Goal: Task Accomplishment & Management: Manage account settings

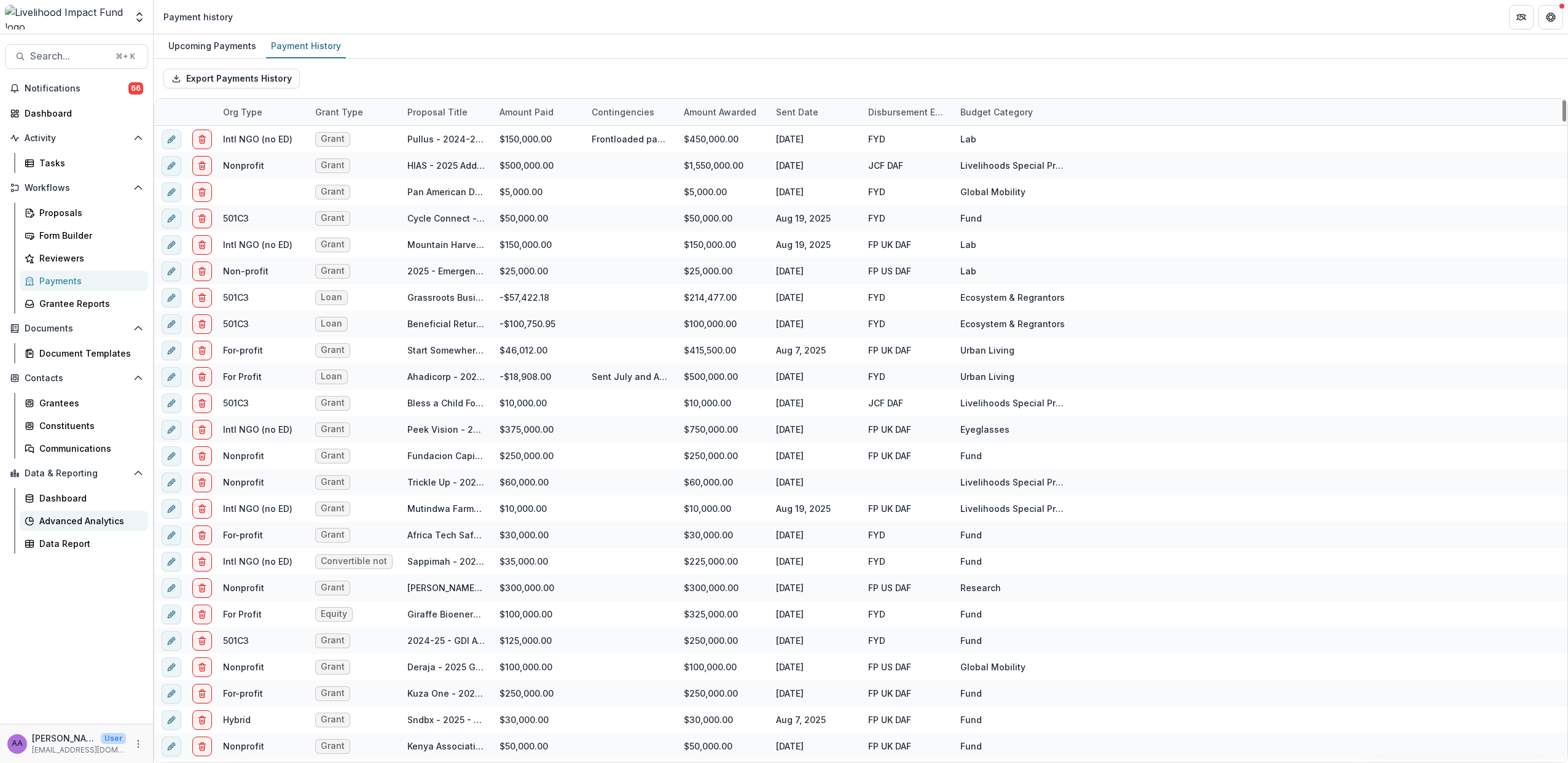
click at [101, 522] on div "Advanced Analytics" at bounding box center [89, 521] width 99 height 13
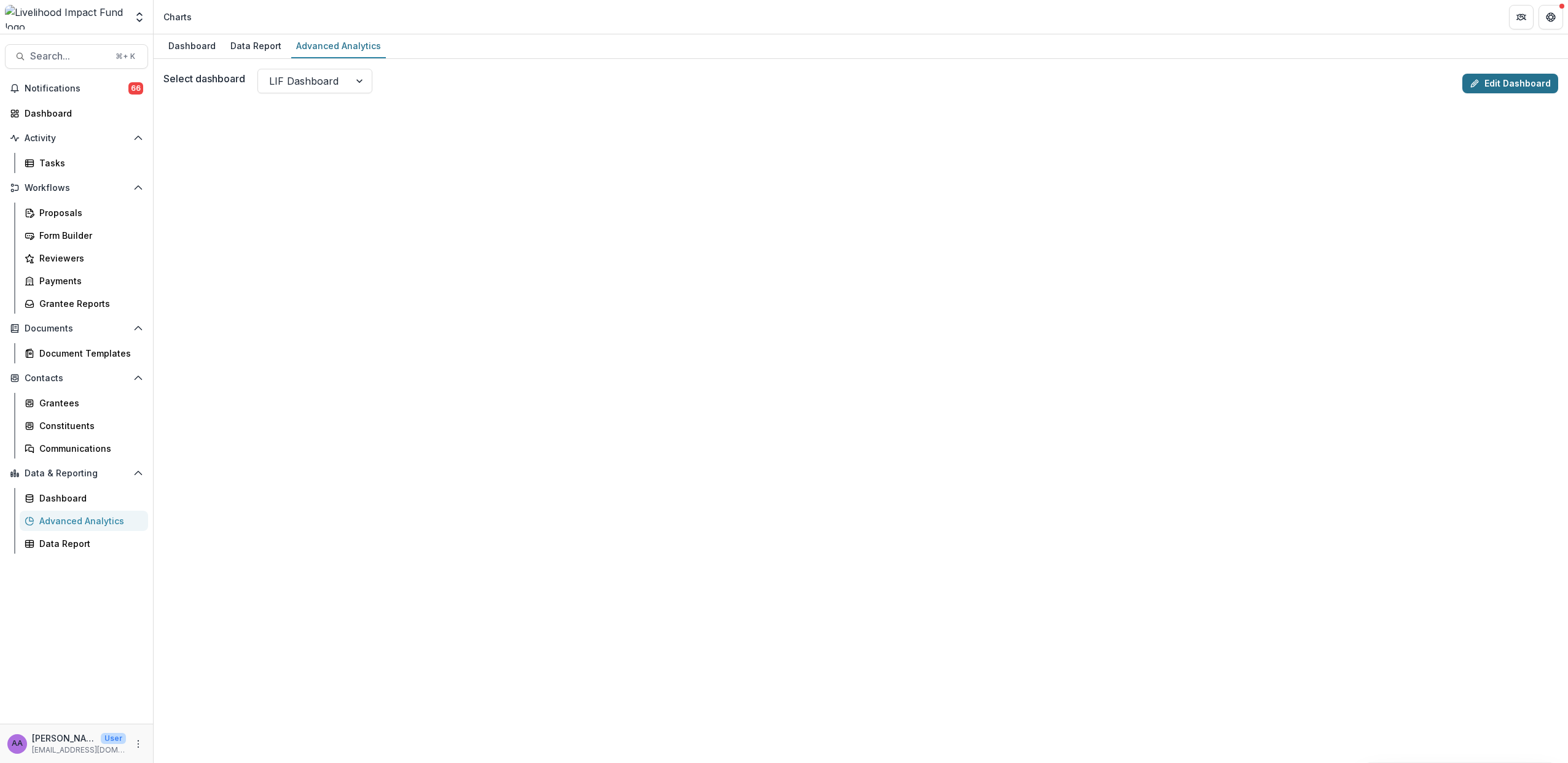
click at [1485, 83] on link "Edit Dashboard" at bounding box center [1510, 83] width 96 height 20
click at [1492, 89] on link "Edit Dashboard" at bounding box center [1510, 83] width 96 height 20
click at [58, 50] on span "Search..." at bounding box center [69, 56] width 78 height 12
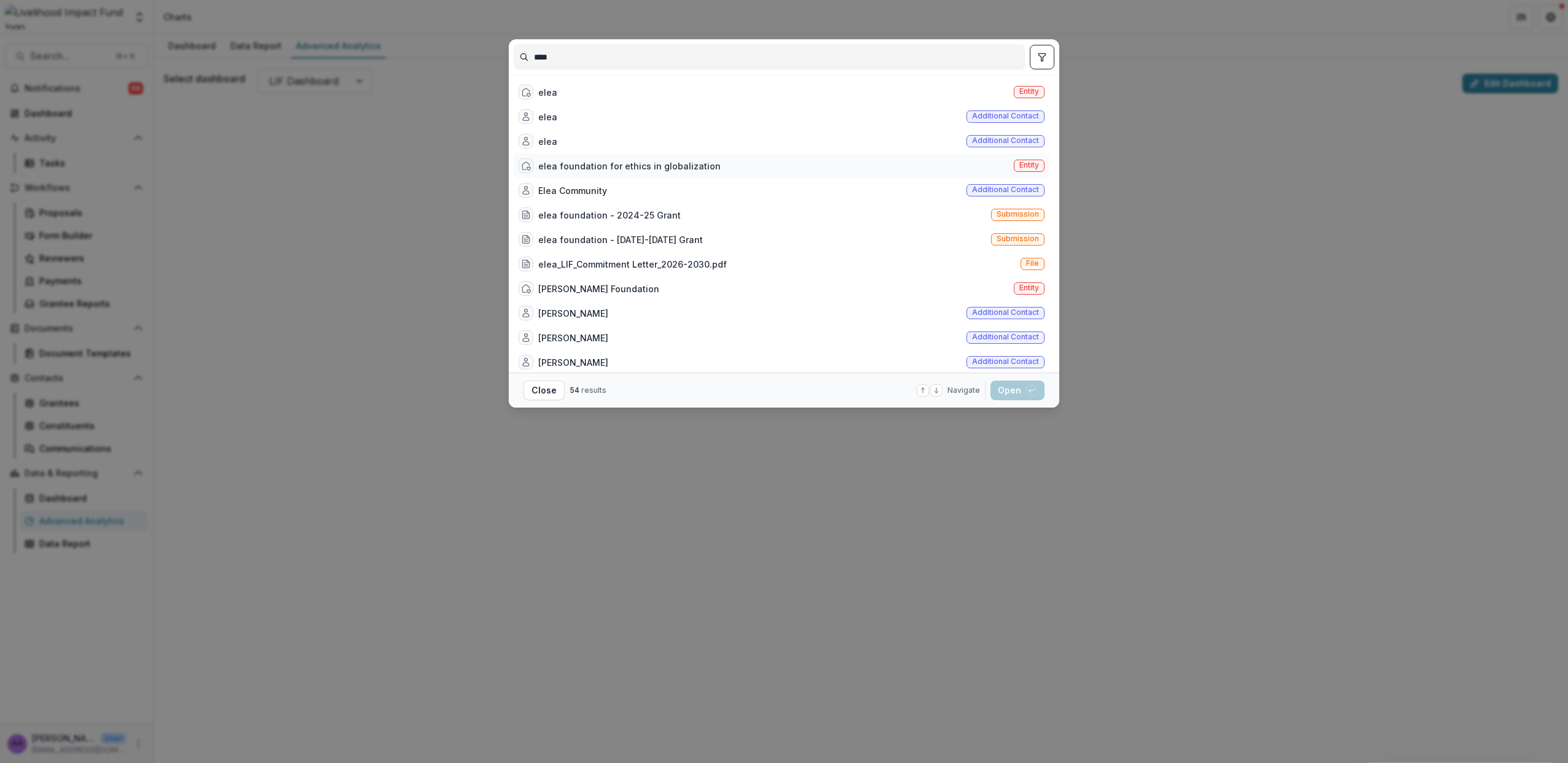
type input "****"
click at [649, 166] on div "elea foundation for ethics in globalization" at bounding box center [630, 166] width 183 height 13
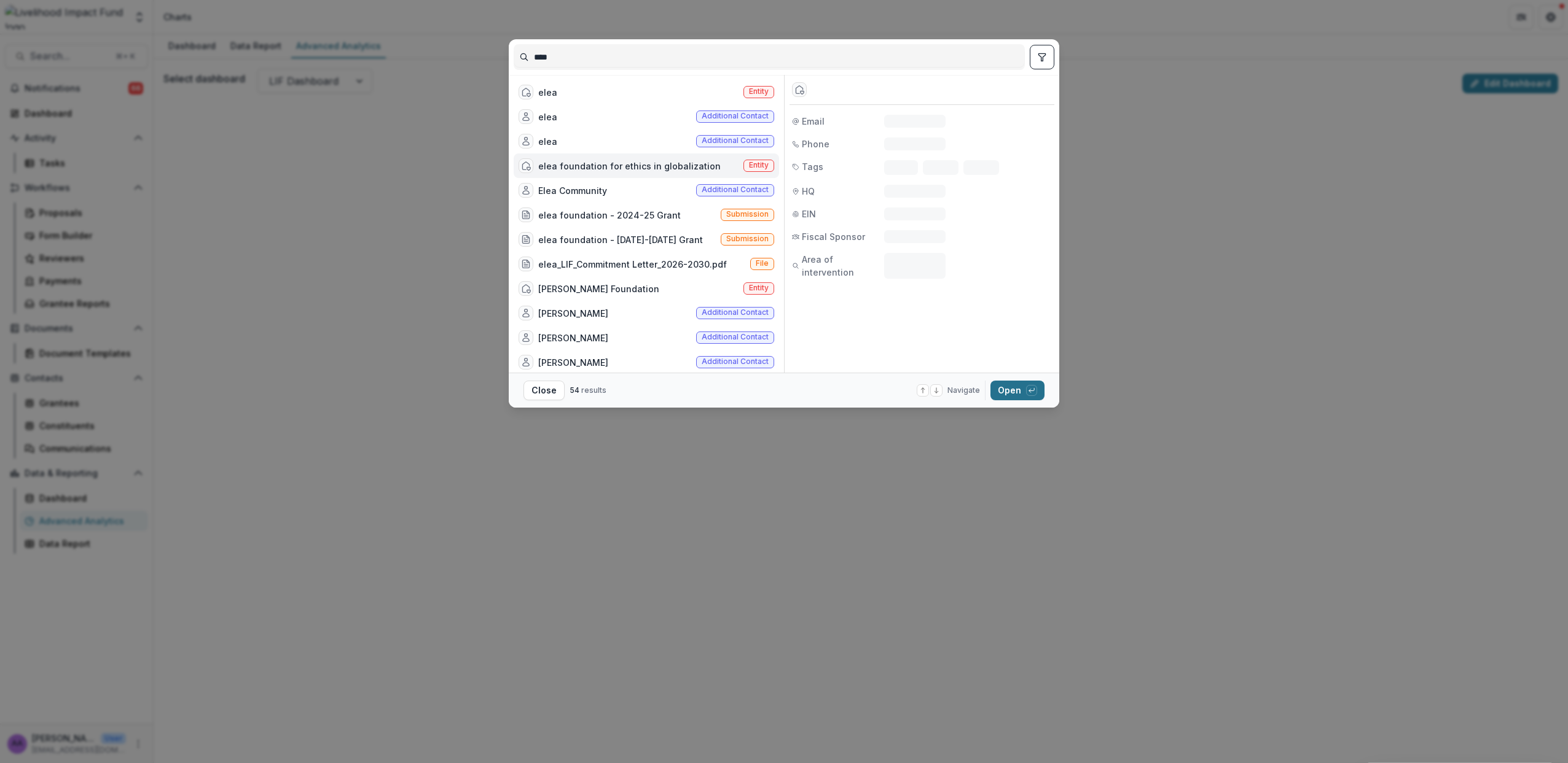
click at [1019, 387] on button "Open with enter key" at bounding box center [1017, 391] width 54 height 20
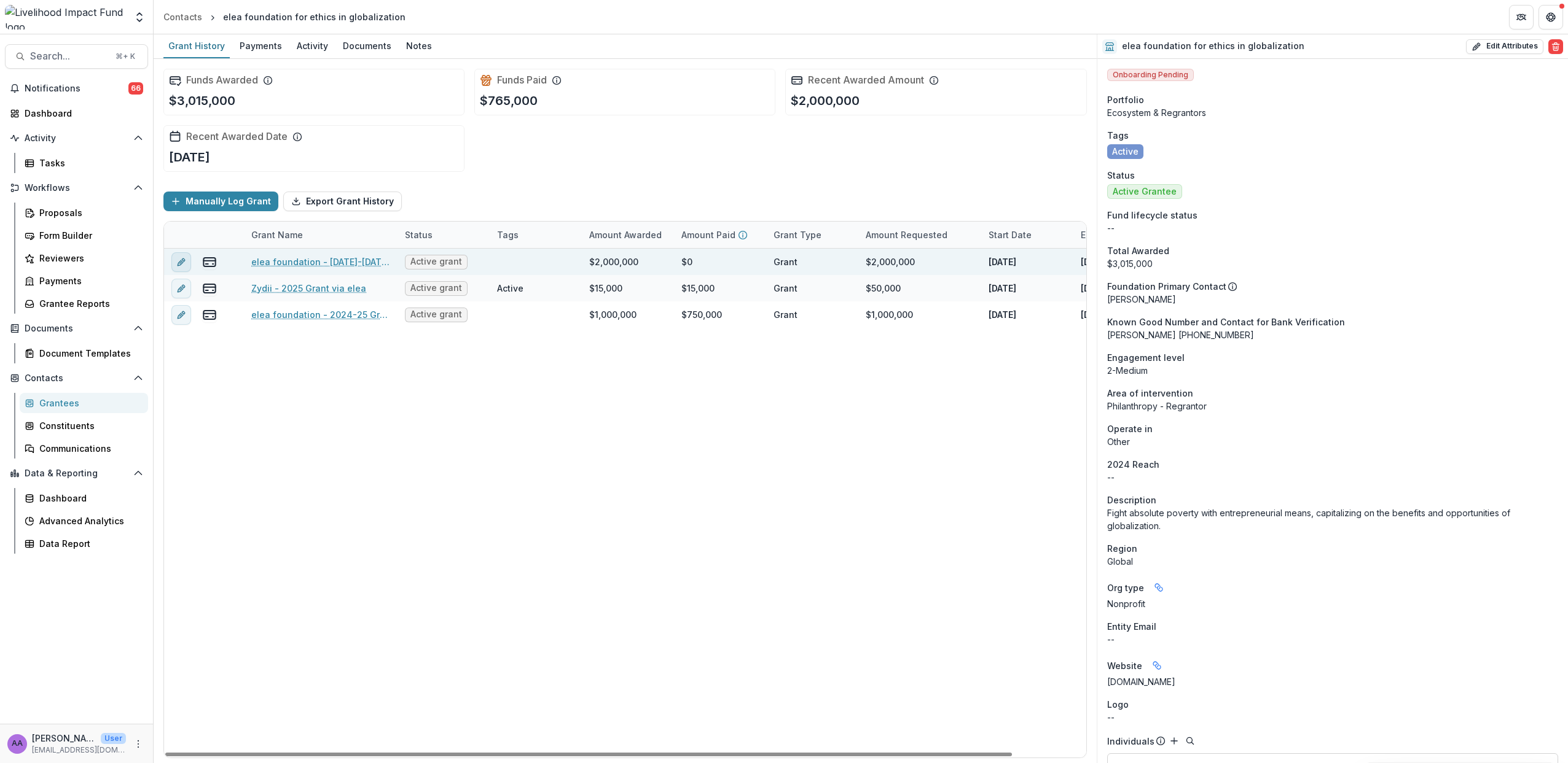
click at [177, 261] on icon "edit" at bounding box center [181, 262] width 10 height 10
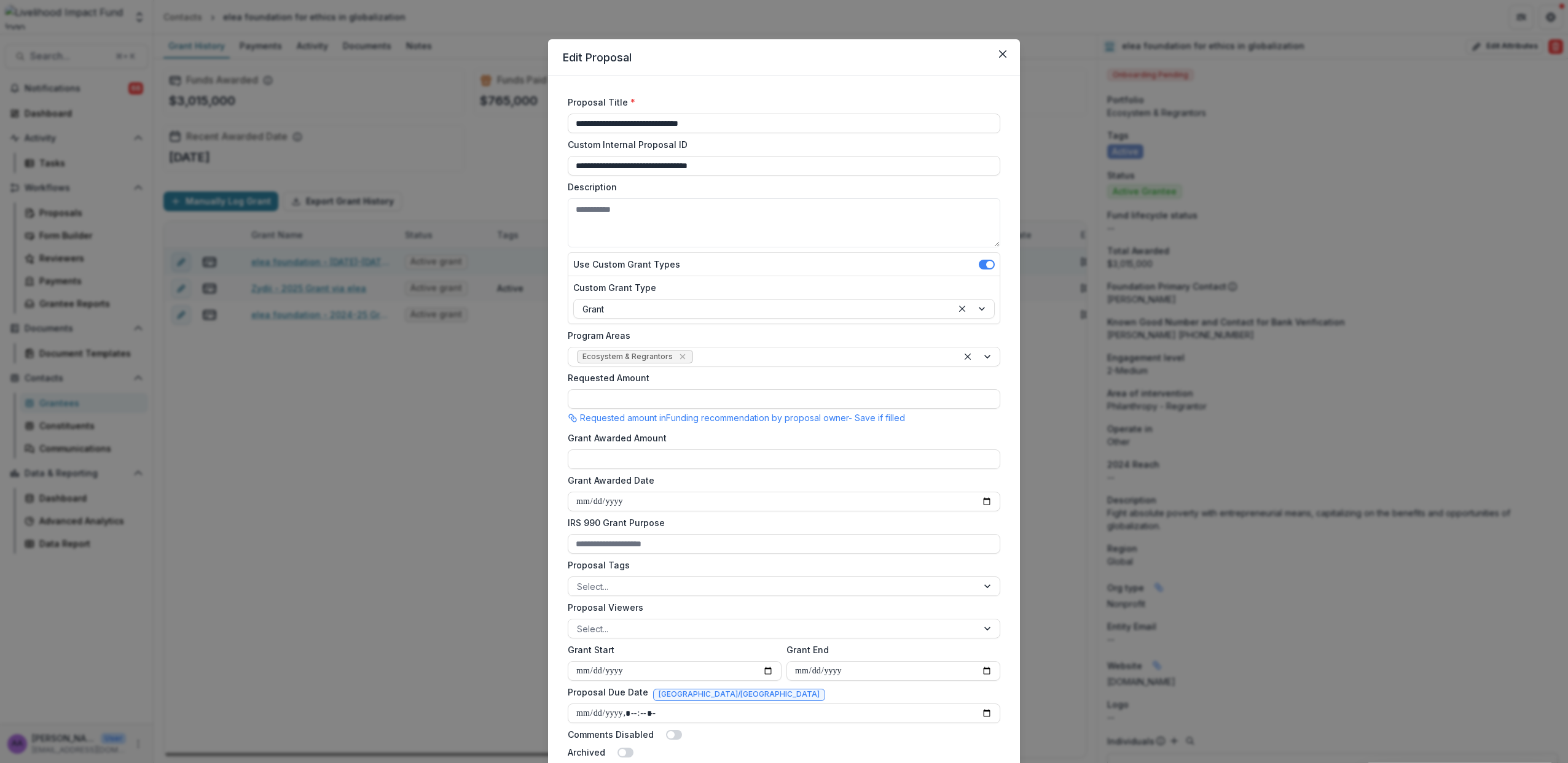
type input "**********"
click at [238, 471] on div "**********" at bounding box center [784, 382] width 1568 height 763
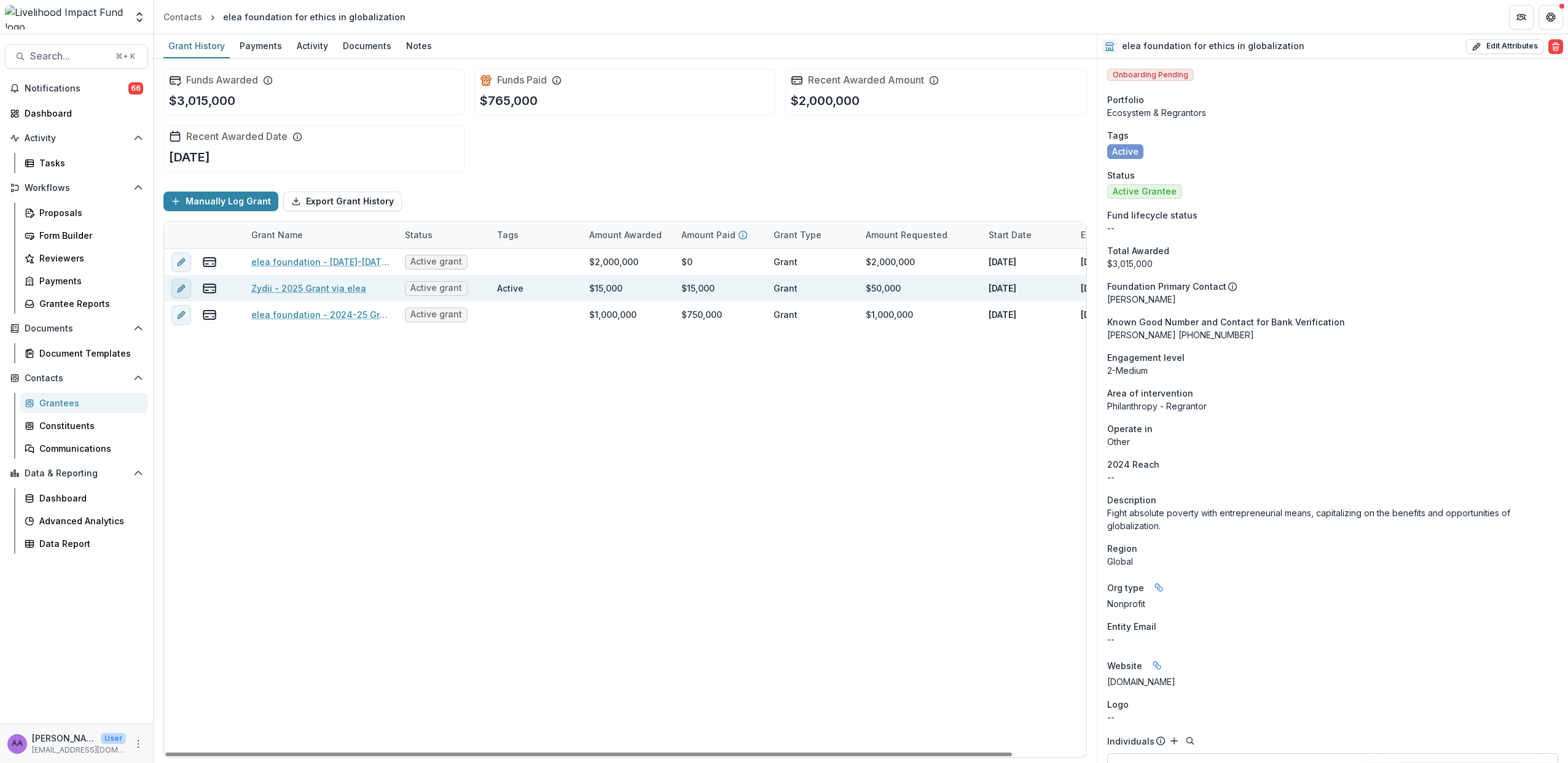
click at [187, 283] on button "edit" at bounding box center [181, 288] width 20 height 20
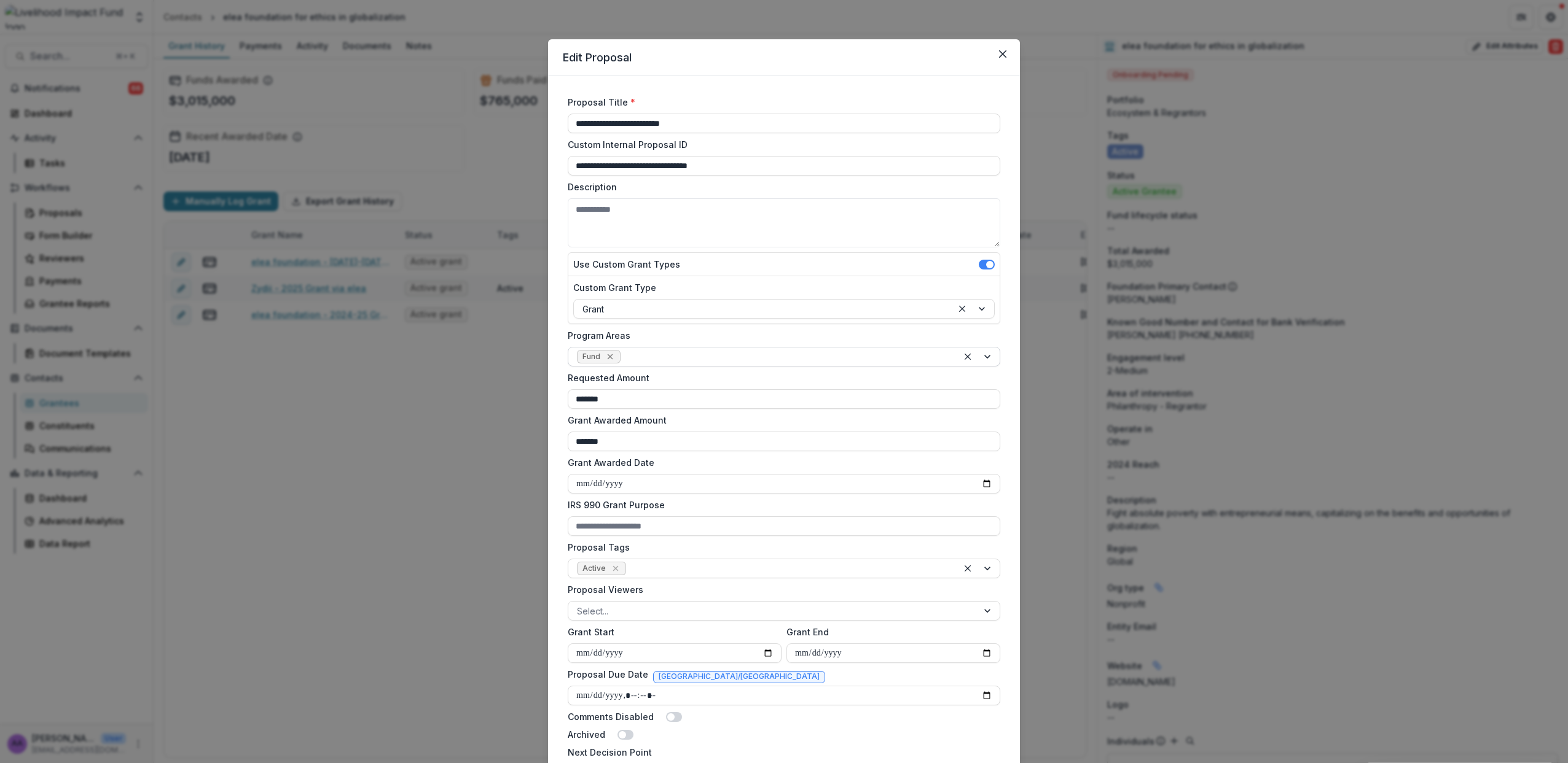
click at [610, 355] on icon "Remove Fund" at bounding box center [609, 356] width 10 height 10
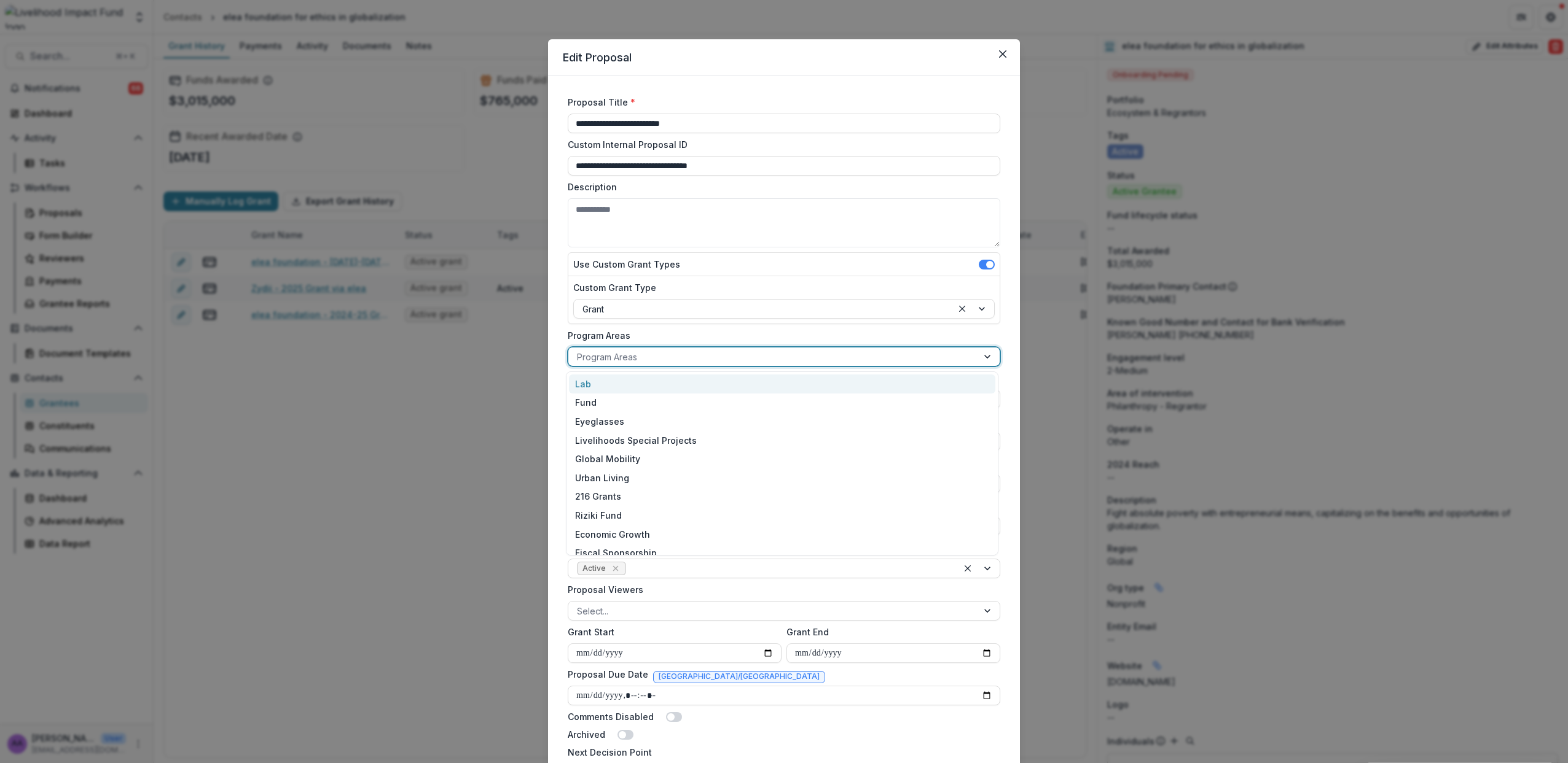
click at [610, 355] on div at bounding box center [773, 357] width 392 height 16
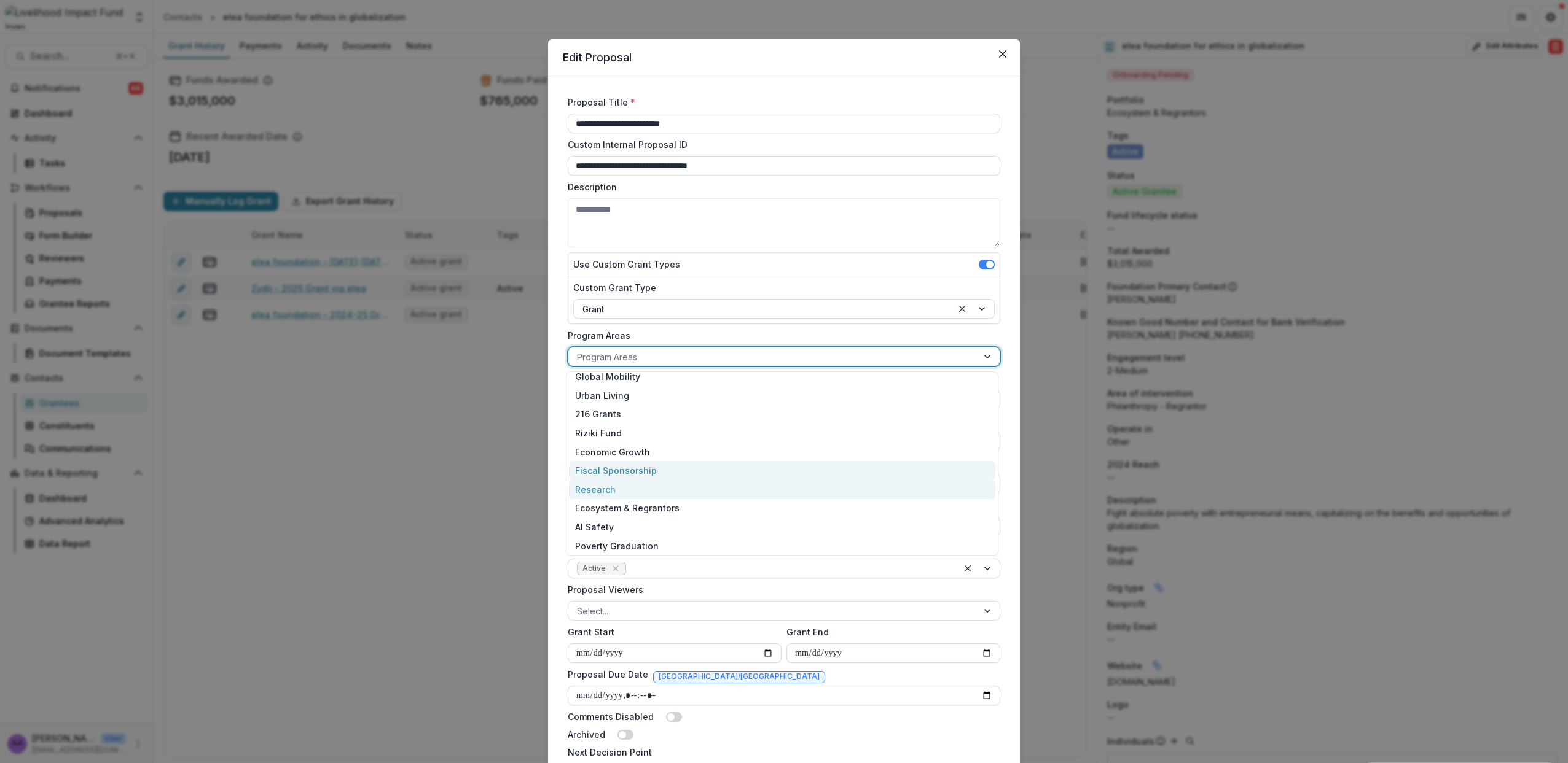
scroll to position [85, 0]
click at [667, 501] on div "Ecosystem & Regrantors" at bounding box center [782, 506] width 426 height 19
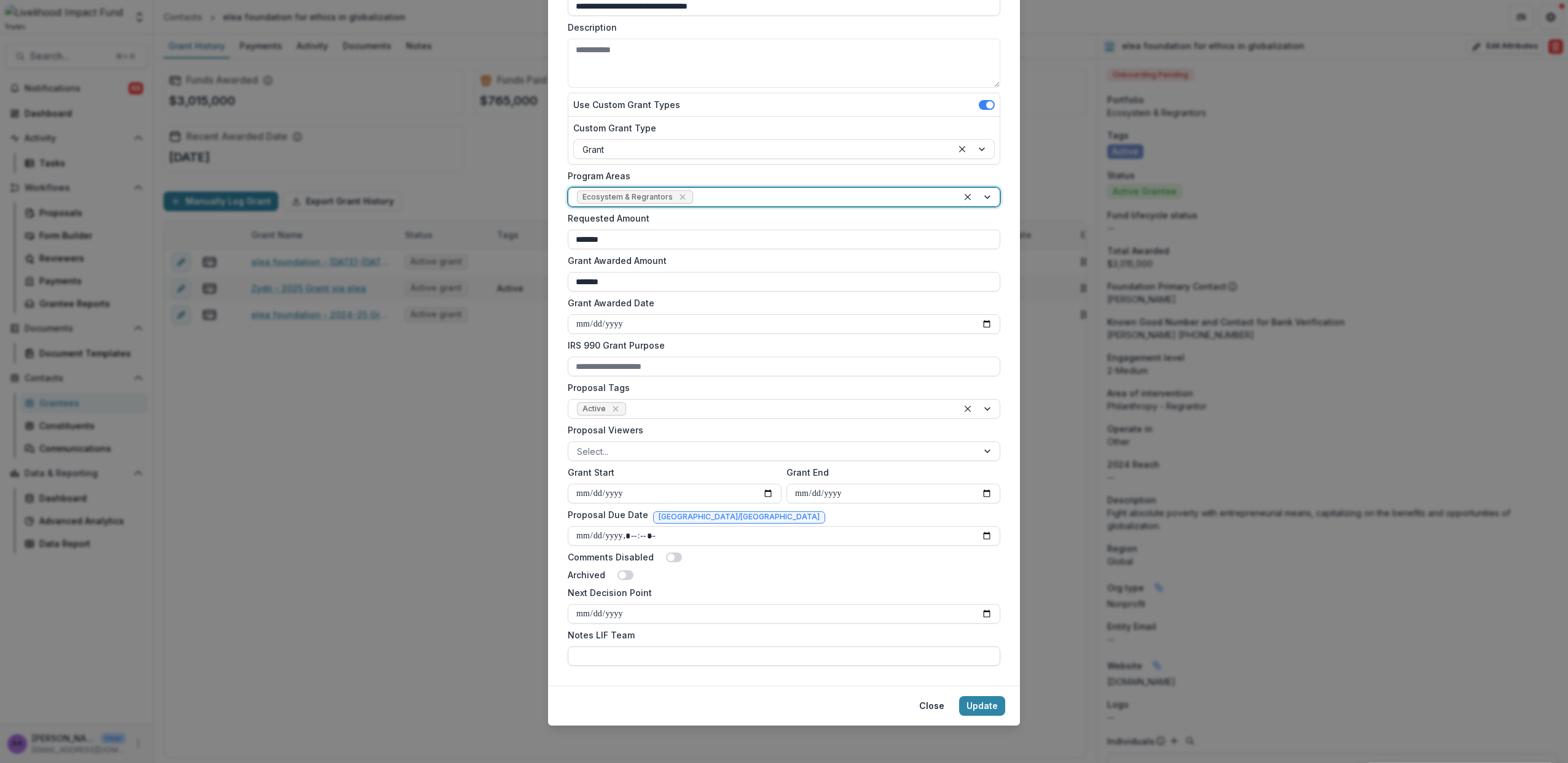
scroll to position [162, 0]
click at [975, 704] on button "Update" at bounding box center [982, 704] width 46 height 20
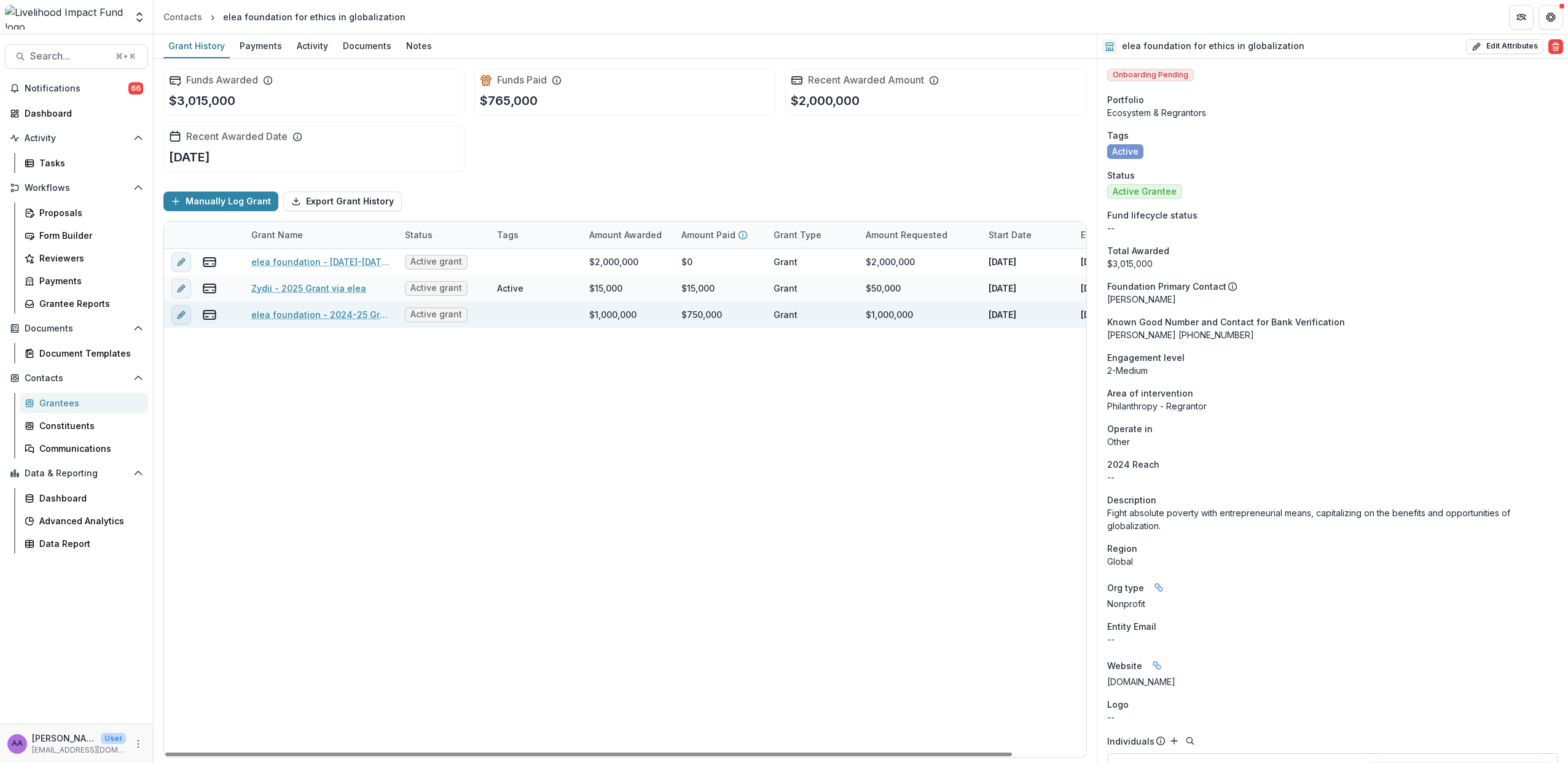
click at [183, 316] on icon "edit" at bounding box center [181, 314] width 10 height 10
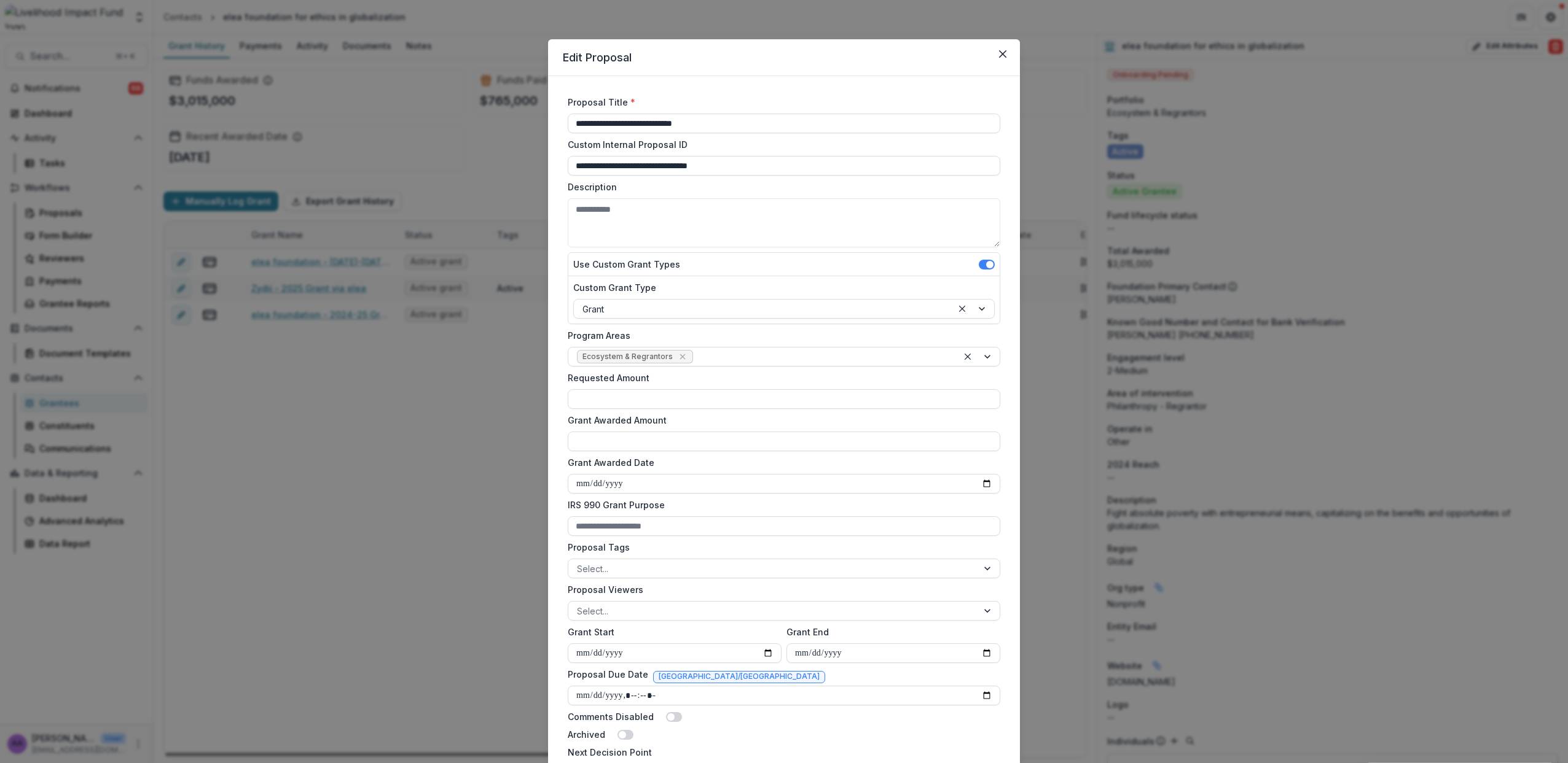
type input "**********"
click at [1005, 52] on button "Close" at bounding box center [1002, 54] width 20 height 20
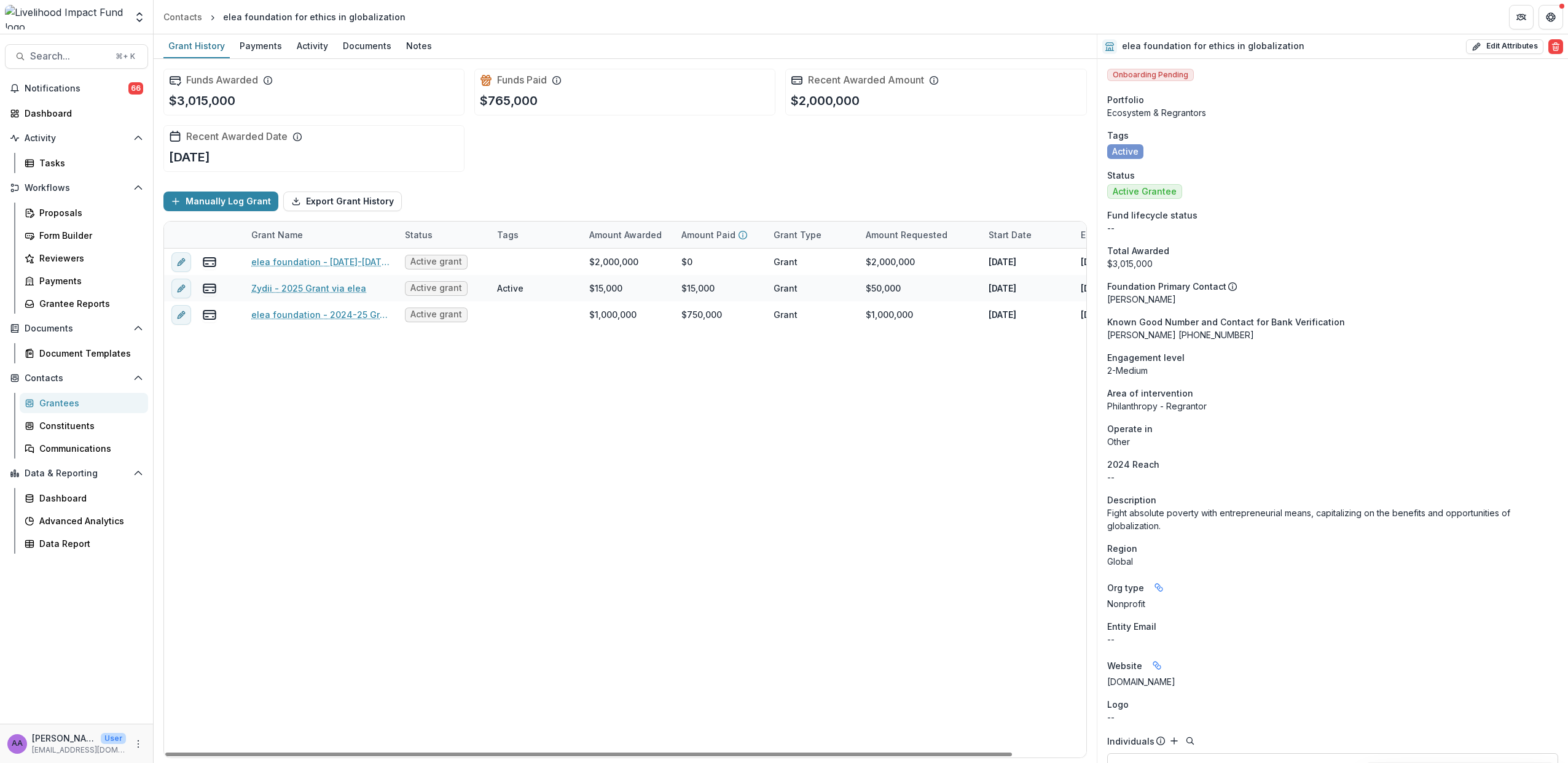
click at [355, 646] on div "elea foundation - [DATE]-[DATE] Grant Active grant $2,000,000 $0 Grant $2,000,0…" at bounding box center [664, 503] width 1002 height 509
click at [69, 520] on div "Advanced Analytics" at bounding box center [89, 521] width 99 height 13
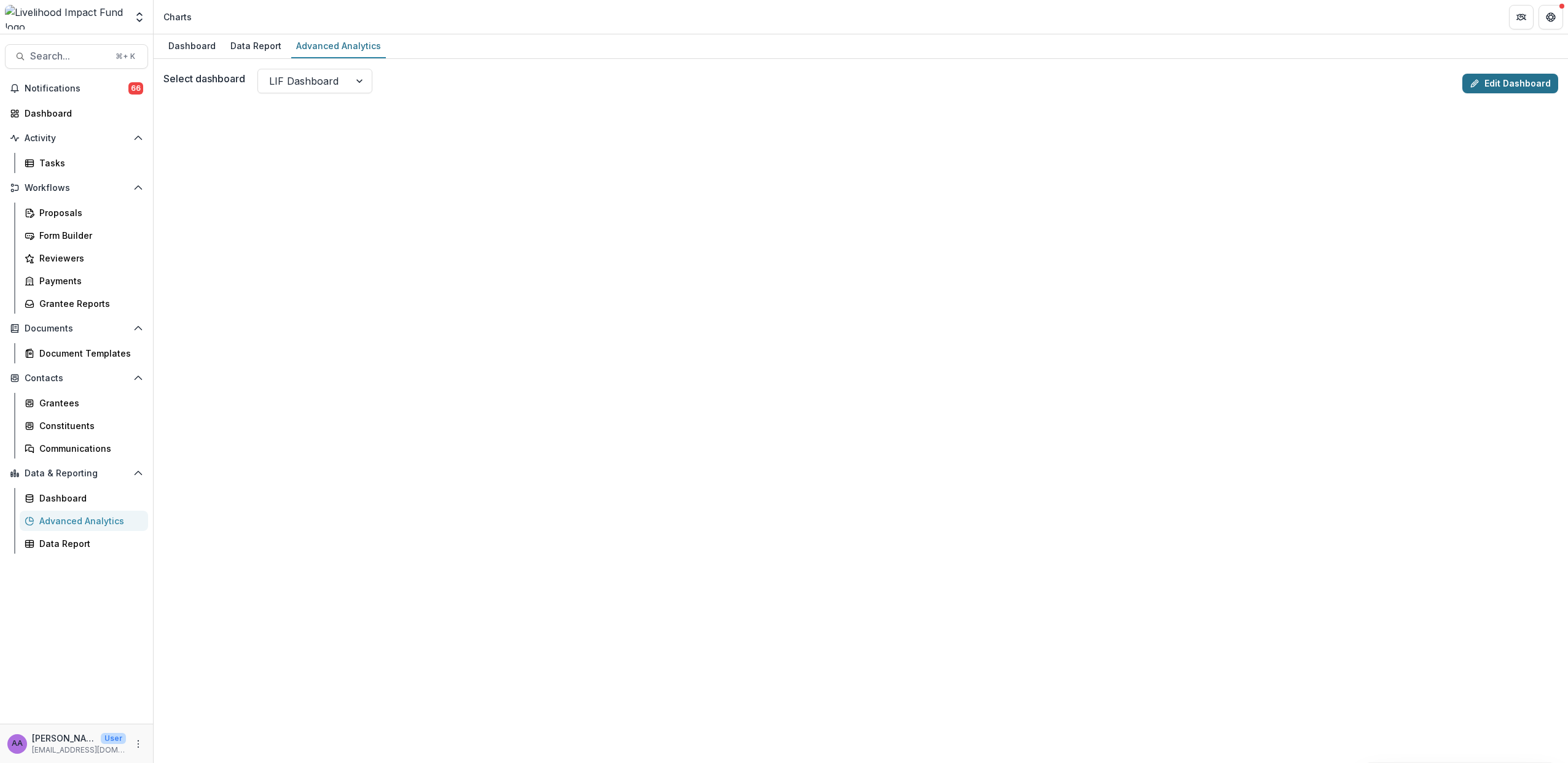
click at [1507, 80] on link "Edit Dashboard" at bounding box center [1510, 83] width 96 height 20
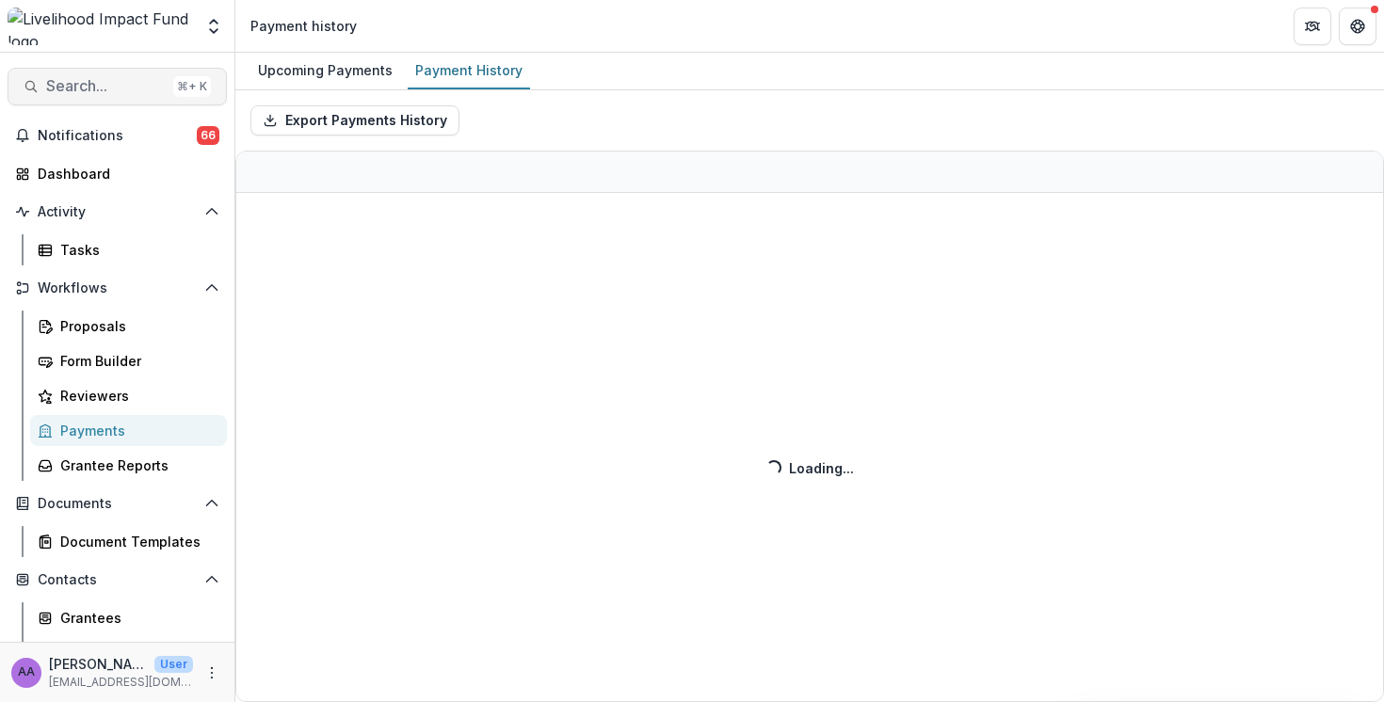
click at [63, 89] on span "Search..." at bounding box center [106, 86] width 120 height 18
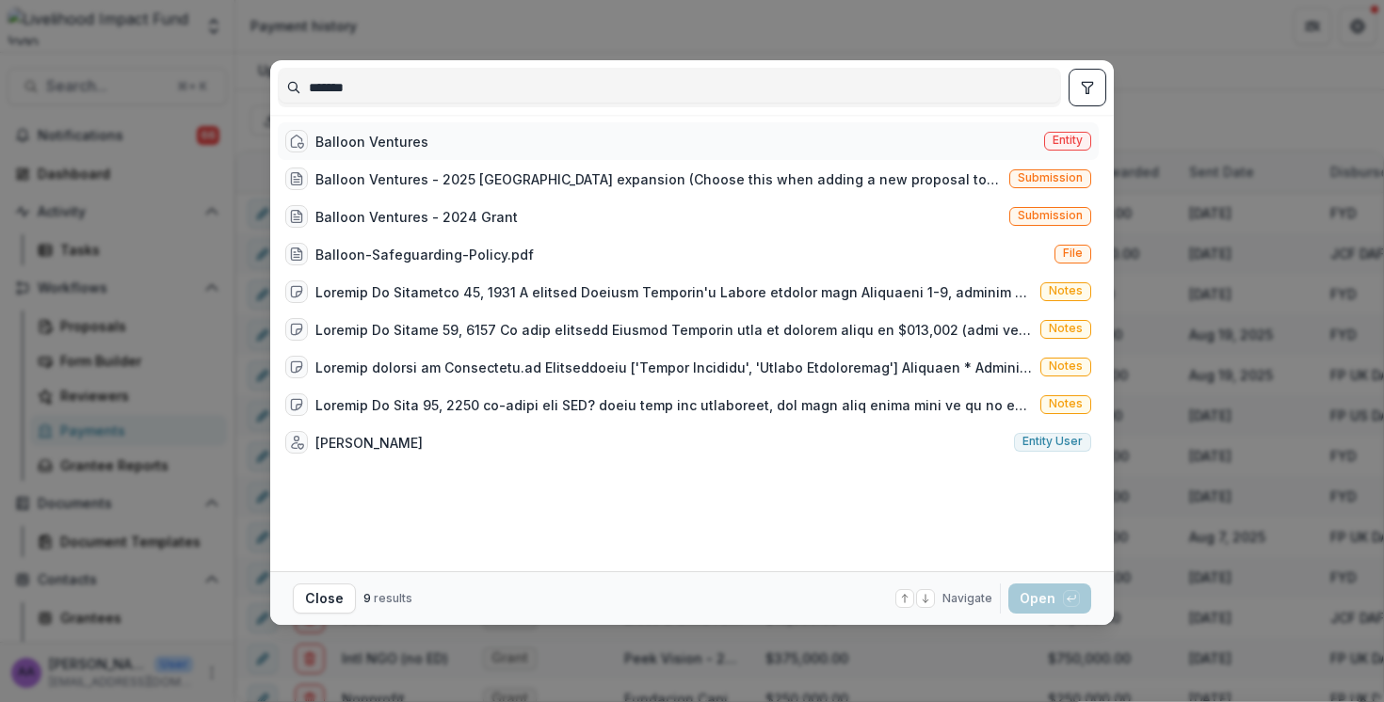
type input "*******"
click at [452, 142] on div "Balloon Ventures Entity" at bounding box center [688, 141] width 821 height 38
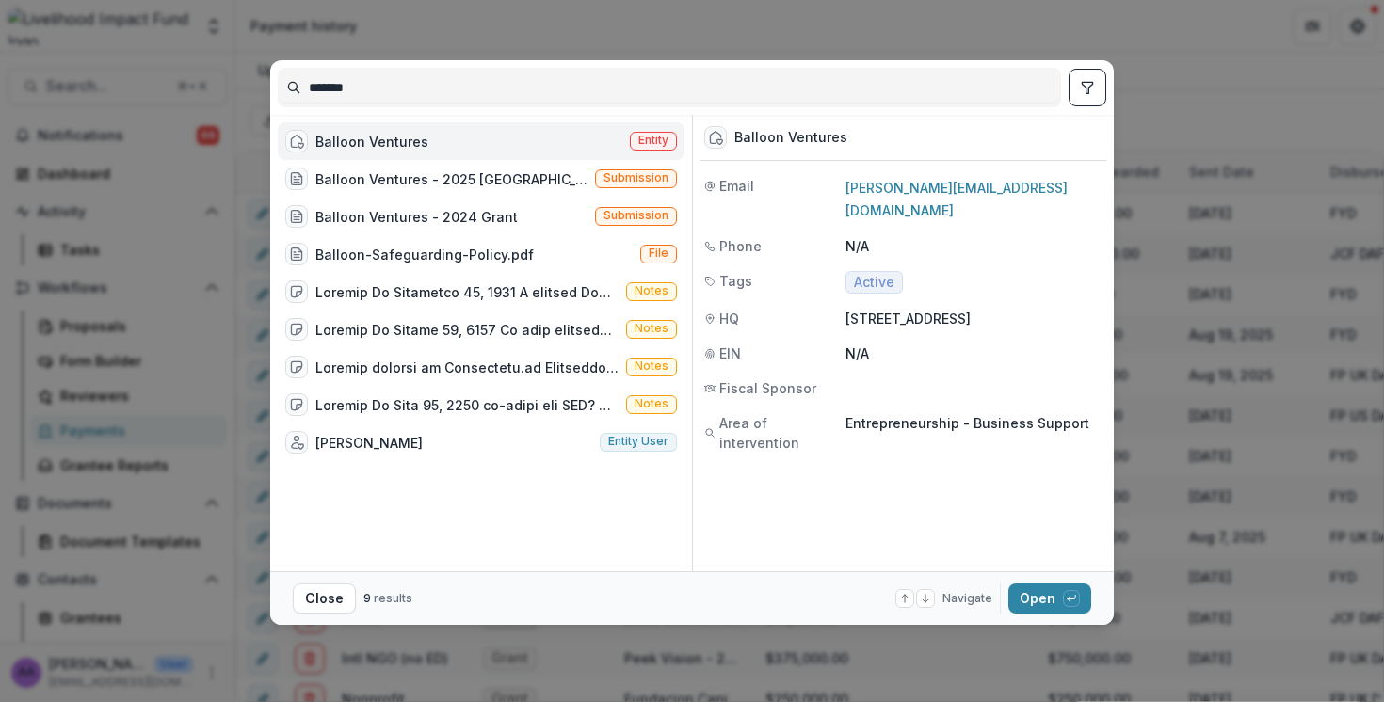
click at [1041, 615] on footer "Close 9 results Navigate up and down with arrow keys Open with enter key" at bounding box center [692, 598] width 844 height 54
click at [1042, 602] on button "Open with enter key" at bounding box center [1049, 599] width 83 height 30
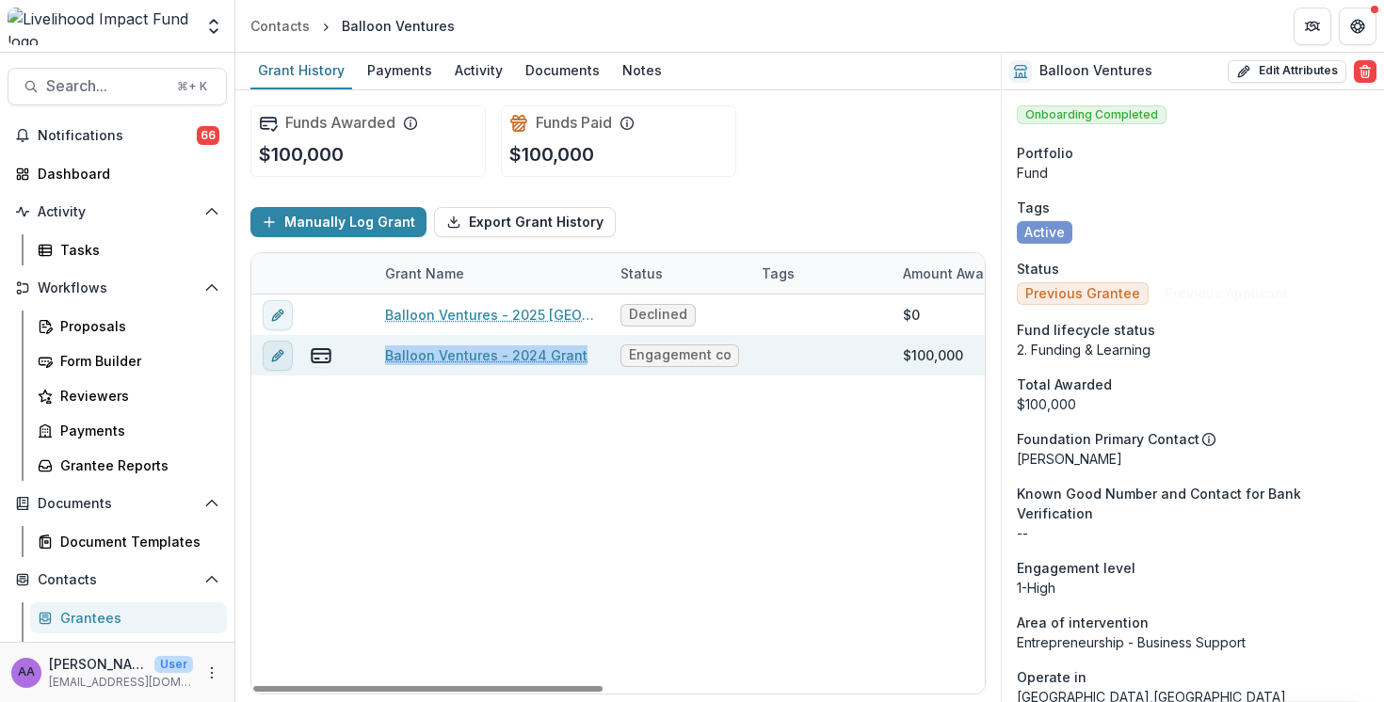
click at [279, 354] on line "edit" at bounding box center [278, 356] width 4 height 4
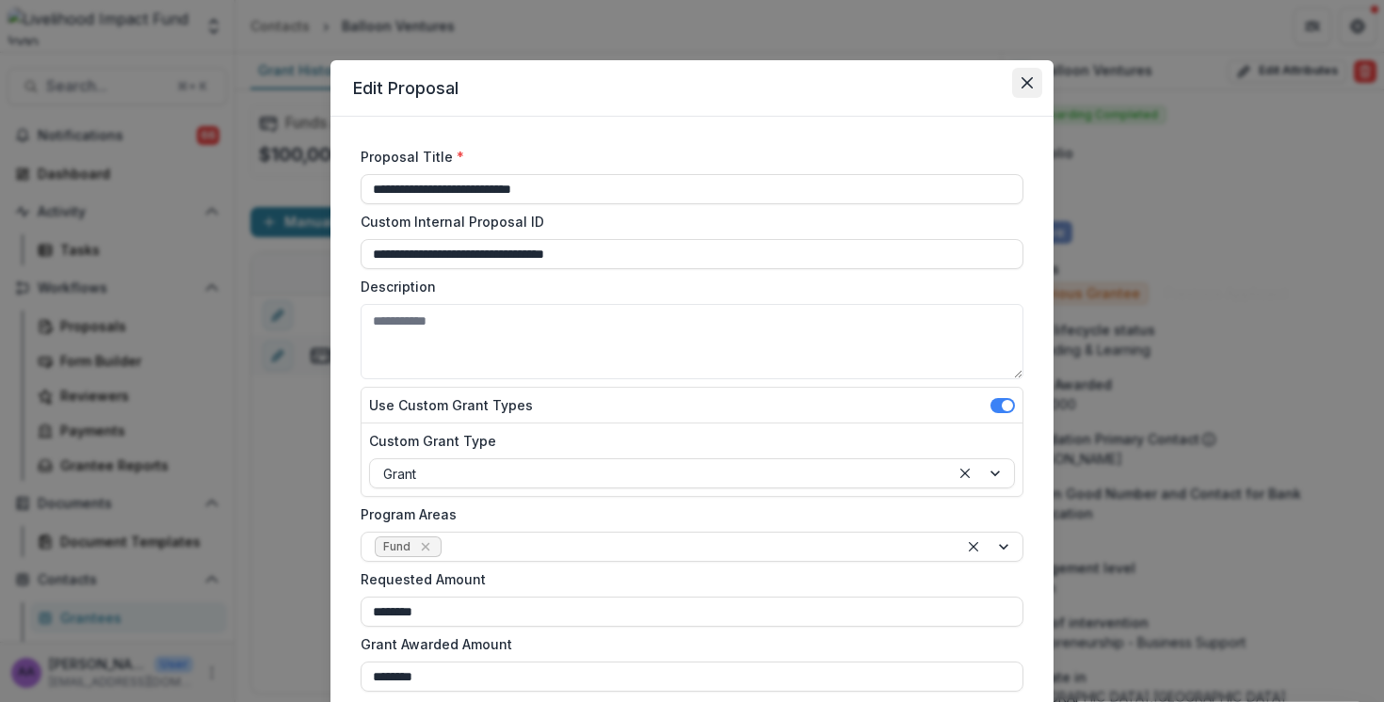
click at [1033, 76] on button "Close" at bounding box center [1027, 83] width 30 height 30
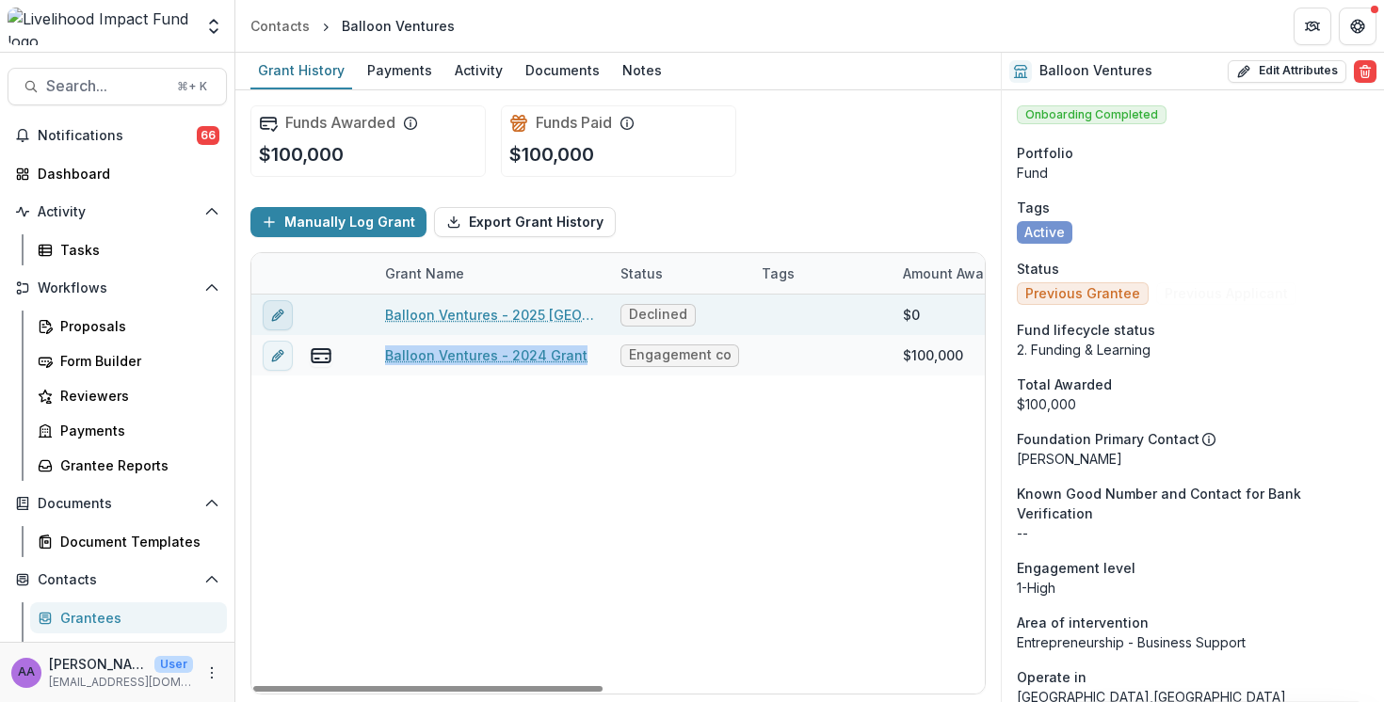
click at [280, 317] on icon "edit" at bounding box center [277, 315] width 15 height 15
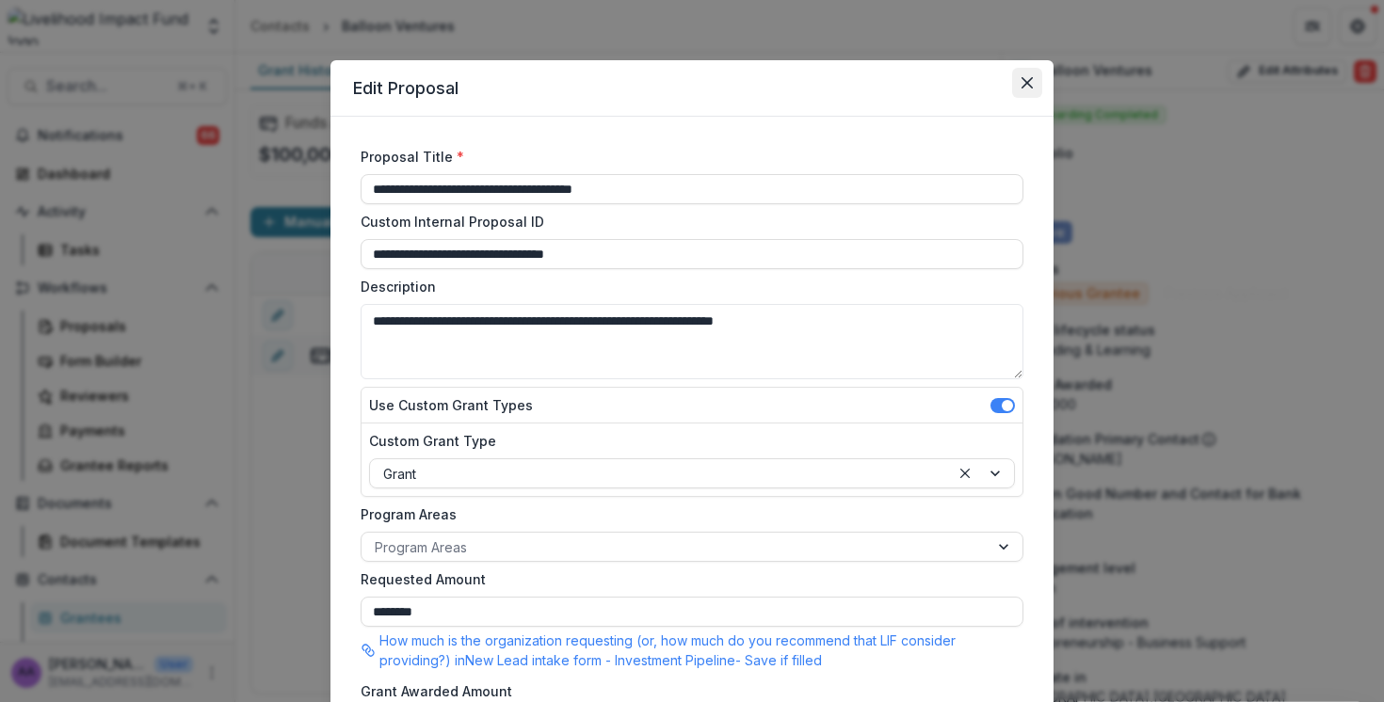
click at [1015, 85] on button "Close" at bounding box center [1027, 83] width 30 height 30
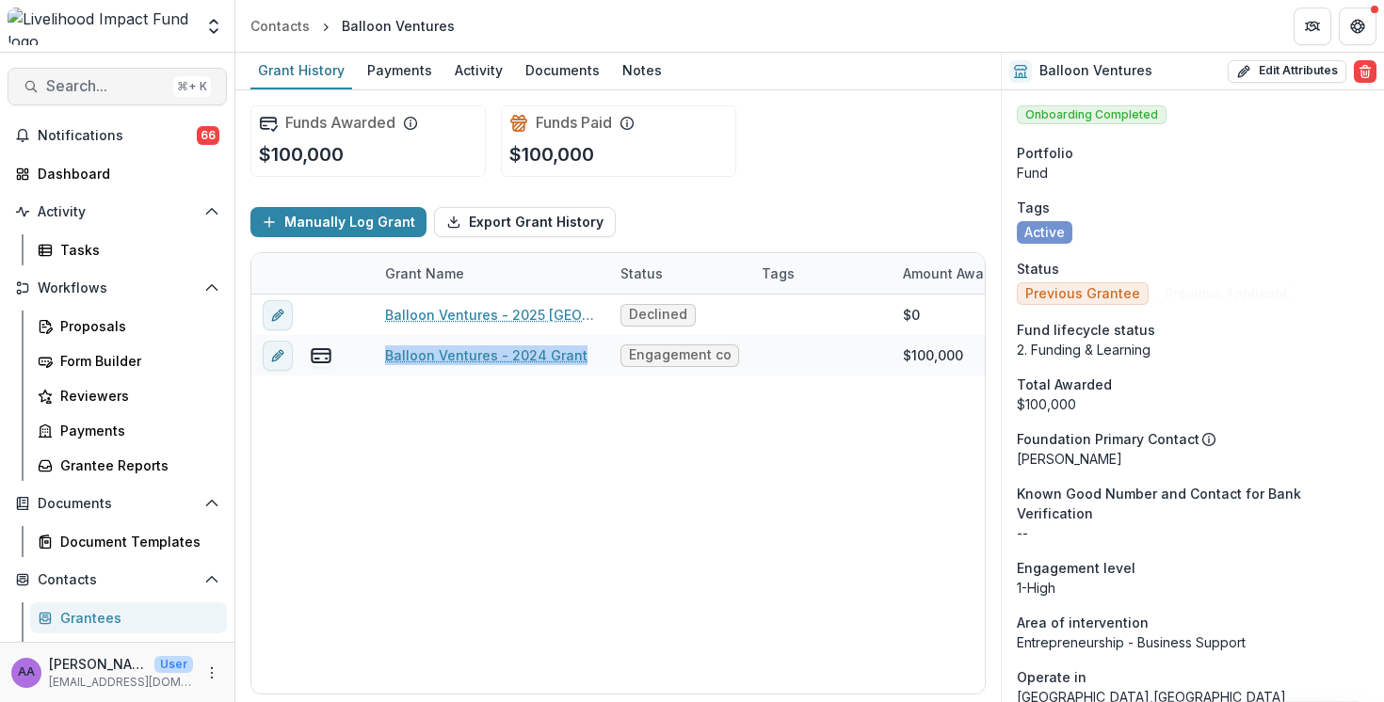
click at [79, 82] on span "Search..." at bounding box center [106, 86] width 120 height 18
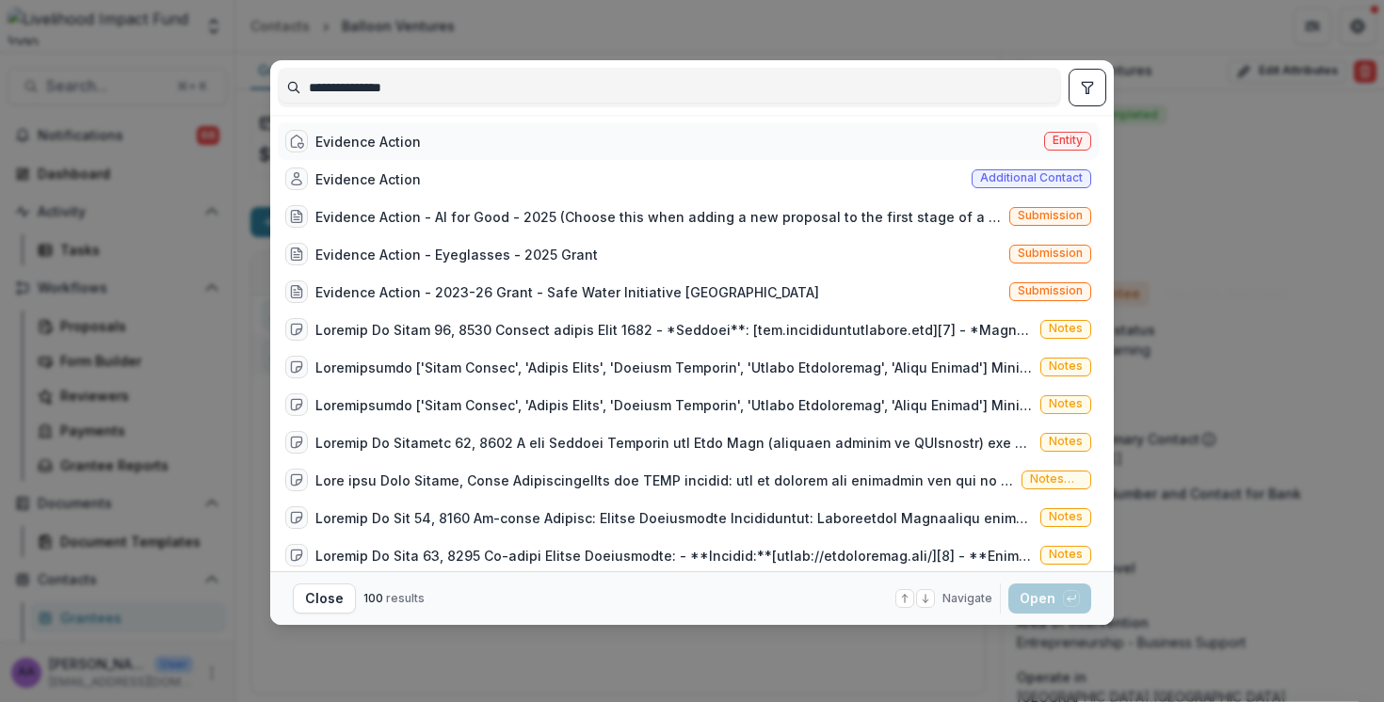
type input "**********"
click at [408, 145] on div "Evidence Action" at bounding box center [367, 142] width 105 height 20
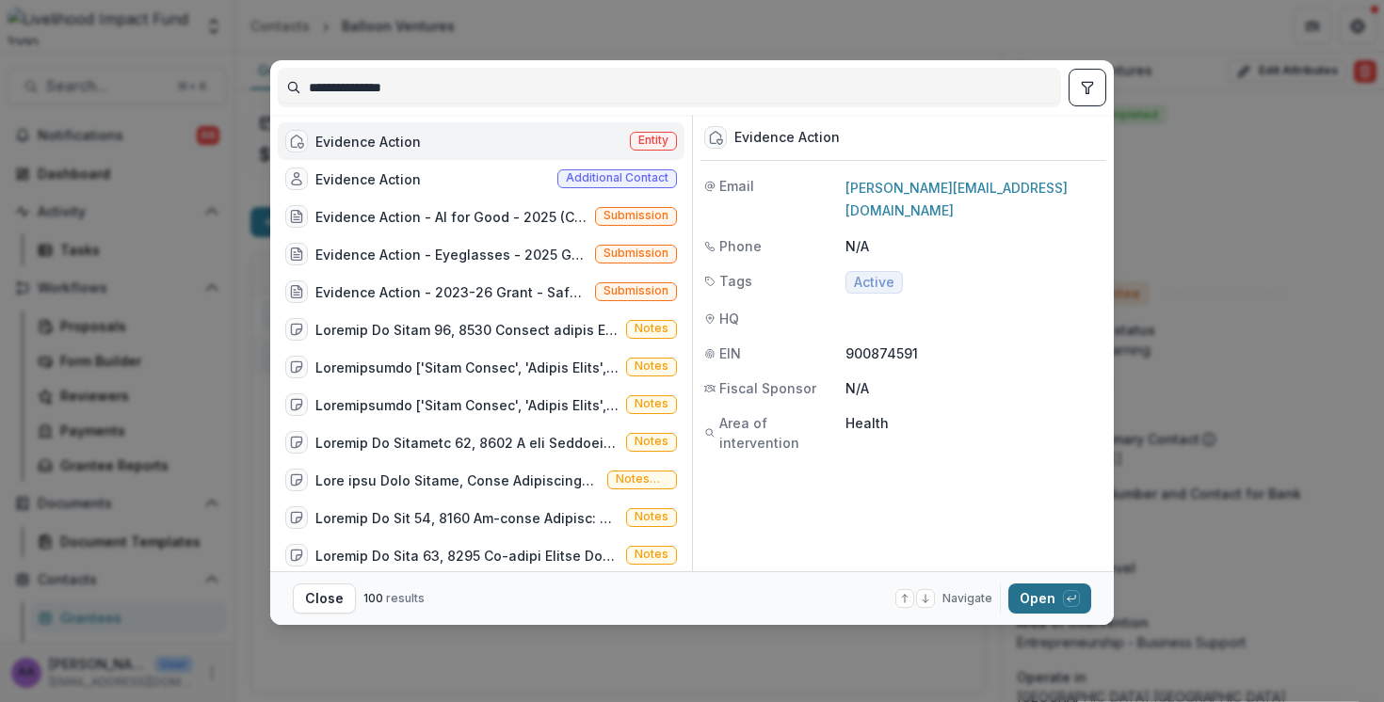
click at [1017, 598] on button "Open with enter key" at bounding box center [1049, 599] width 83 height 30
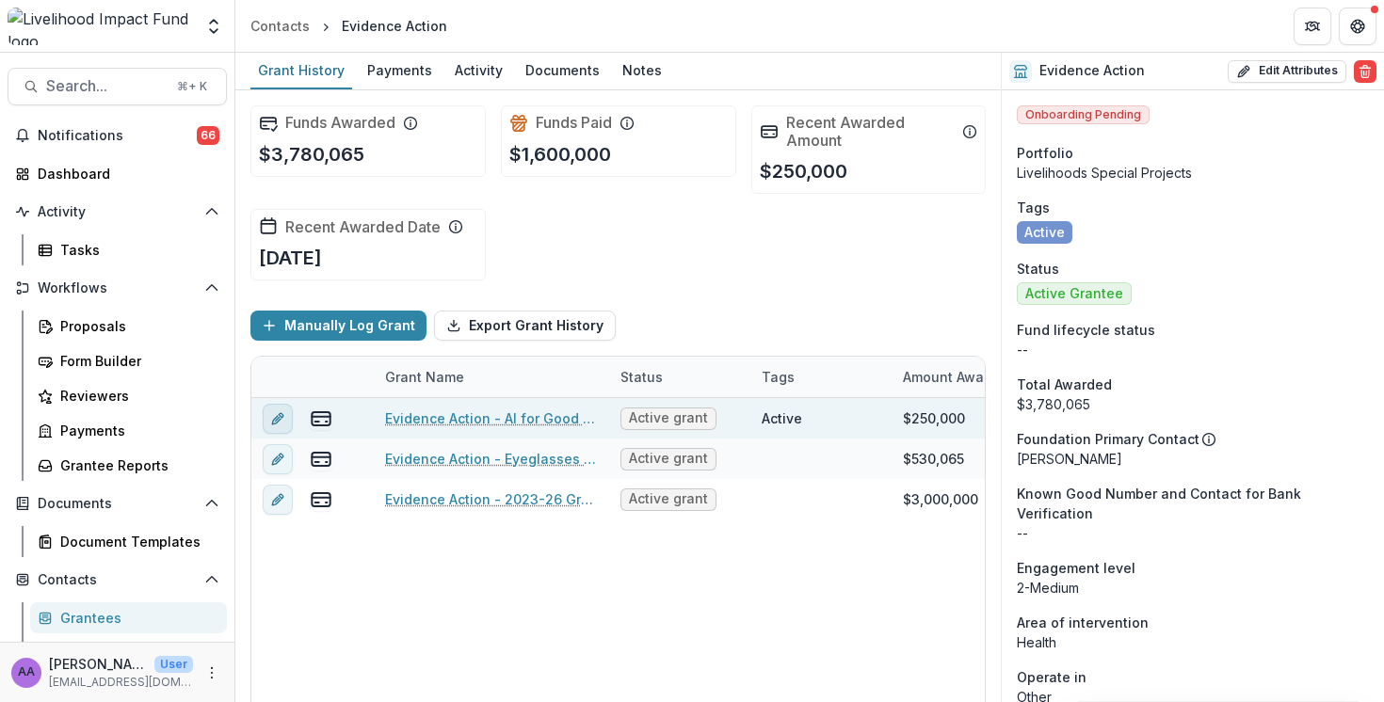
click at [280, 413] on icon "edit" at bounding box center [281, 415] width 5 height 5
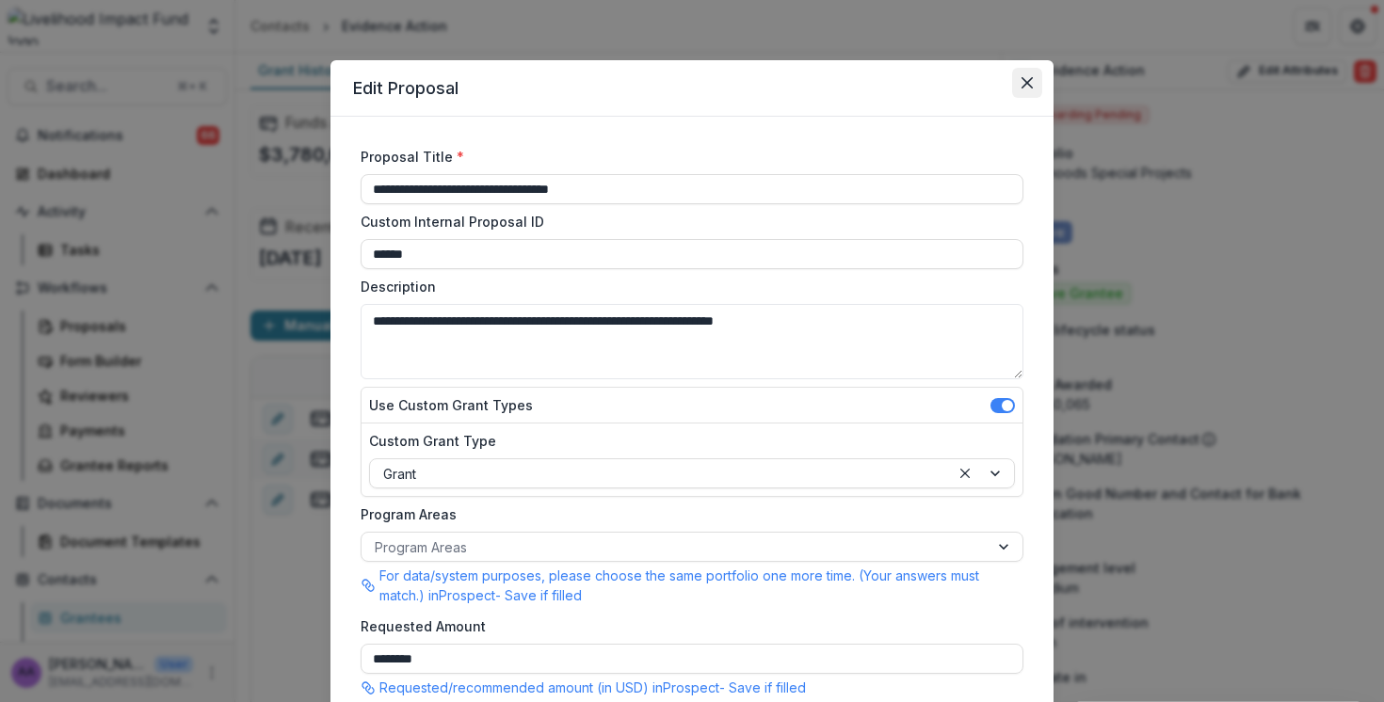
click at [1014, 89] on button "Close" at bounding box center [1027, 83] width 30 height 30
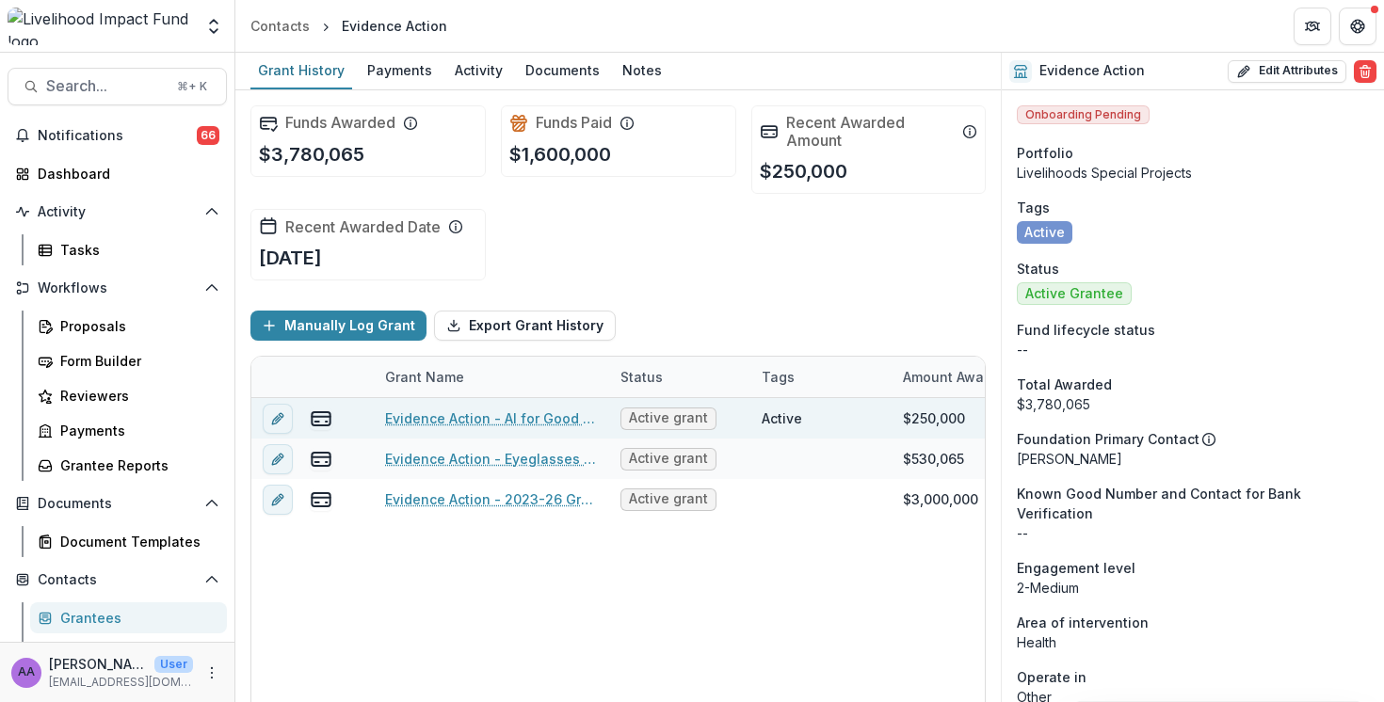
click at [544, 421] on link "Evidence Action - AI for Good - 2025" at bounding box center [491, 419] width 213 height 20
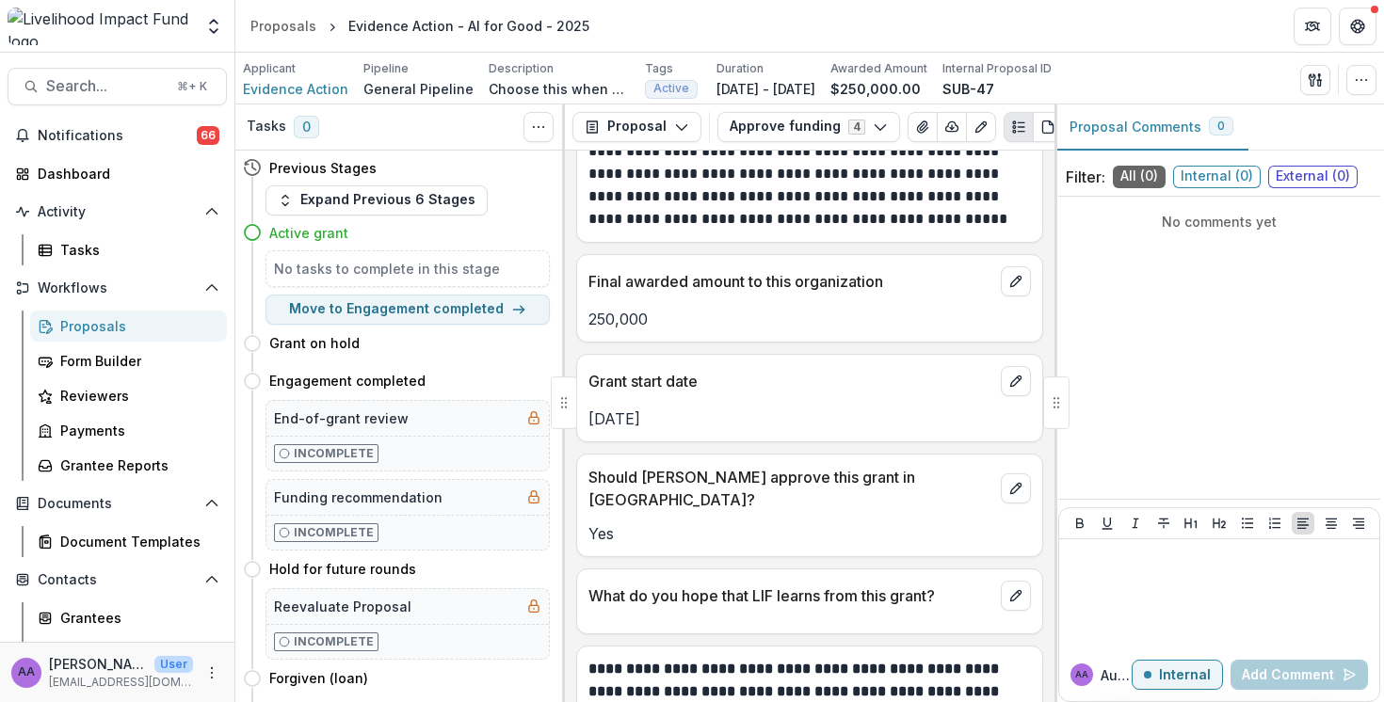
scroll to position [68, 0]
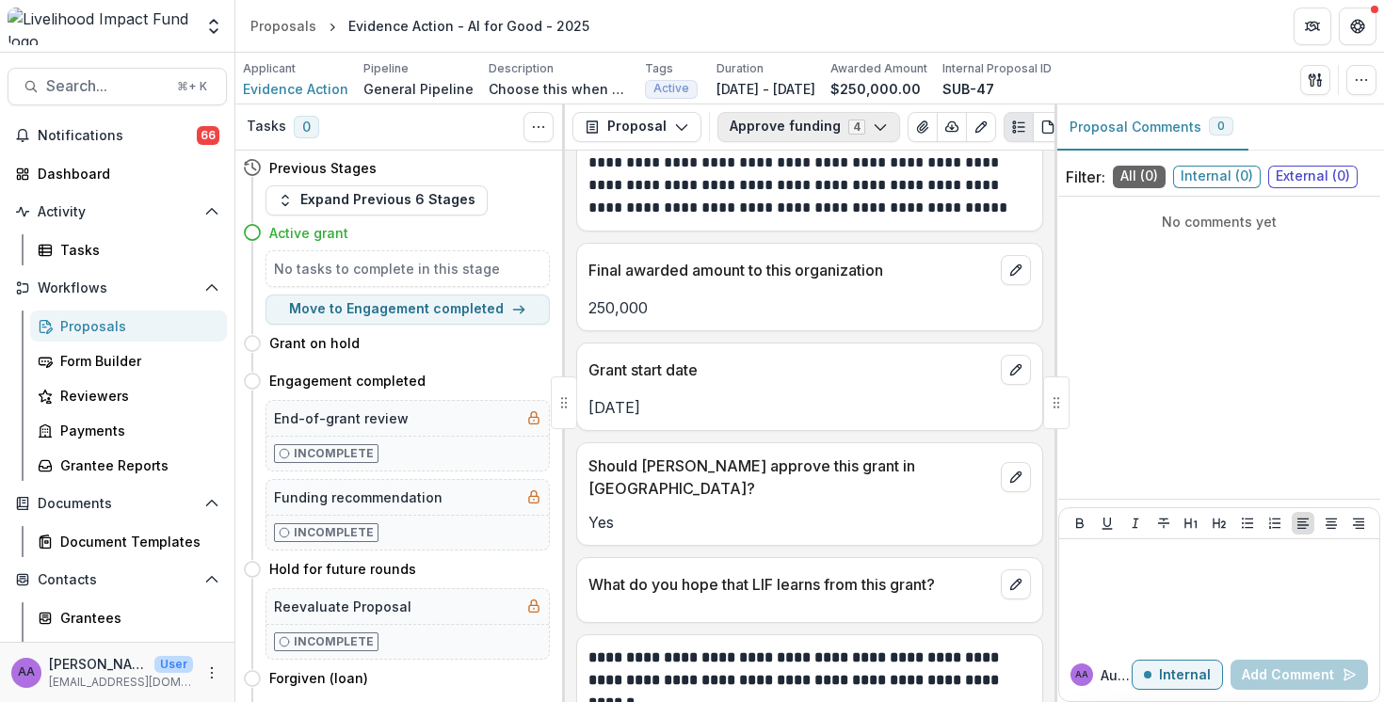
click at [793, 127] on button "Approve funding 4" at bounding box center [808, 127] width 183 height 30
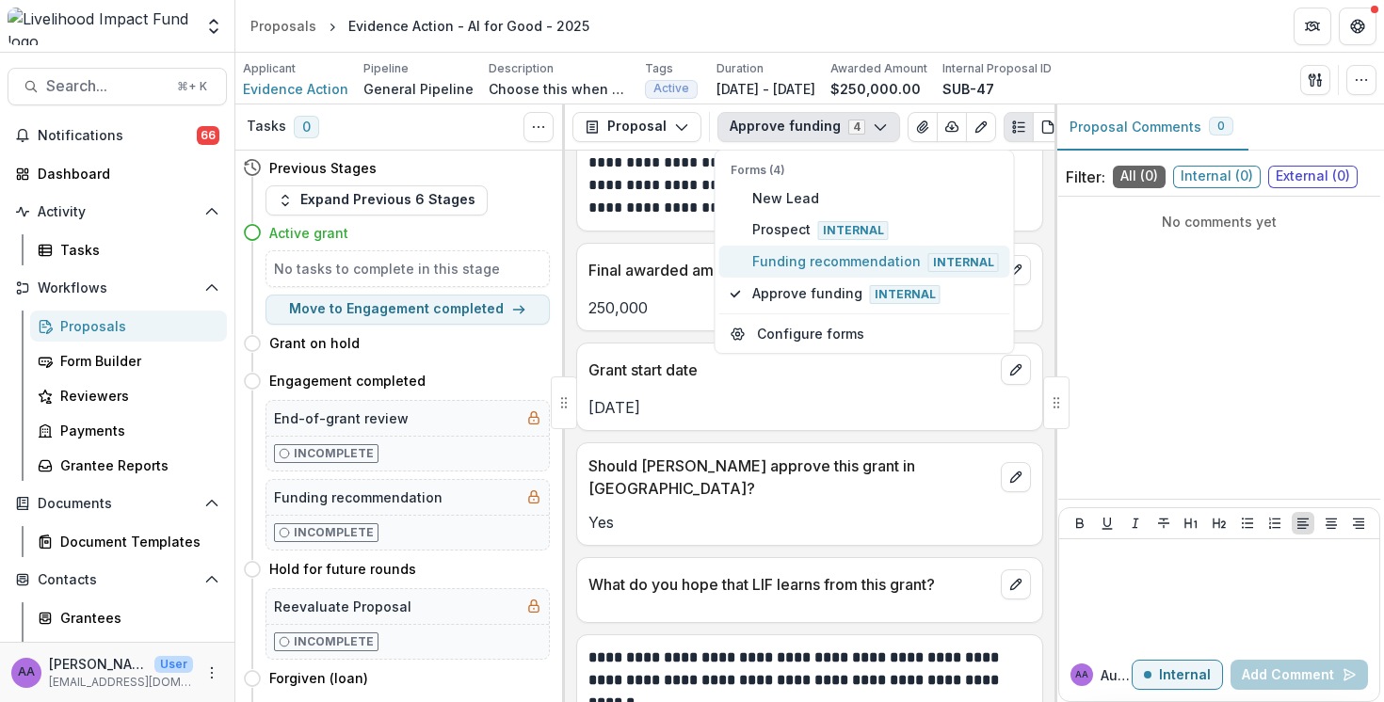
click at [795, 272] on button "Funding recommendation Internal" at bounding box center [864, 262] width 291 height 32
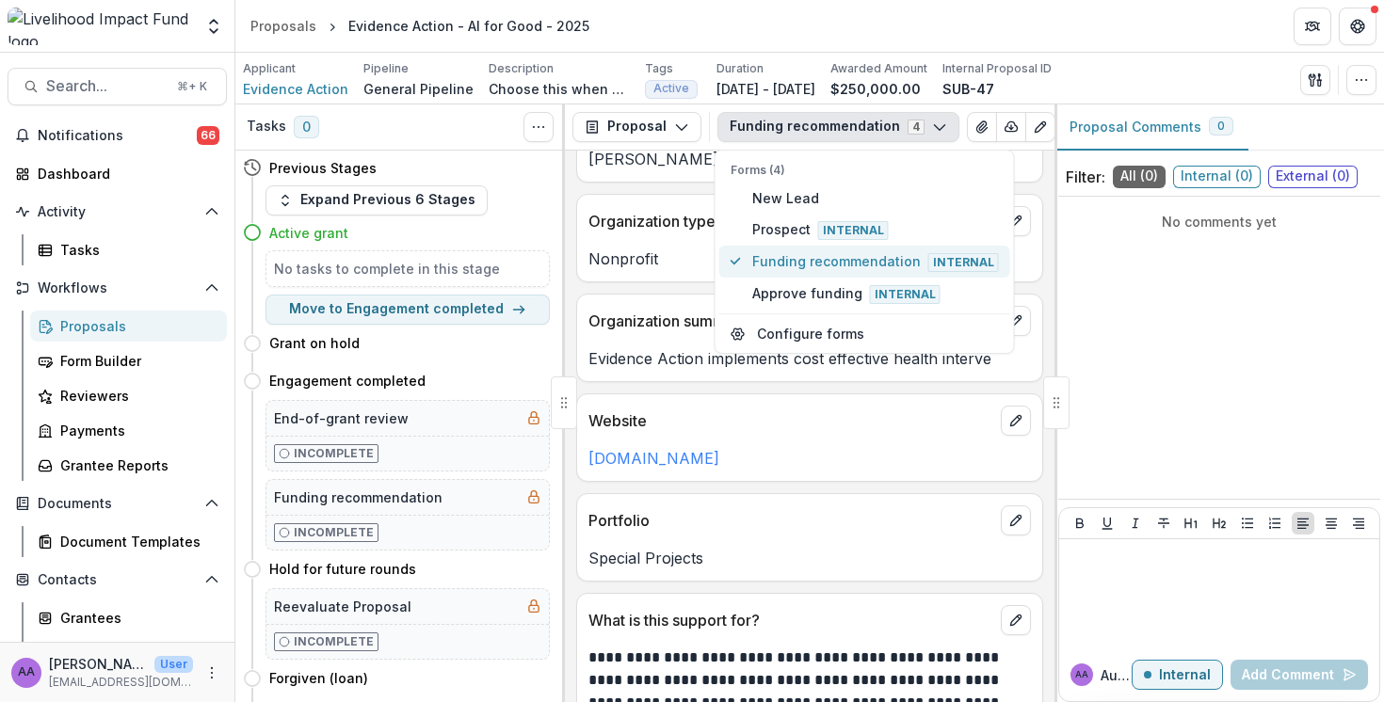
click at [800, 268] on span "Funding recommendation Internal" at bounding box center [875, 261] width 247 height 21
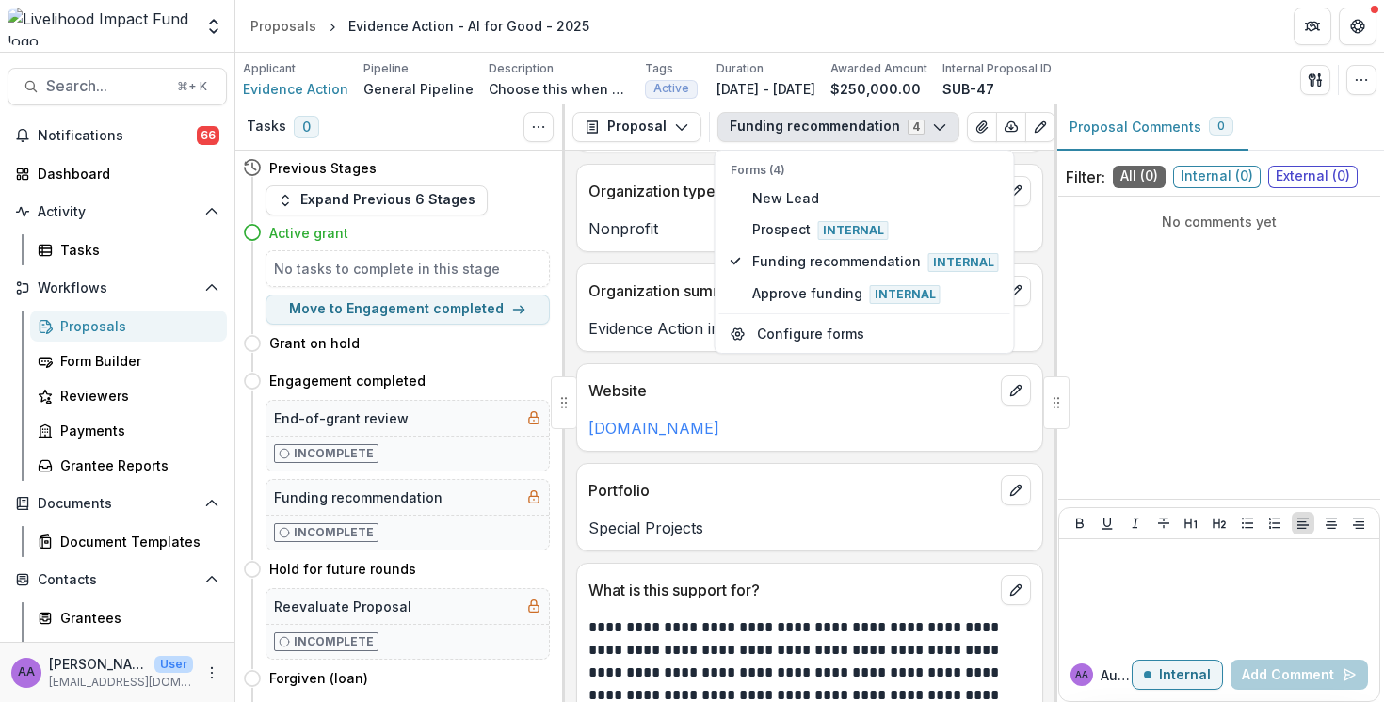
scroll to position [99, 0]
click at [1021, 488] on button "edit" at bounding box center [1016, 489] width 30 height 30
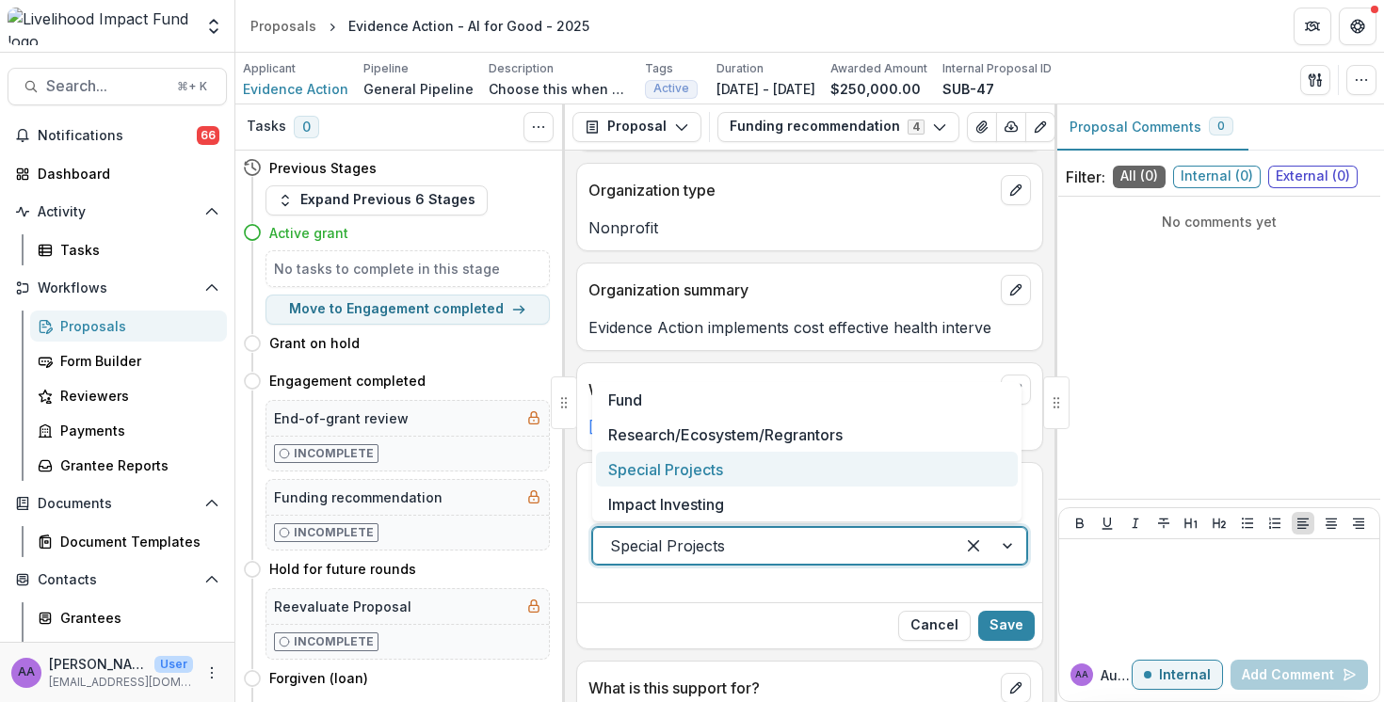
click at [909, 551] on div at bounding box center [774, 546] width 328 height 26
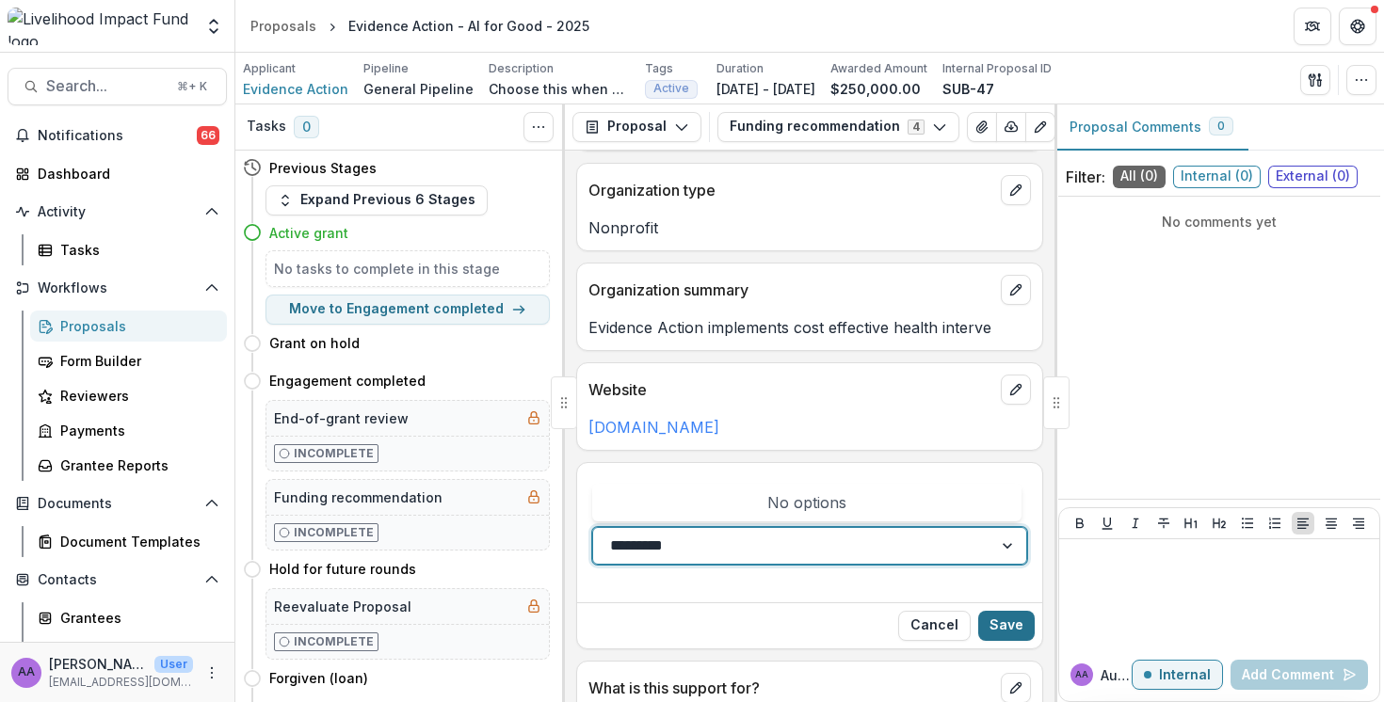
type input "*********"
click at [1009, 640] on button "Save" at bounding box center [1006, 626] width 56 height 30
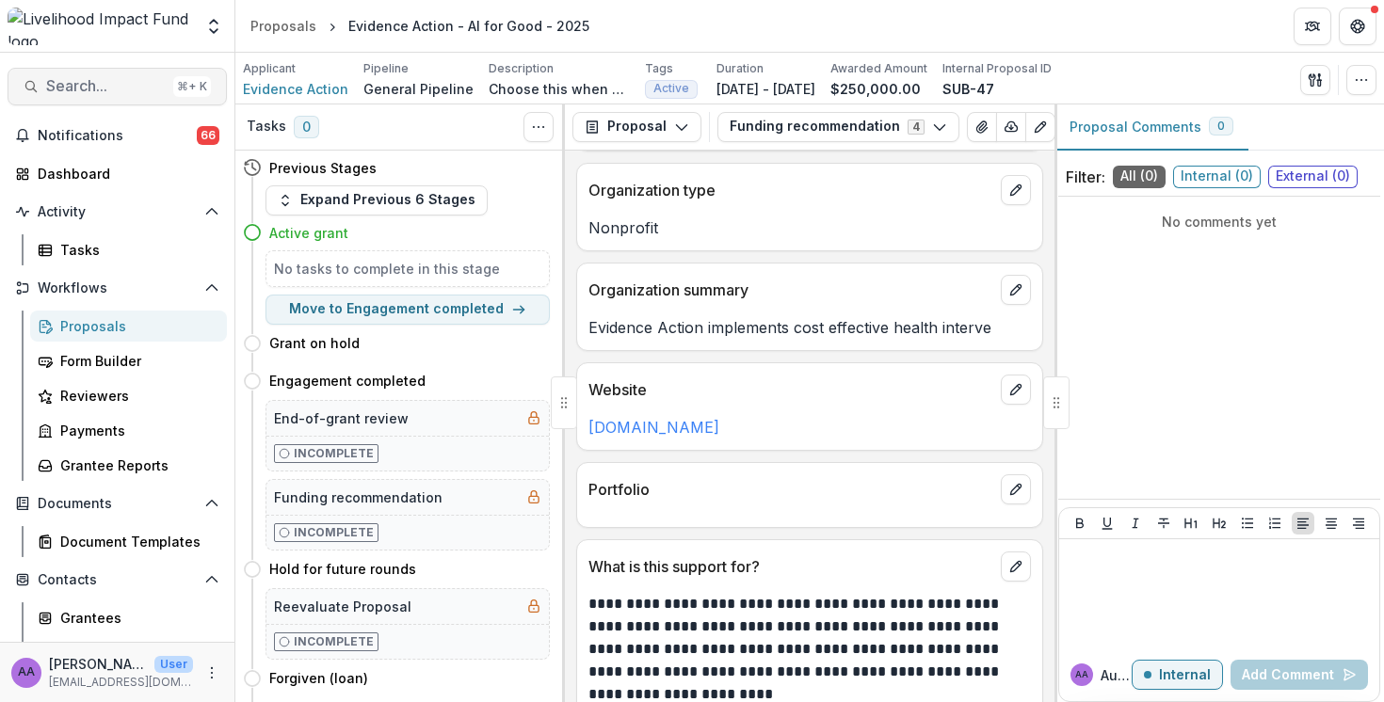
click at [97, 84] on span "Search..." at bounding box center [106, 86] width 120 height 18
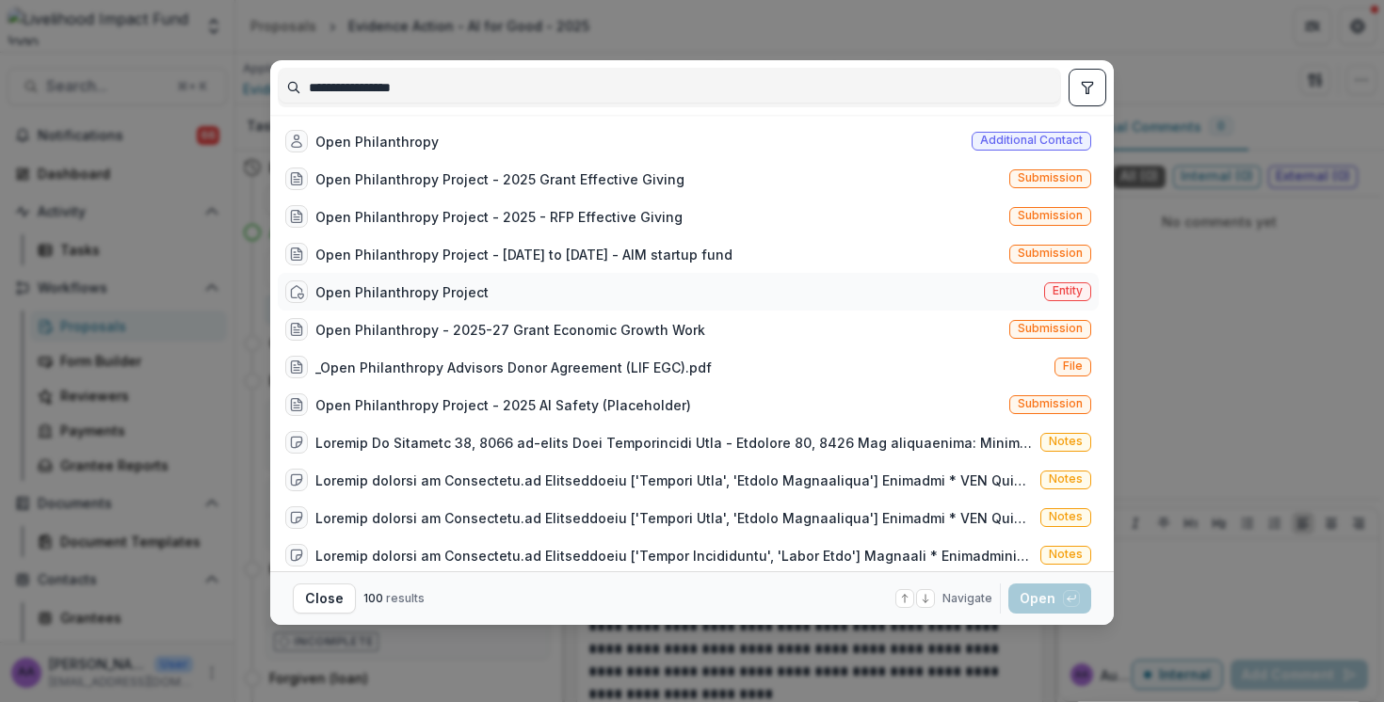
type input "**********"
click at [522, 277] on div "Open Philanthropy Project Entity" at bounding box center [688, 292] width 821 height 38
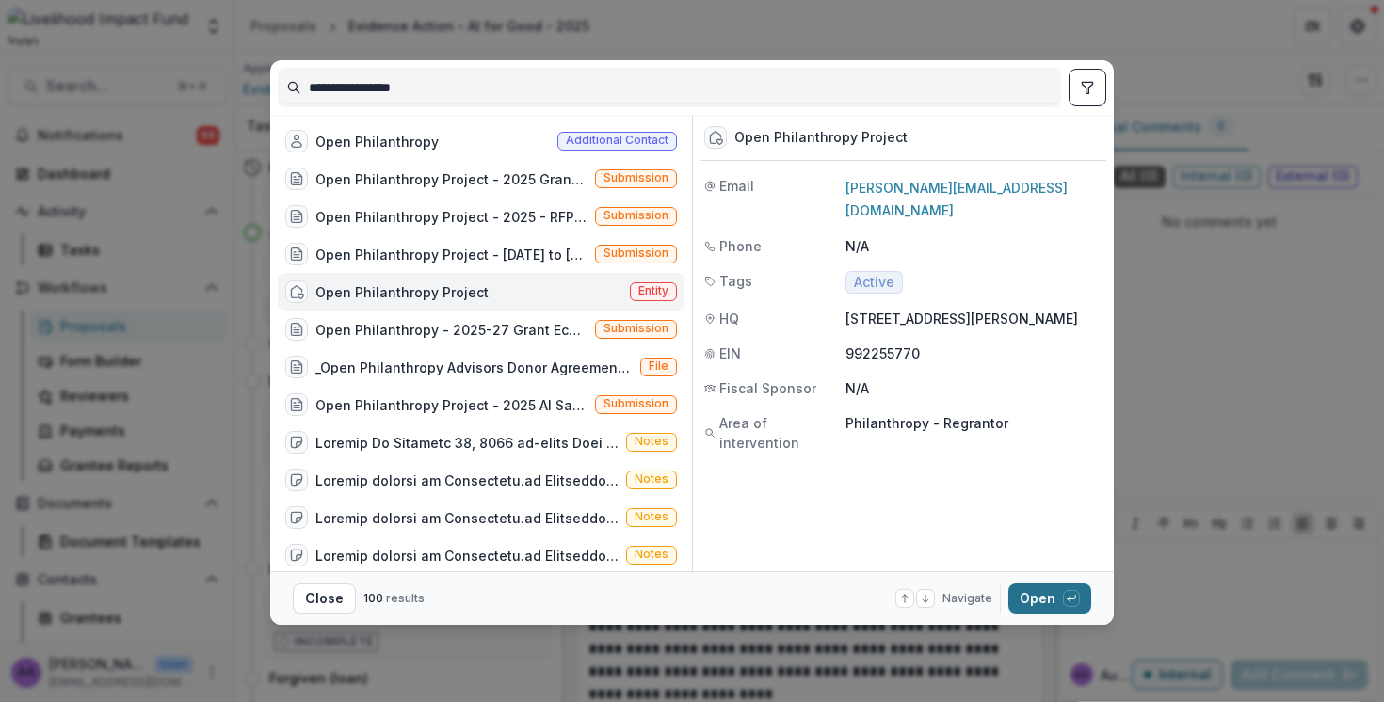
click at [1033, 593] on button "Open with enter key" at bounding box center [1049, 599] width 83 height 30
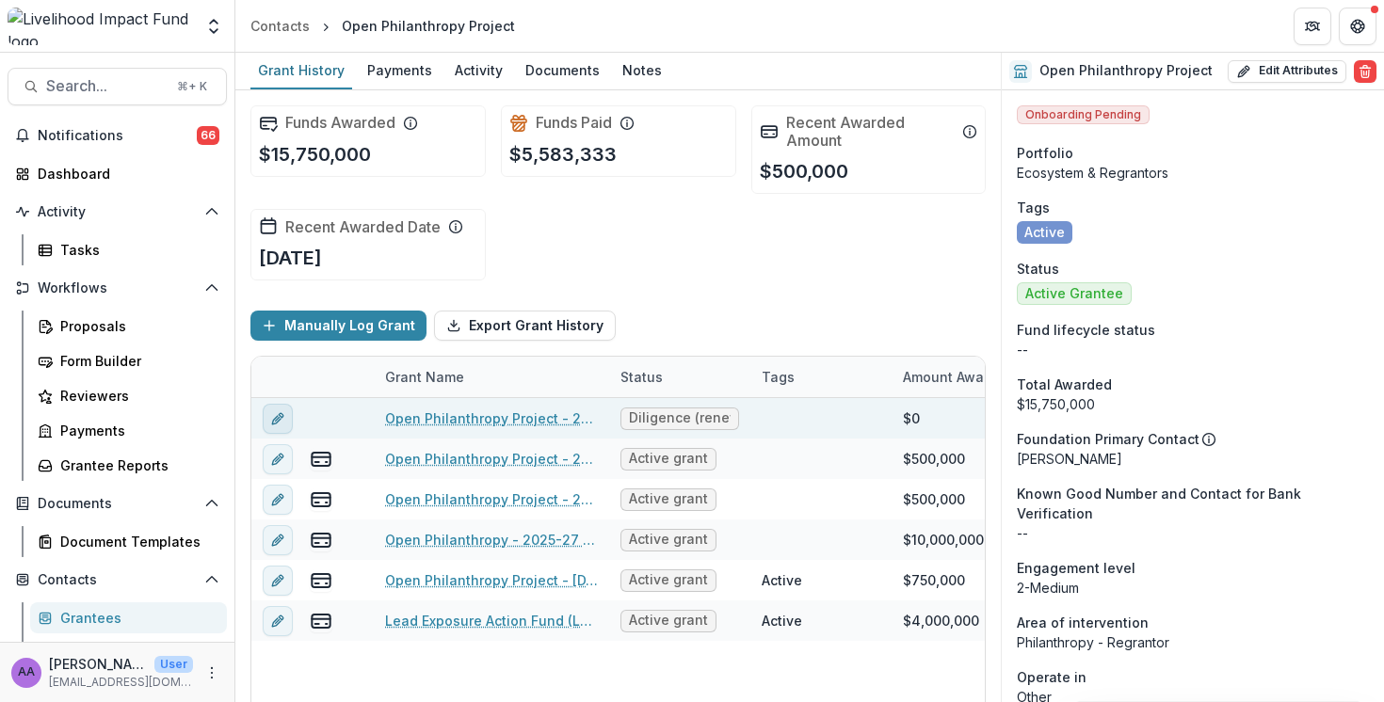
click at [276, 417] on icon "edit" at bounding box center [276, 420] width 8 height 8
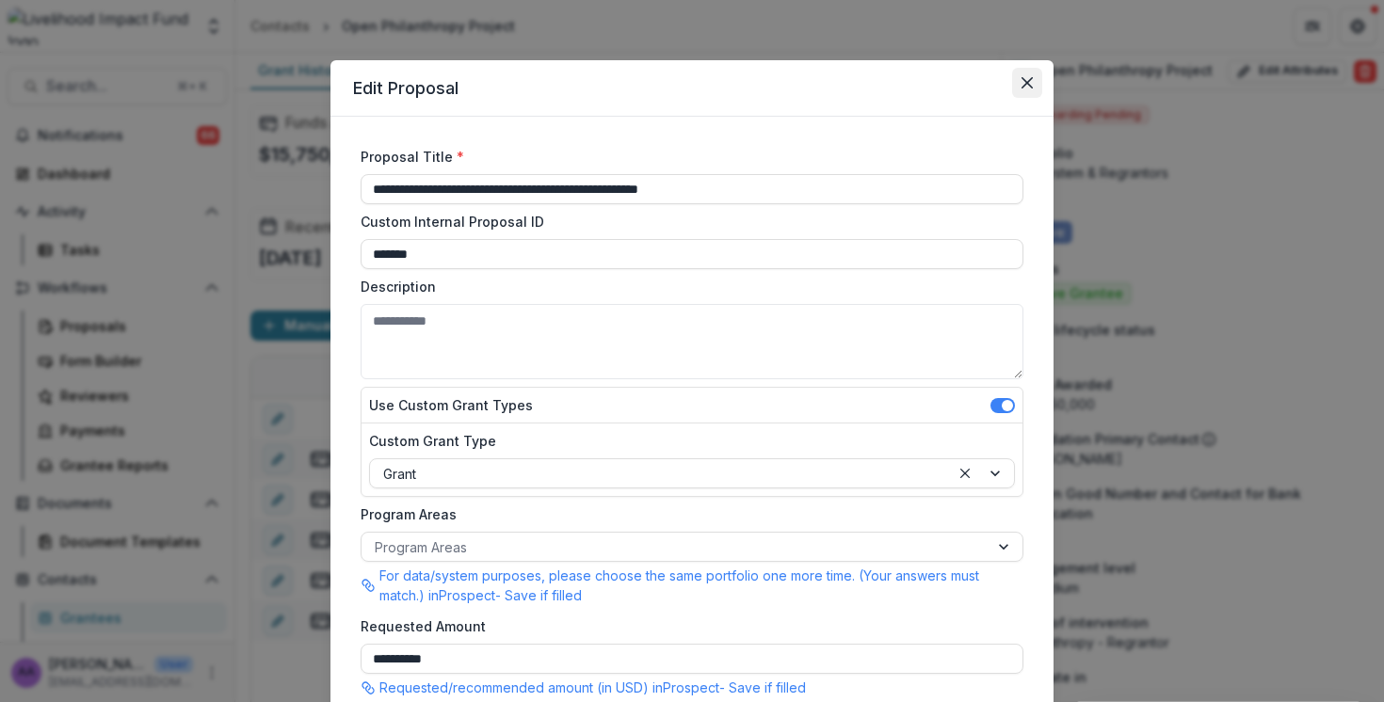
click at [1028, 83] on icon "Close" at bounding box center [1026, 82] width 11 height 11
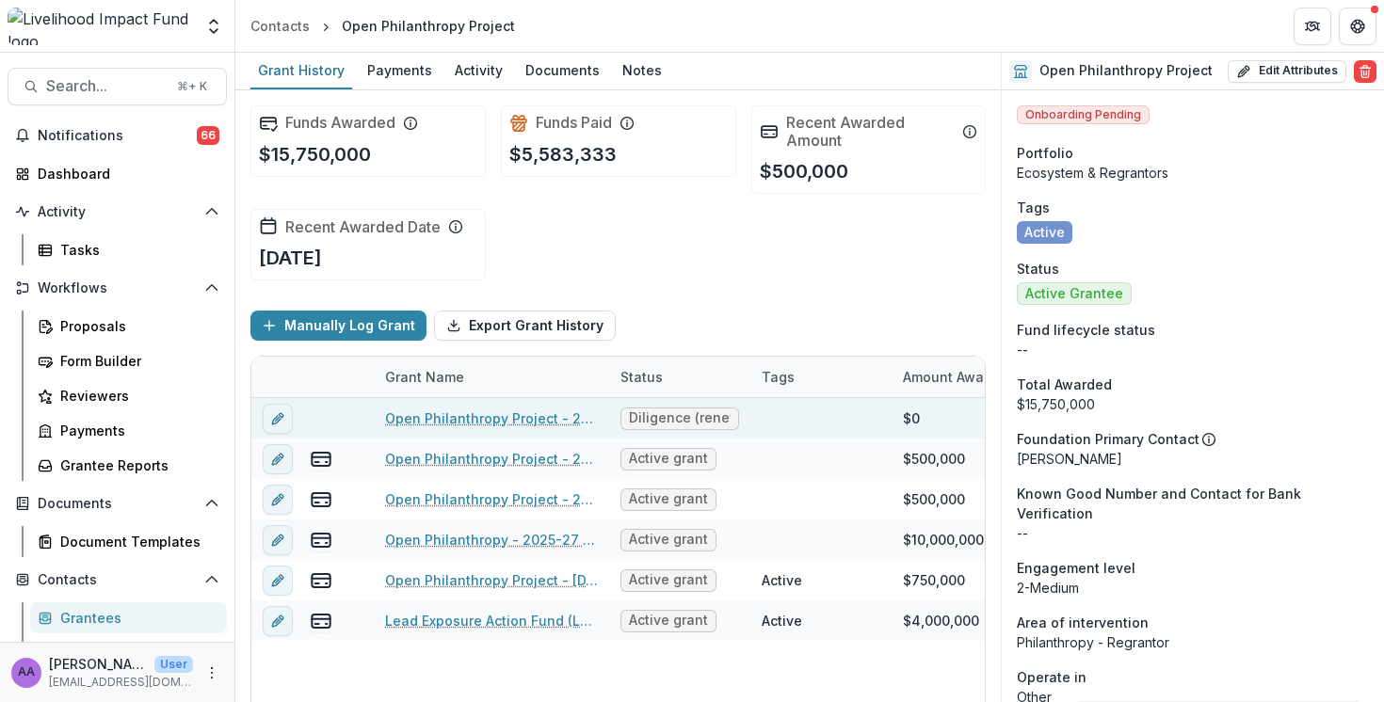
click at [502, 426] on link "Open Philanthropy Project - 2025 AI Safety (Placeholder)" at bounding box center [491, 419] width 213 height 20
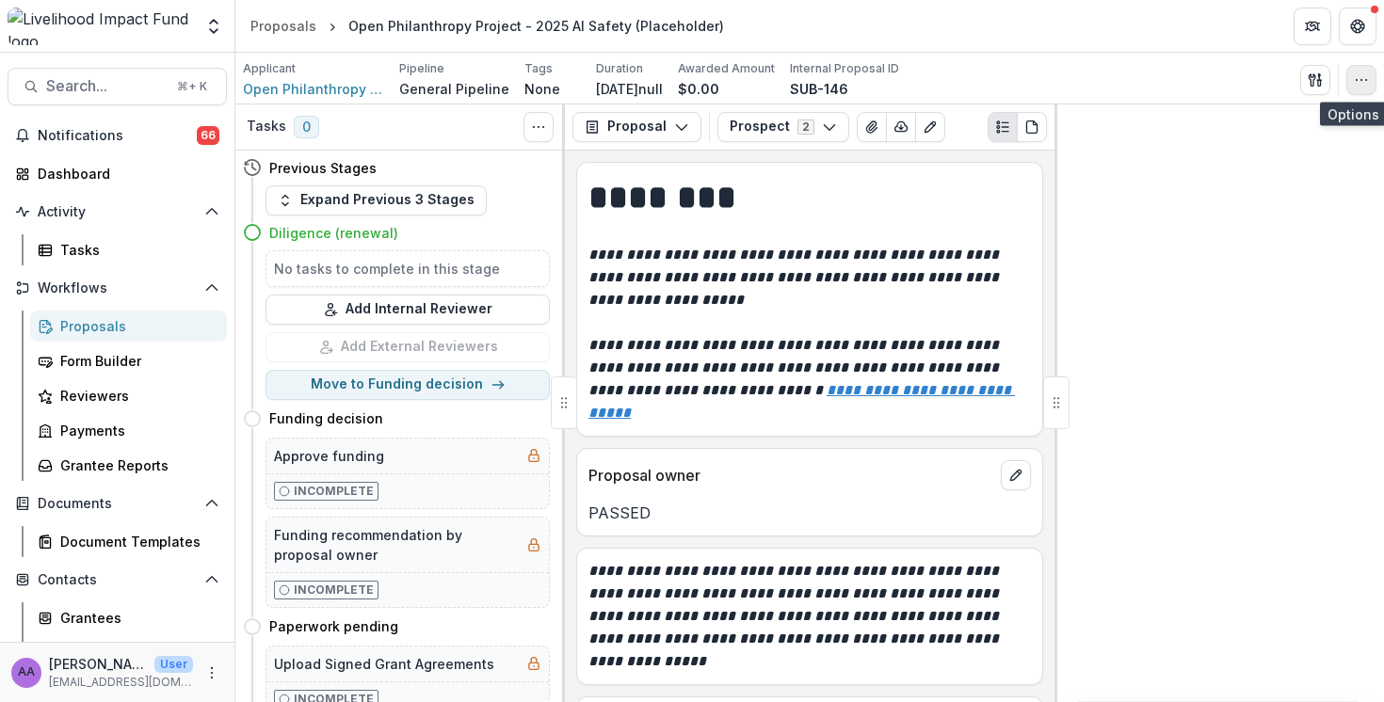
click at [1367, 85] on icon "button" at bounding box center [1361, 79] width 15 height 15
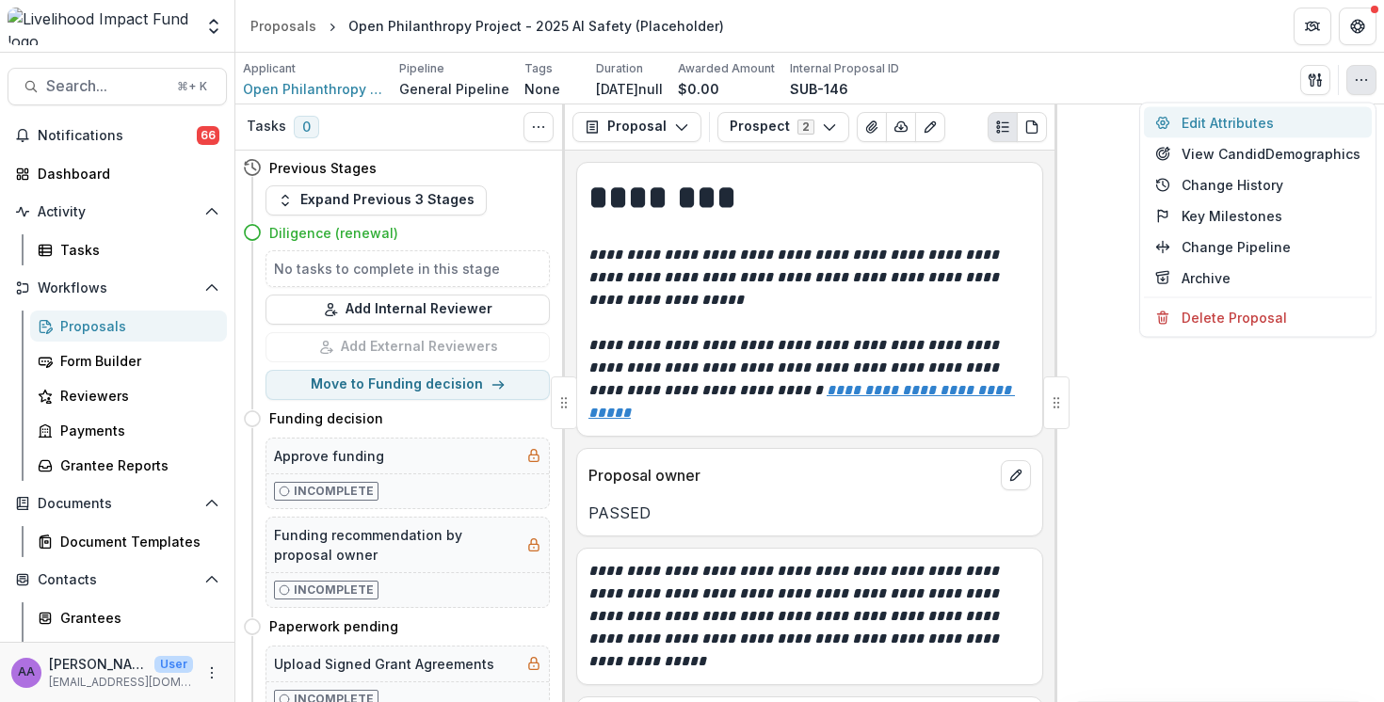
click at [1254, 124] on button "Edit Attributes" at bounding box center [1258, 122] width 228 height 31
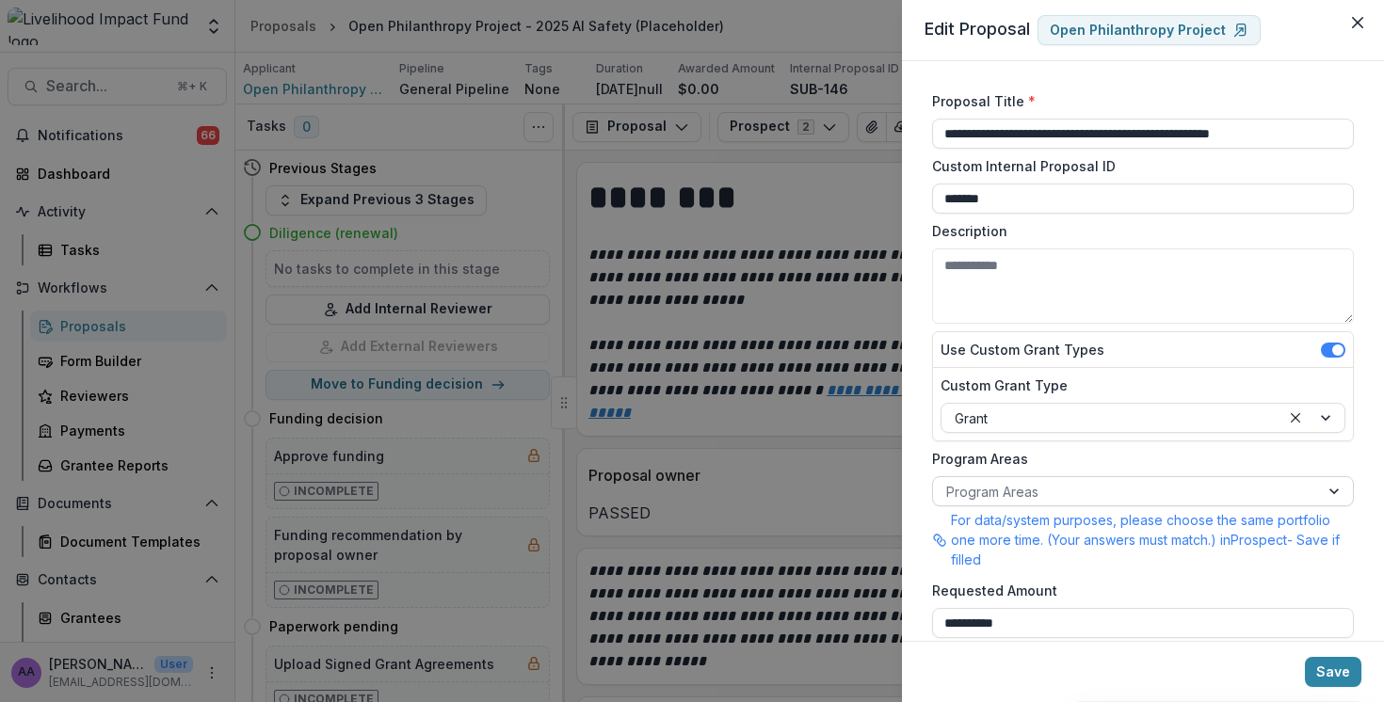
click at [1077, 489] on div at bounding box center [1126, 492] width 360 height 24
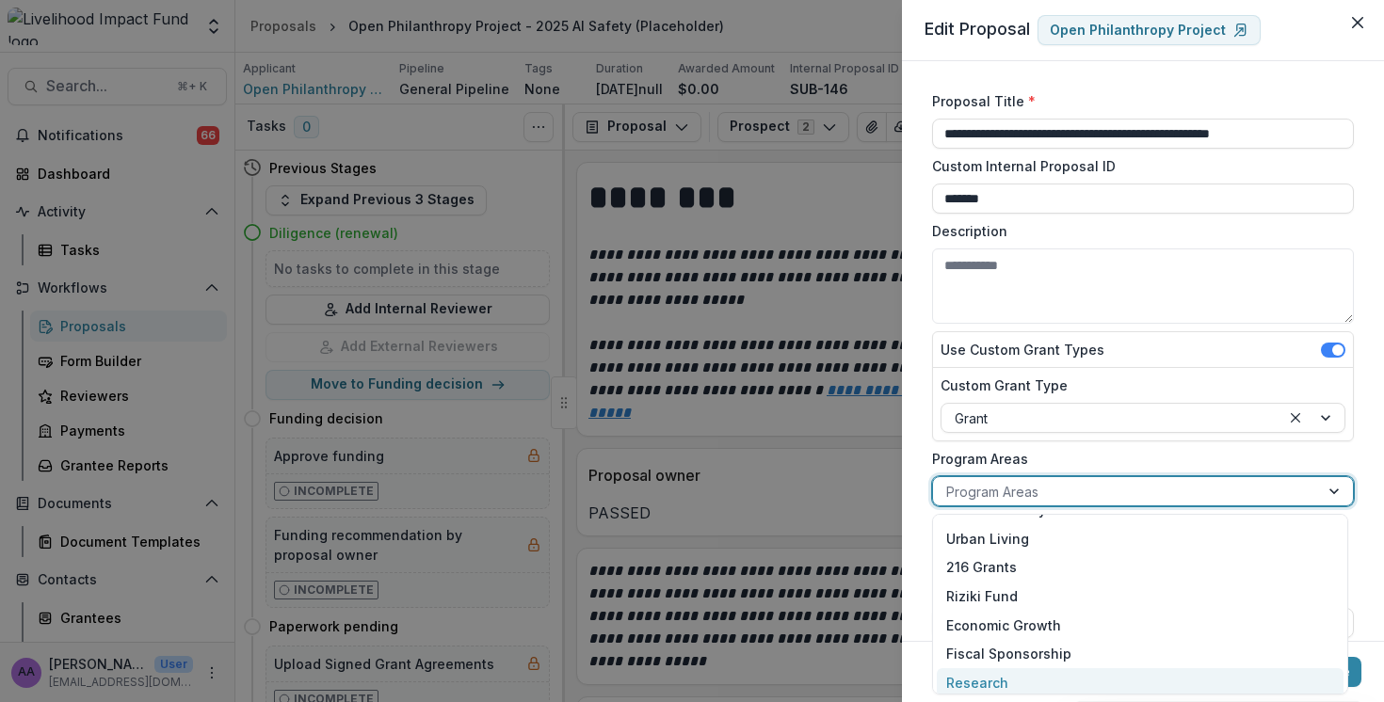
scroll to position [232, 0]
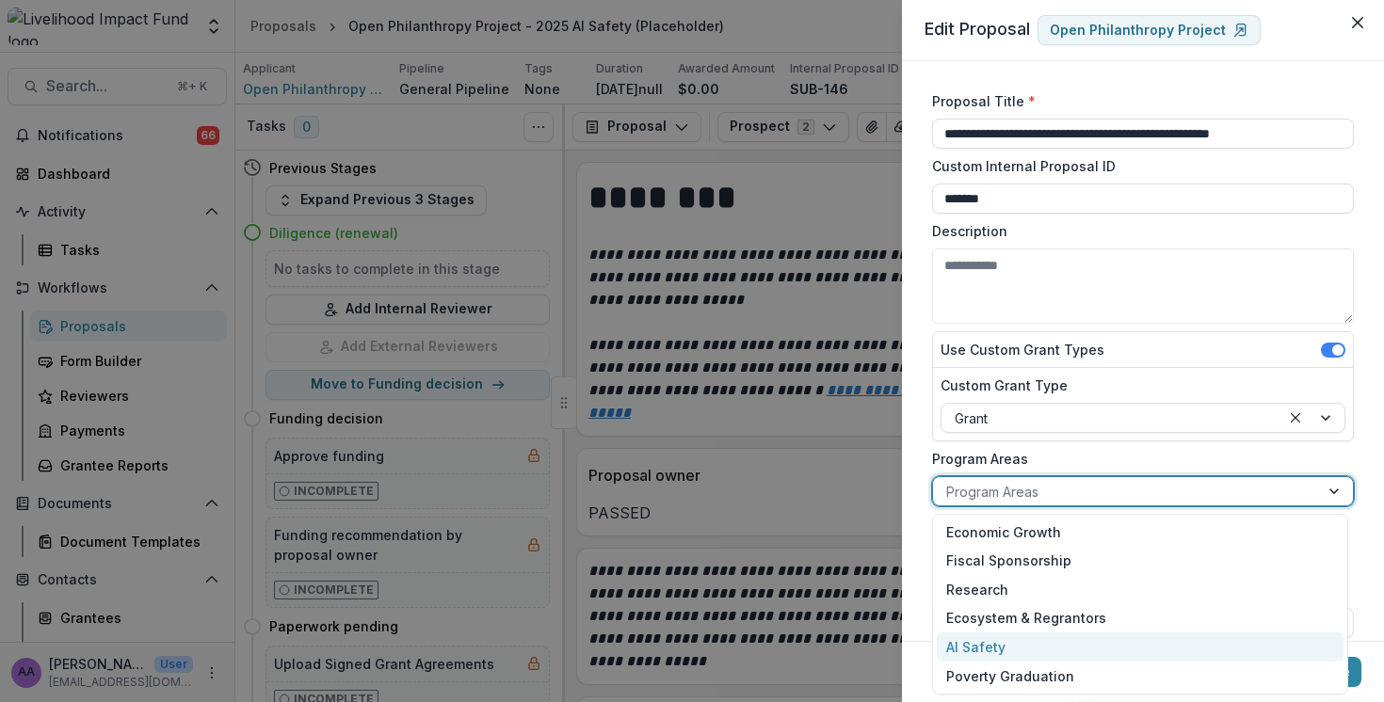
click at [995, 651] on div "AI Safety" at bounding box center [1140, 647] width 407 height 29
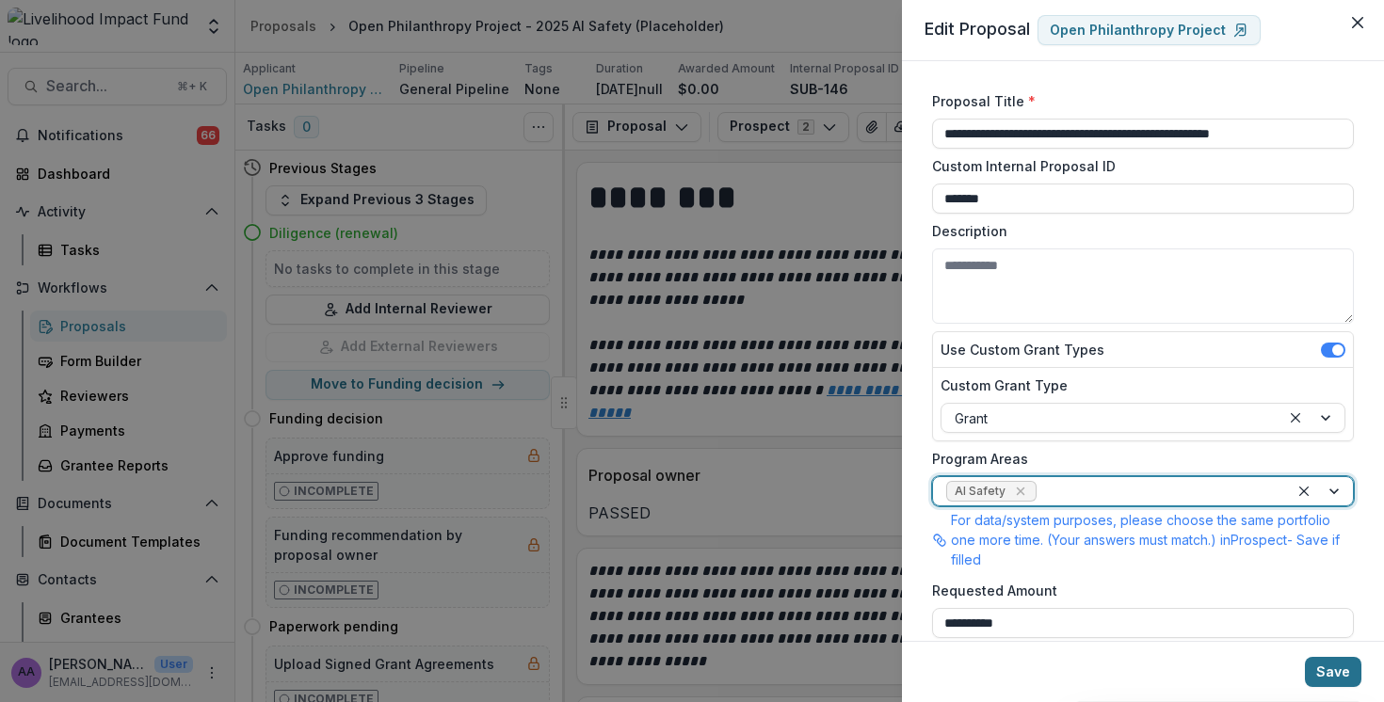
click at [1331, 668] on button "Save" at bounding box center [1333, 672] width 56 height 30
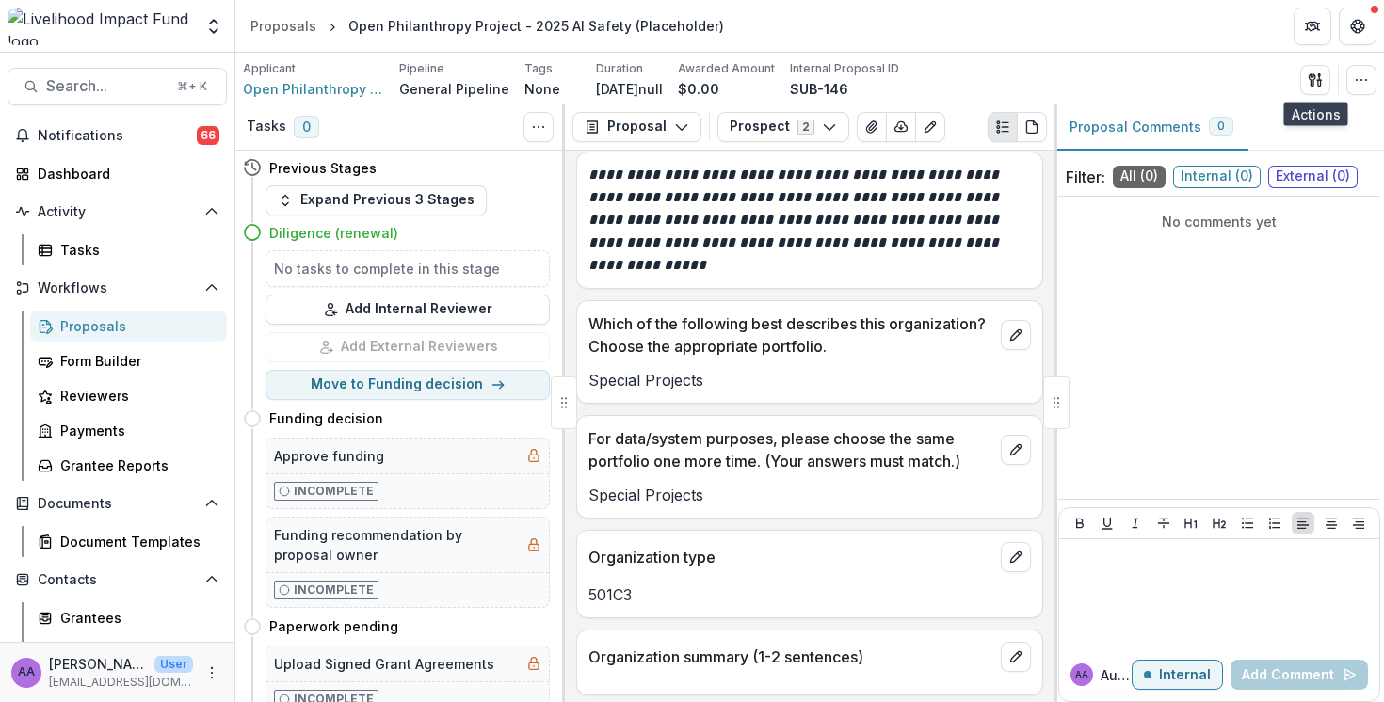
scroll to position [490, 0]
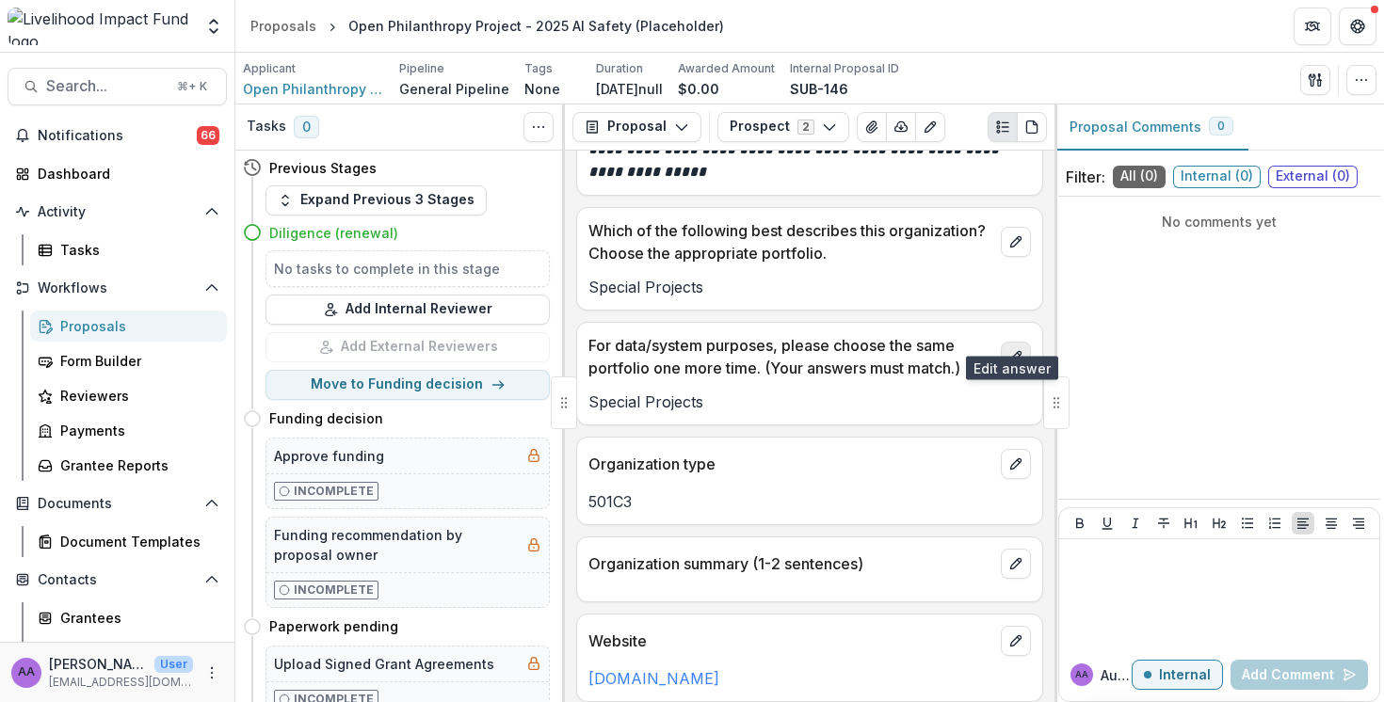
click at [1009, 349] on icon "edit" at bounding box center [1015, 356] width 15 height 15
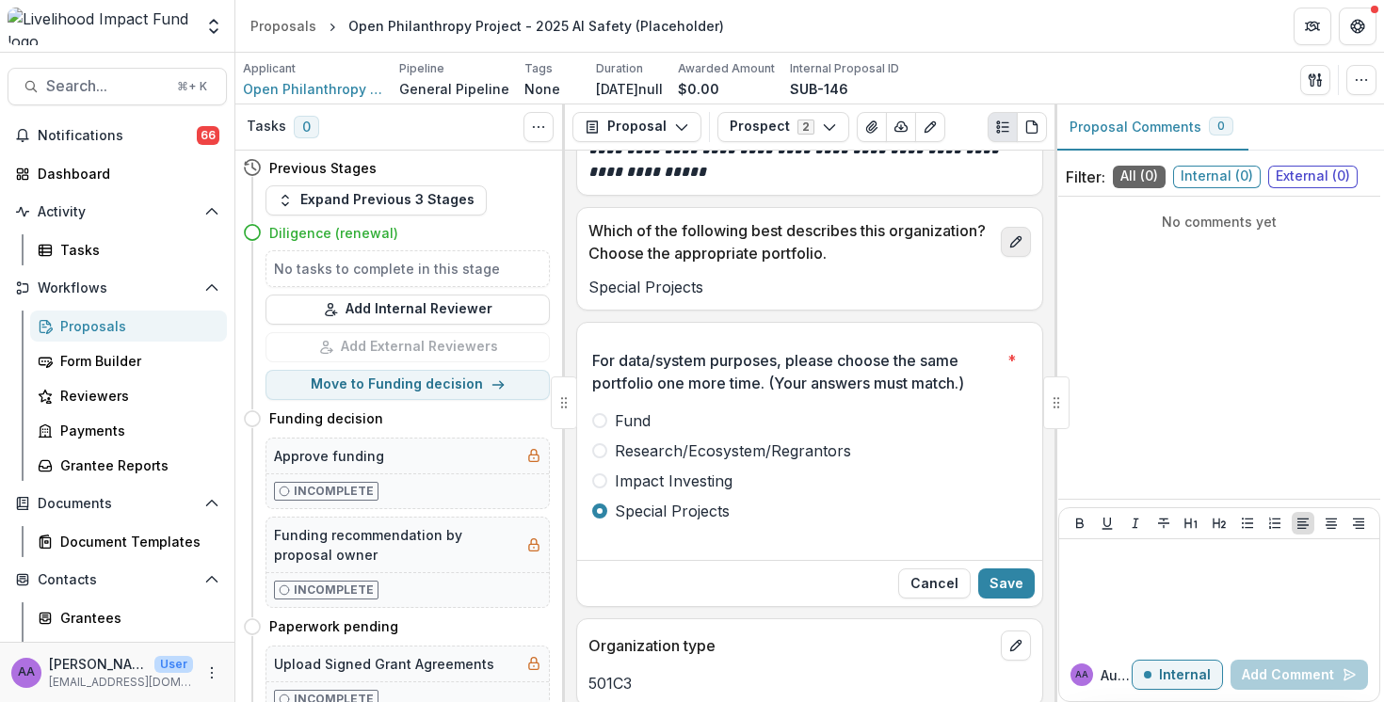
click at [1023, 227] on button "edit" at bounding box center [1016, 242] width 30 height 30
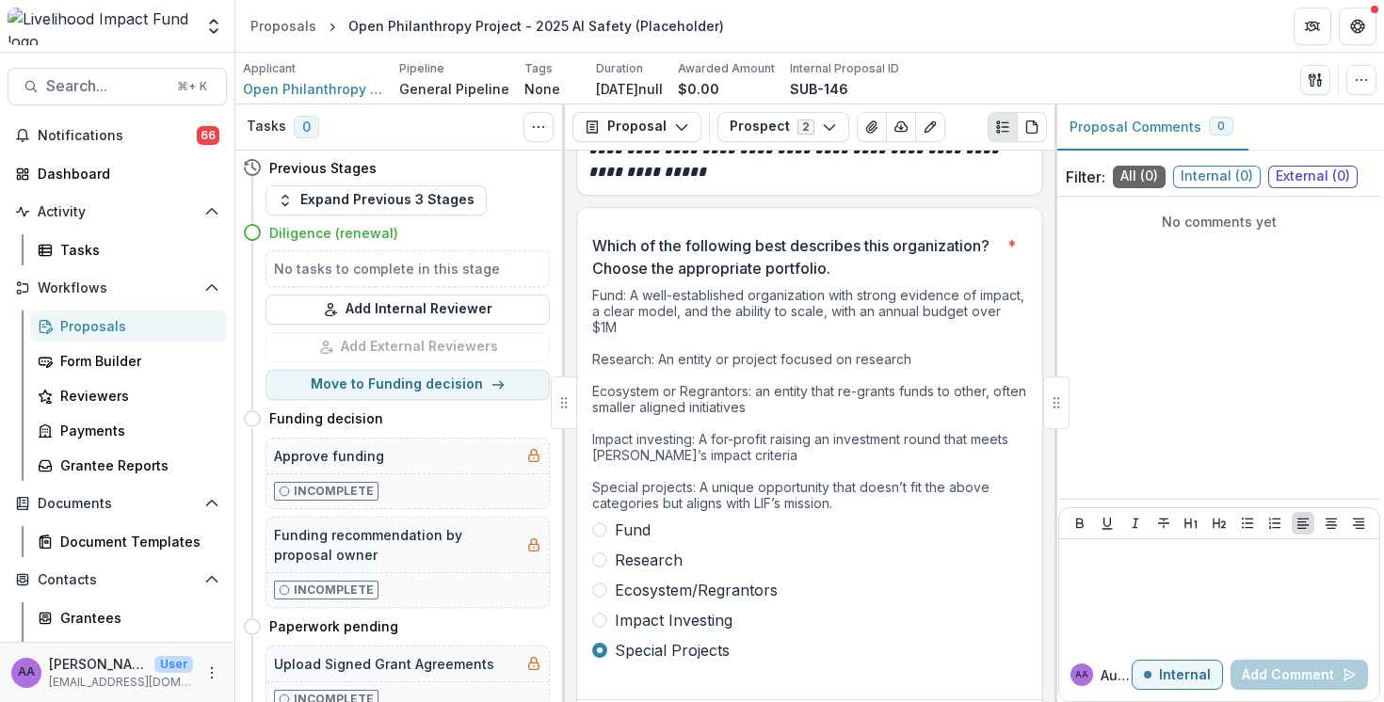
click at [844, 176] on div "**********" at bounding box center [810, 427] width 490 height 552
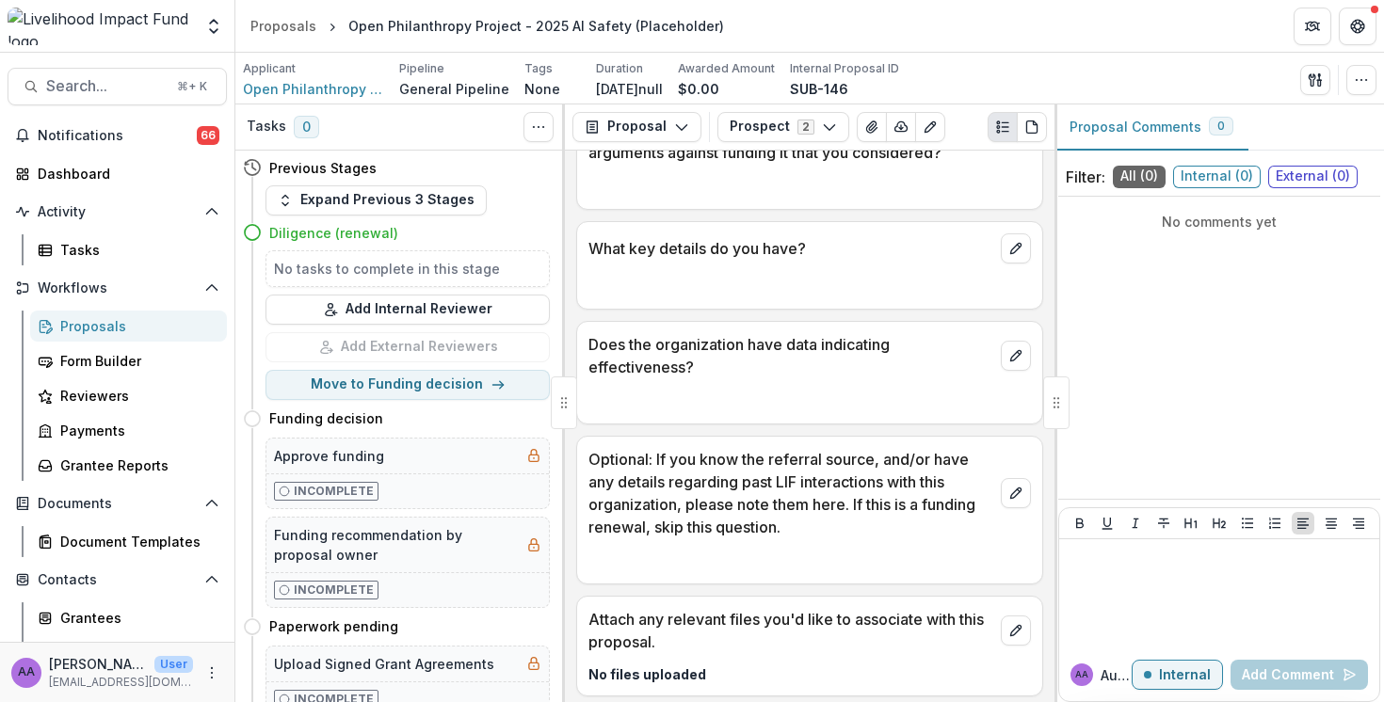
scroll to position [3481, 0]
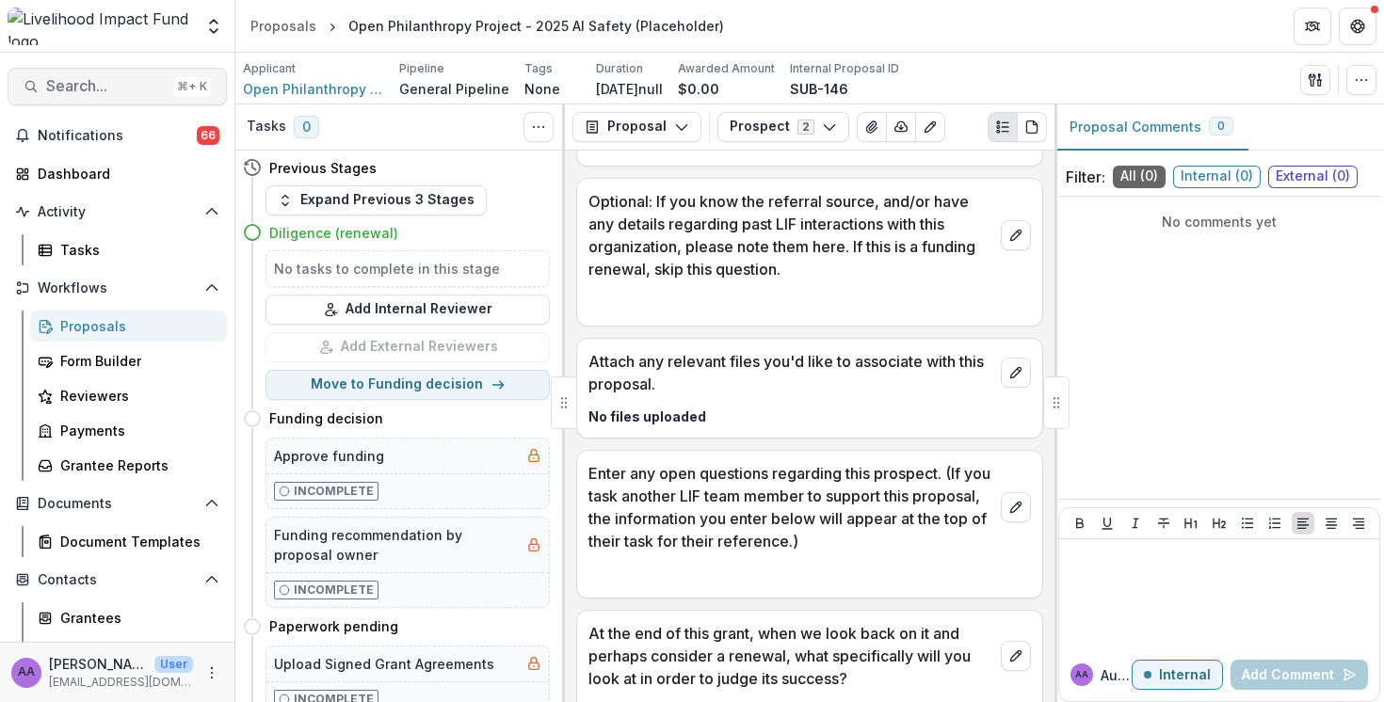
click at [82, 88] on span "Search..." at bounding box center [106, 86] width 120 height 18
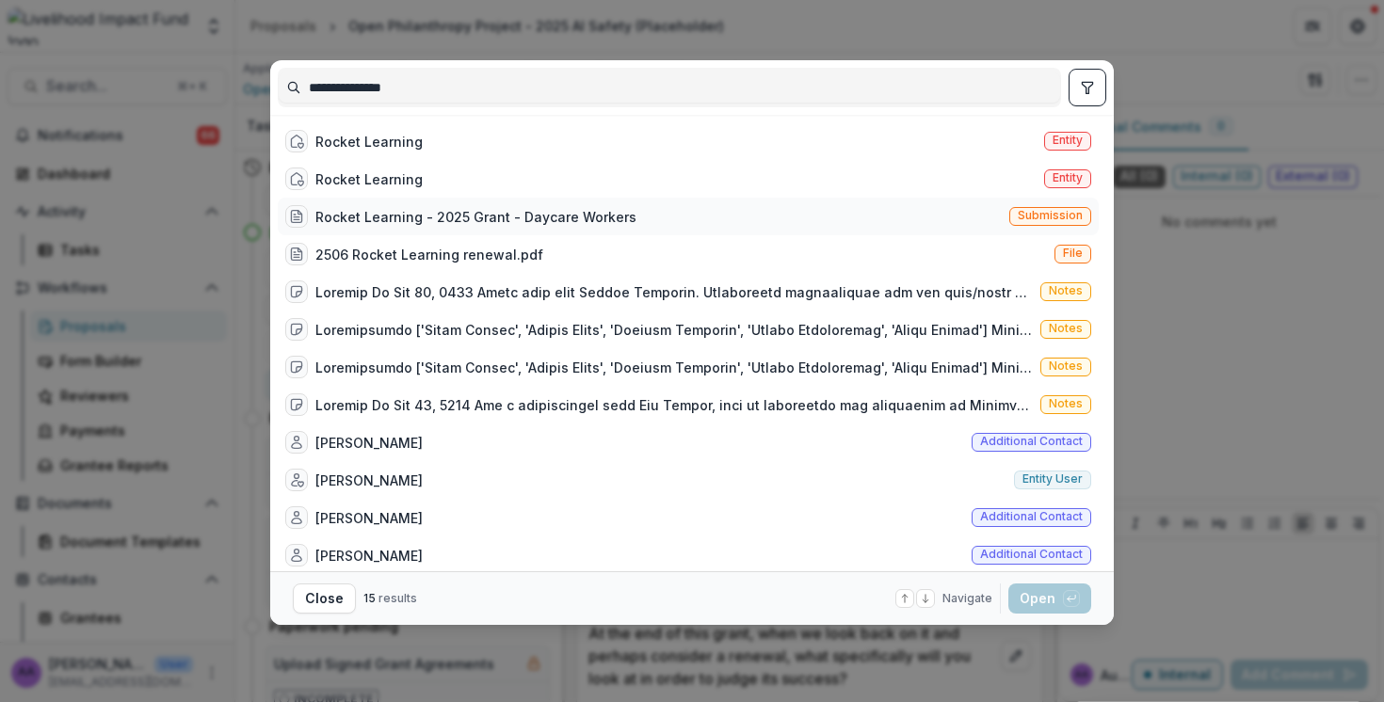
type input "**********"
click at [519, 219] on div "Rocket Learning - 2025 Grant - Daycare Workers" at bounding box center [475, 217] width 321 height 20
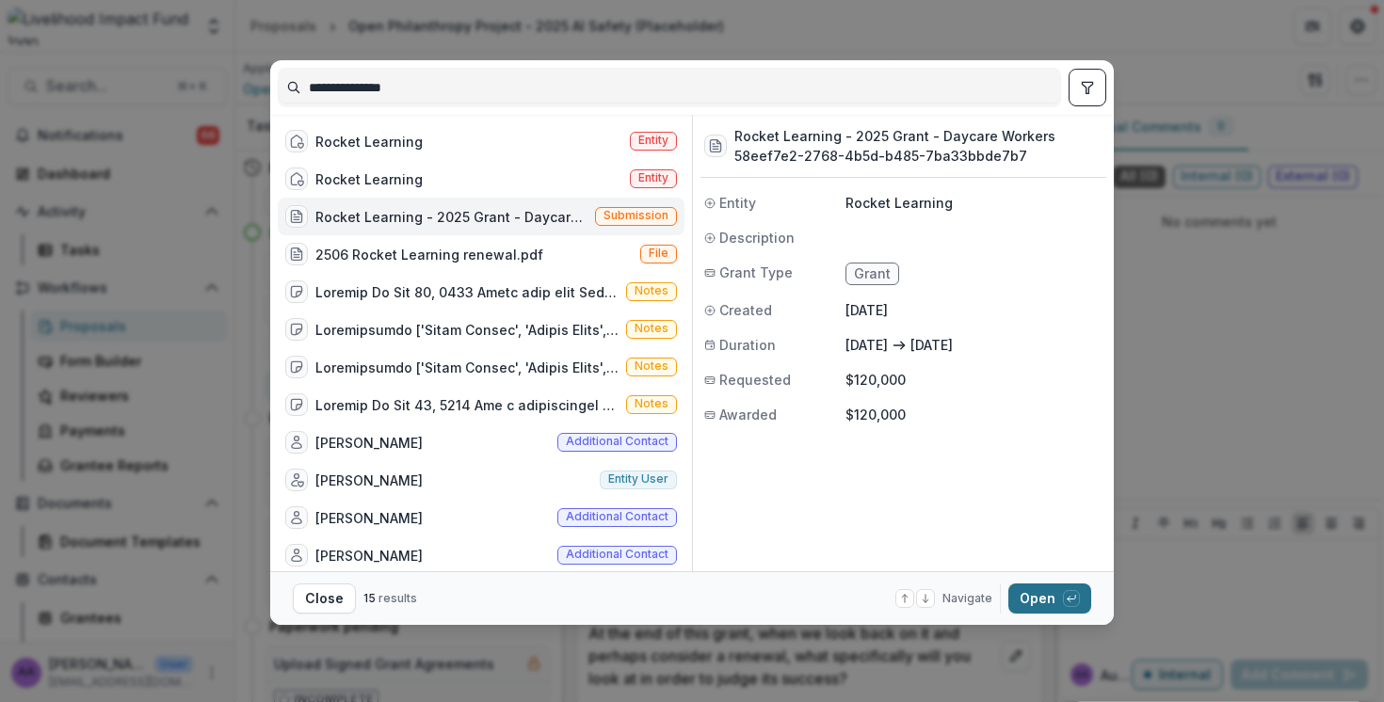
click at [1028, 604] on button "Open with enter key" at bounding box center [1049, 599] width 83 height 30
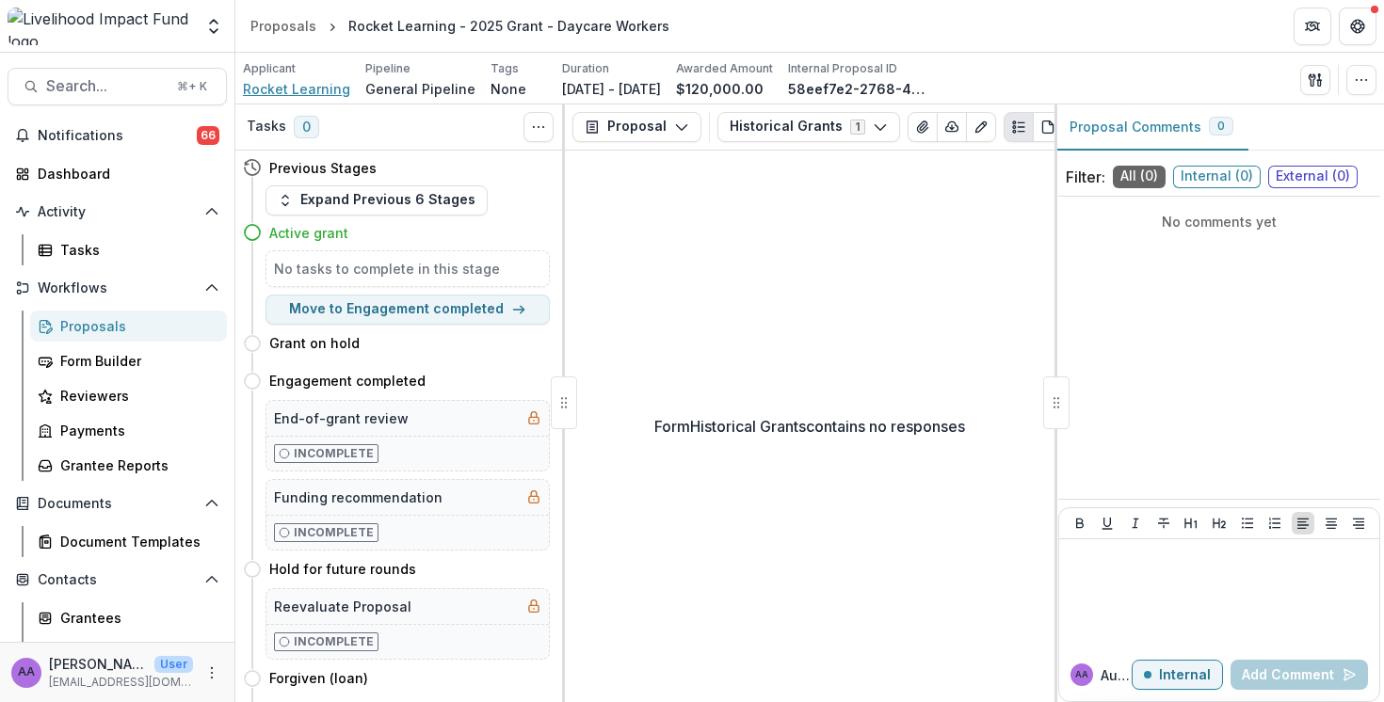
click at [285, 93] on span "Rocket Learning" at bounding box center [296, 89] width 107 height 20
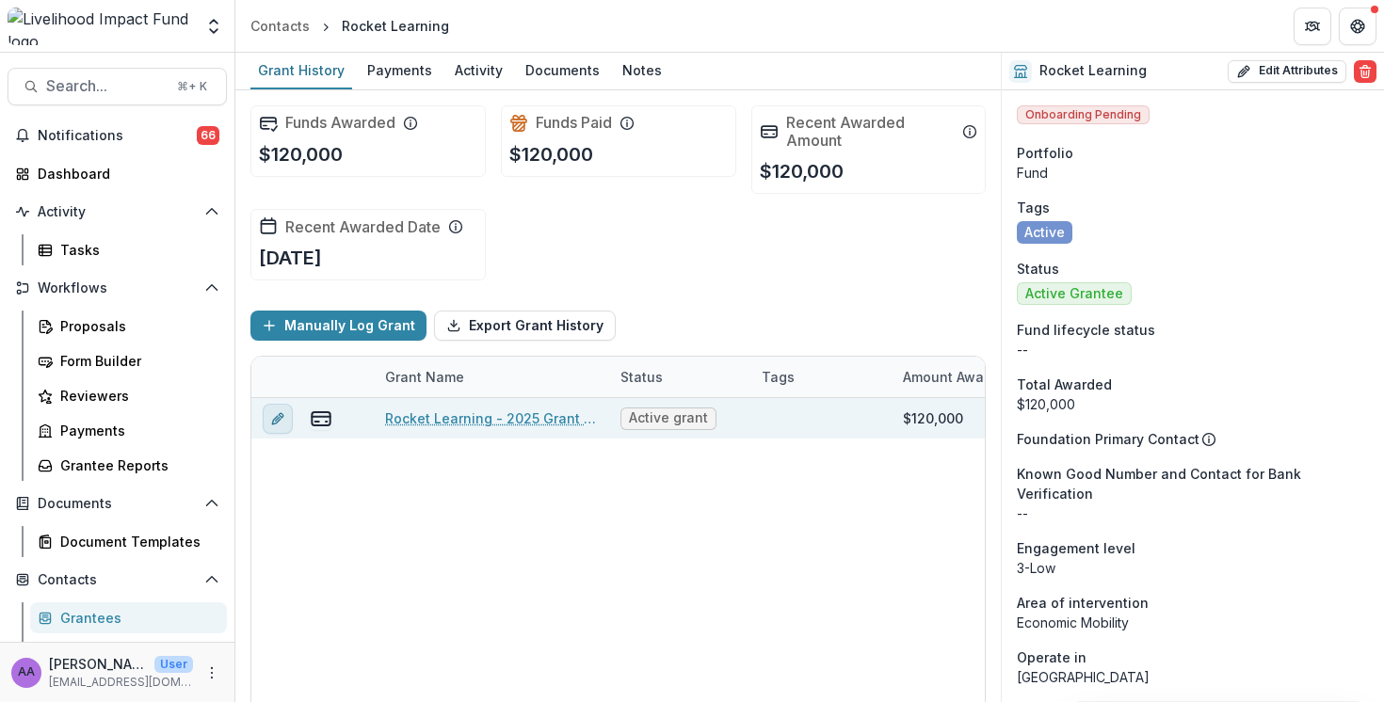
click at [282, 420] on icon "edit" at bounding box center [277, 418] width 15 height 15
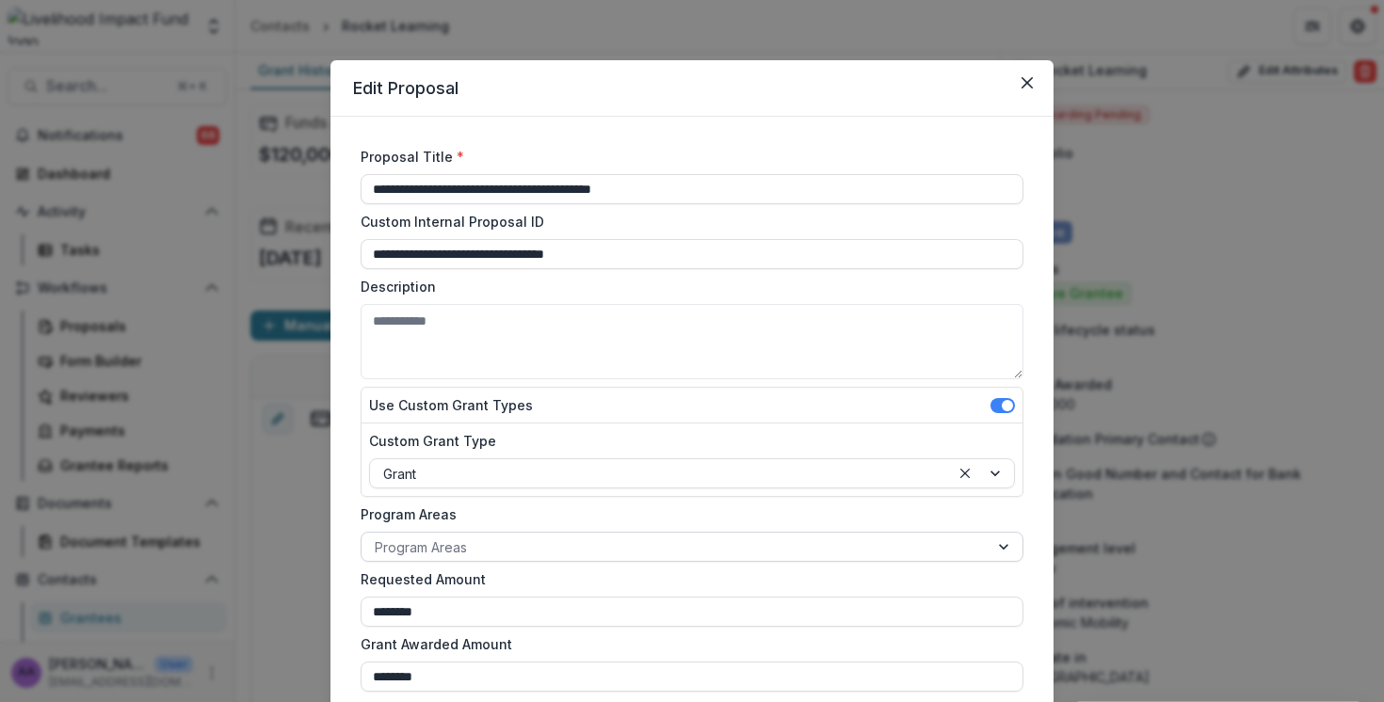
click at [540, 546] on div at bounding box center [675, 548] width 601 height 24
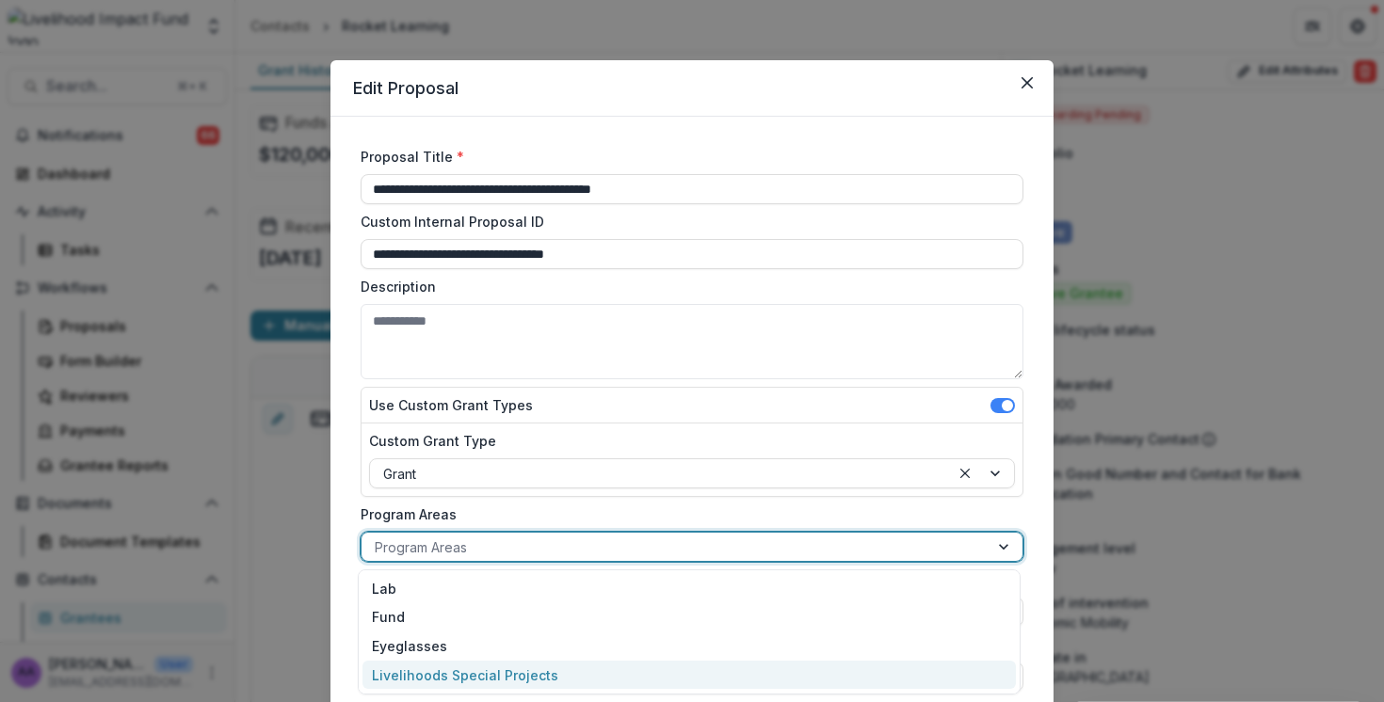
click at [536, 680] on div "Livelihoods Special Projects" at bounding box center [688, 675] width 653 height 29
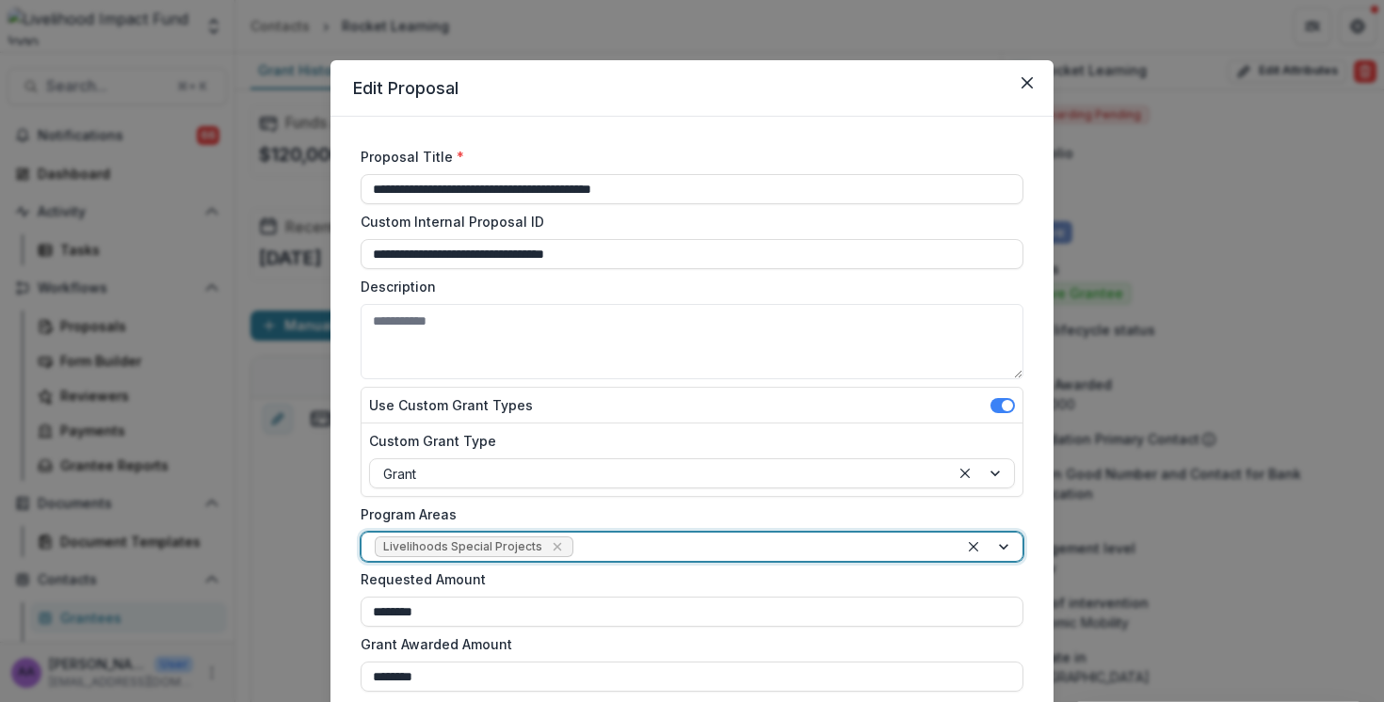
scroll to position [715, 0]
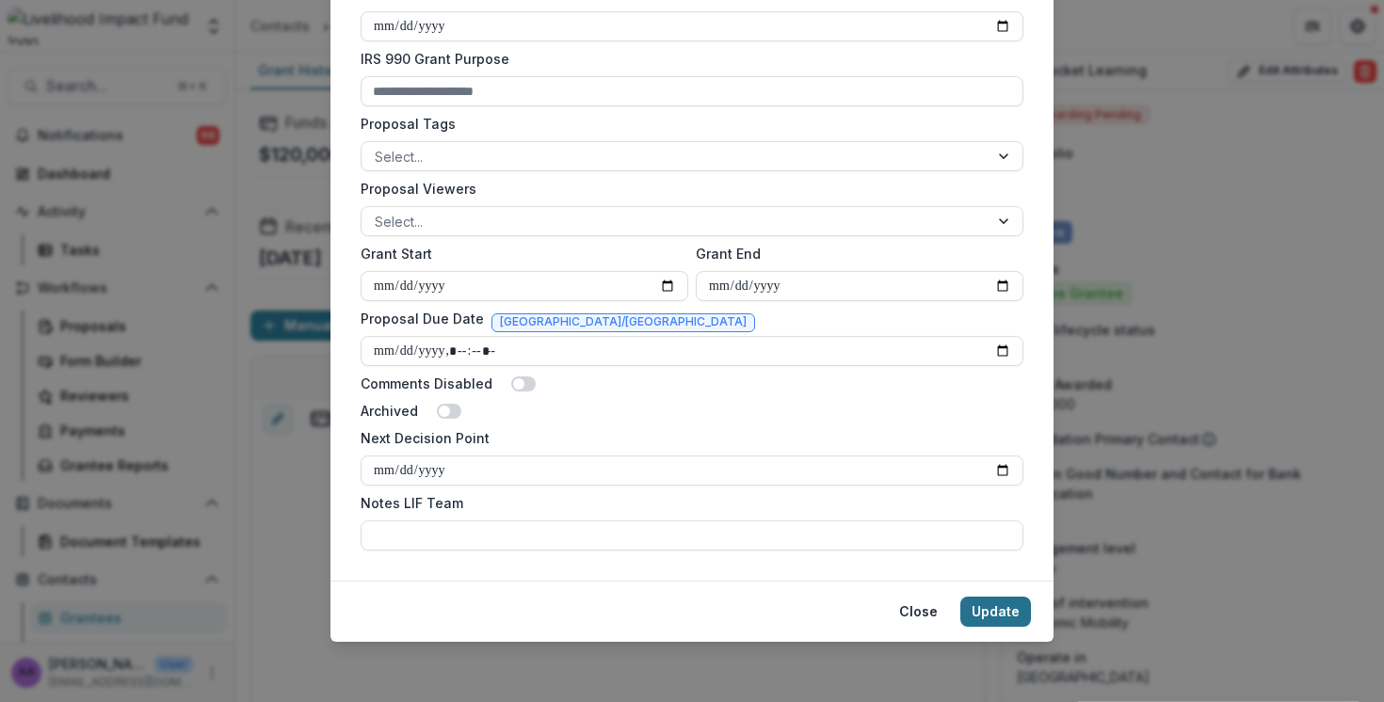
click at [1000, 609] on button "Update" at bounding box center [995, 612] width 71 height 30
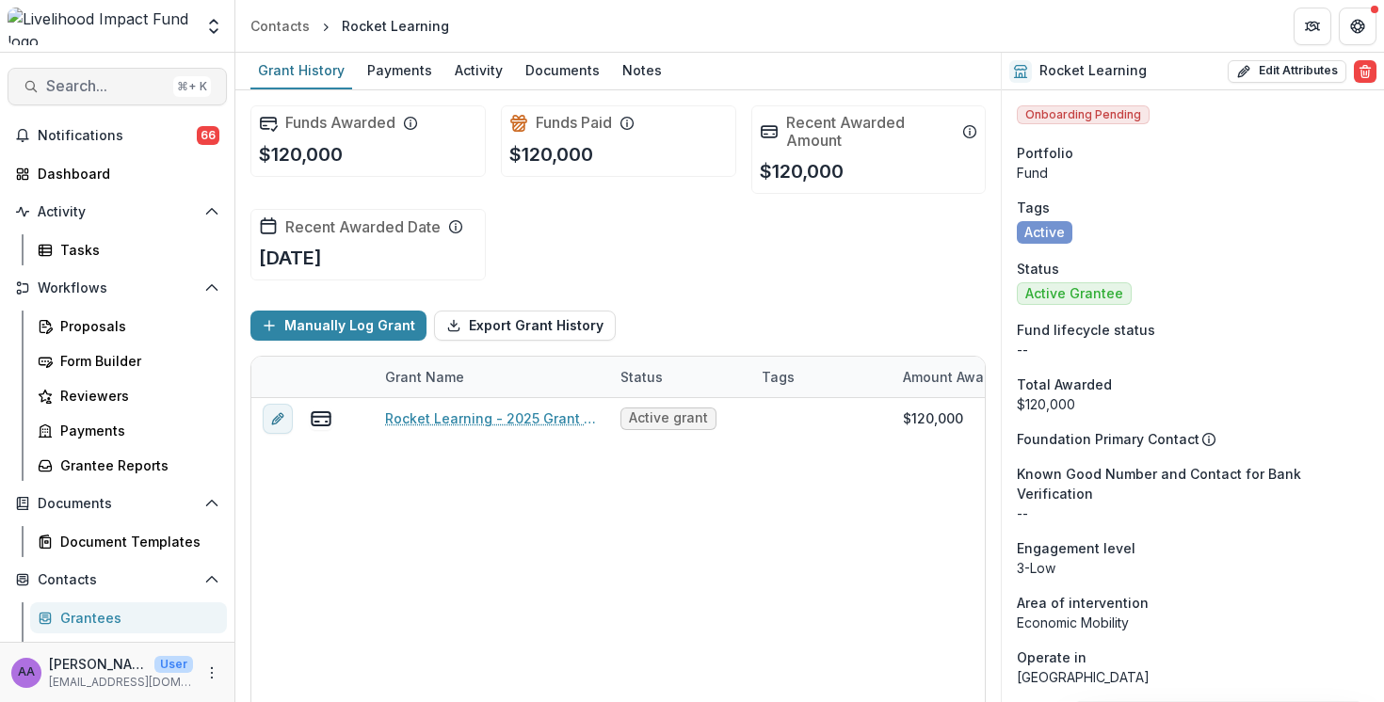
click at [102, 85] on span "Search..." at bounding box center [106, 86] width 120 height 18
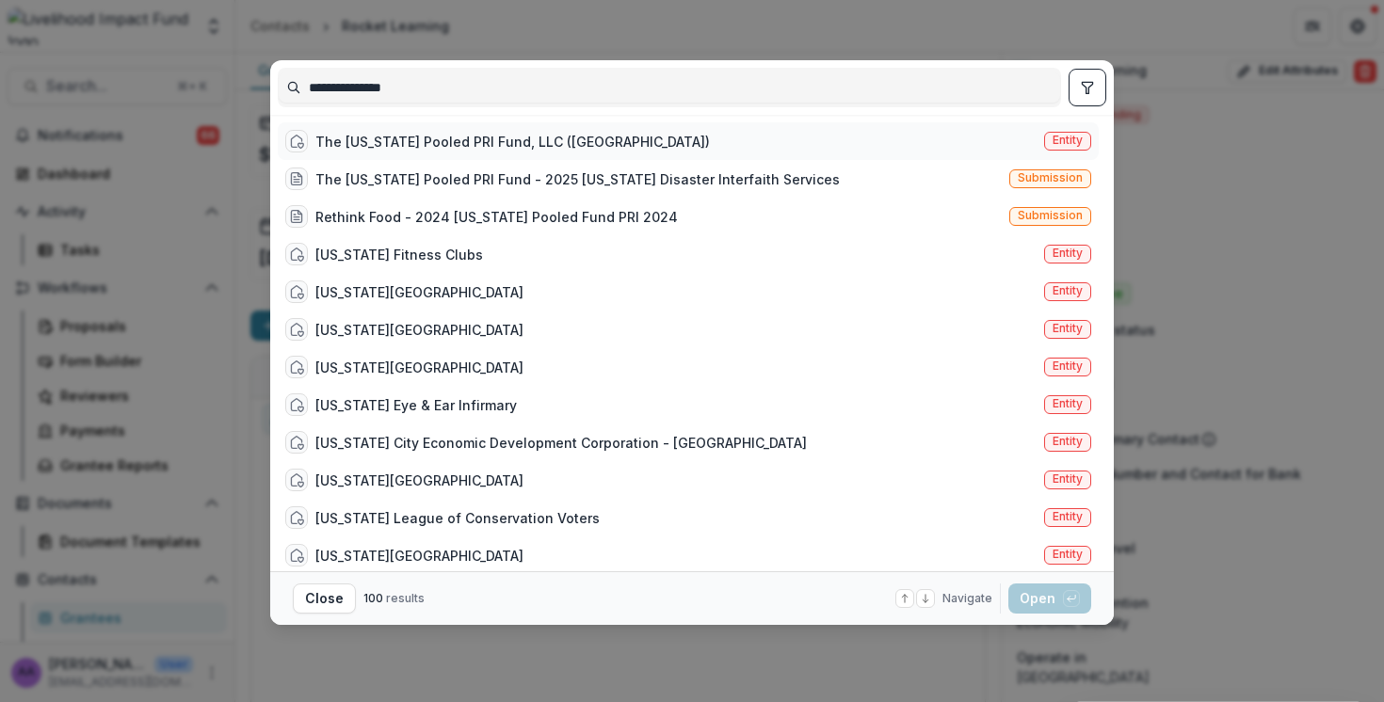
type input "**********"
click at [586, 139] on div "The New York Pooled PRI Fund, LLC (NYPRI)" at bounding box center [512, 142] width 394 height 20
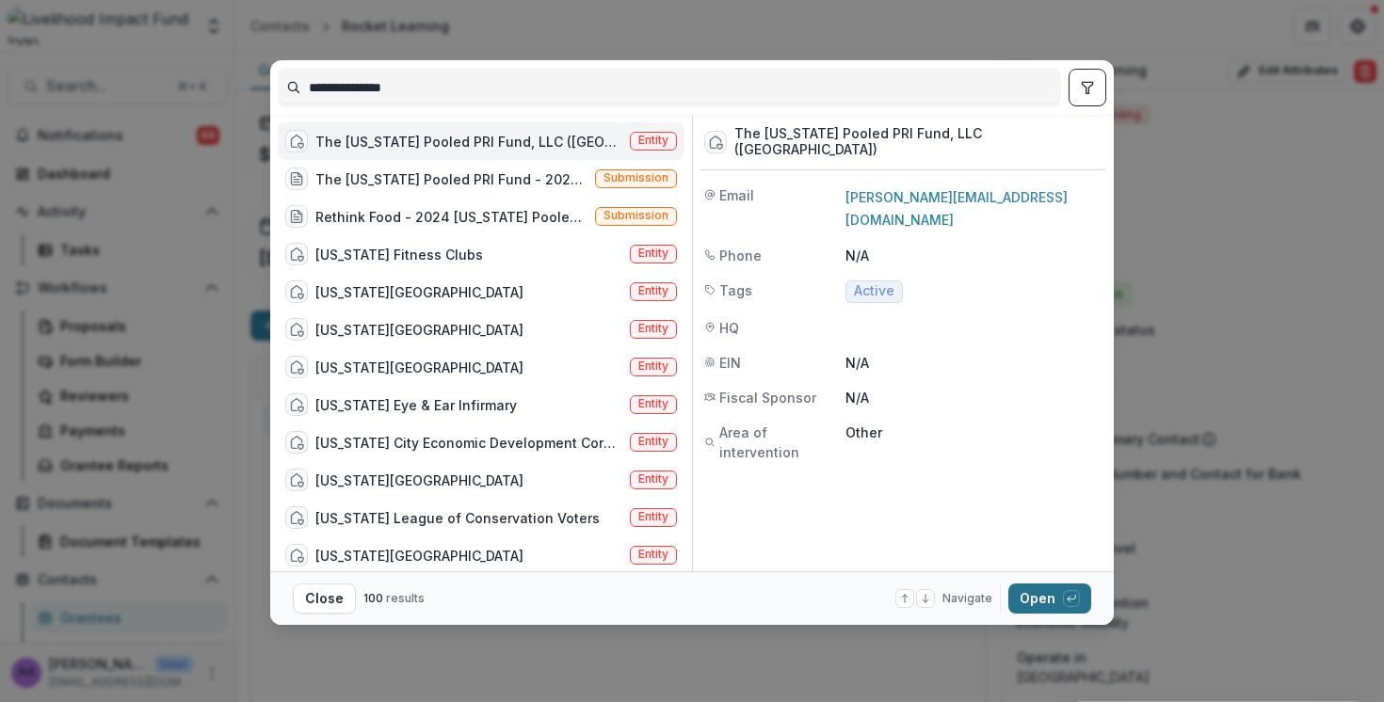
click at [1045, 600] on button "Open with enter key" at bounding box center [1049, 599] width 83 height 30
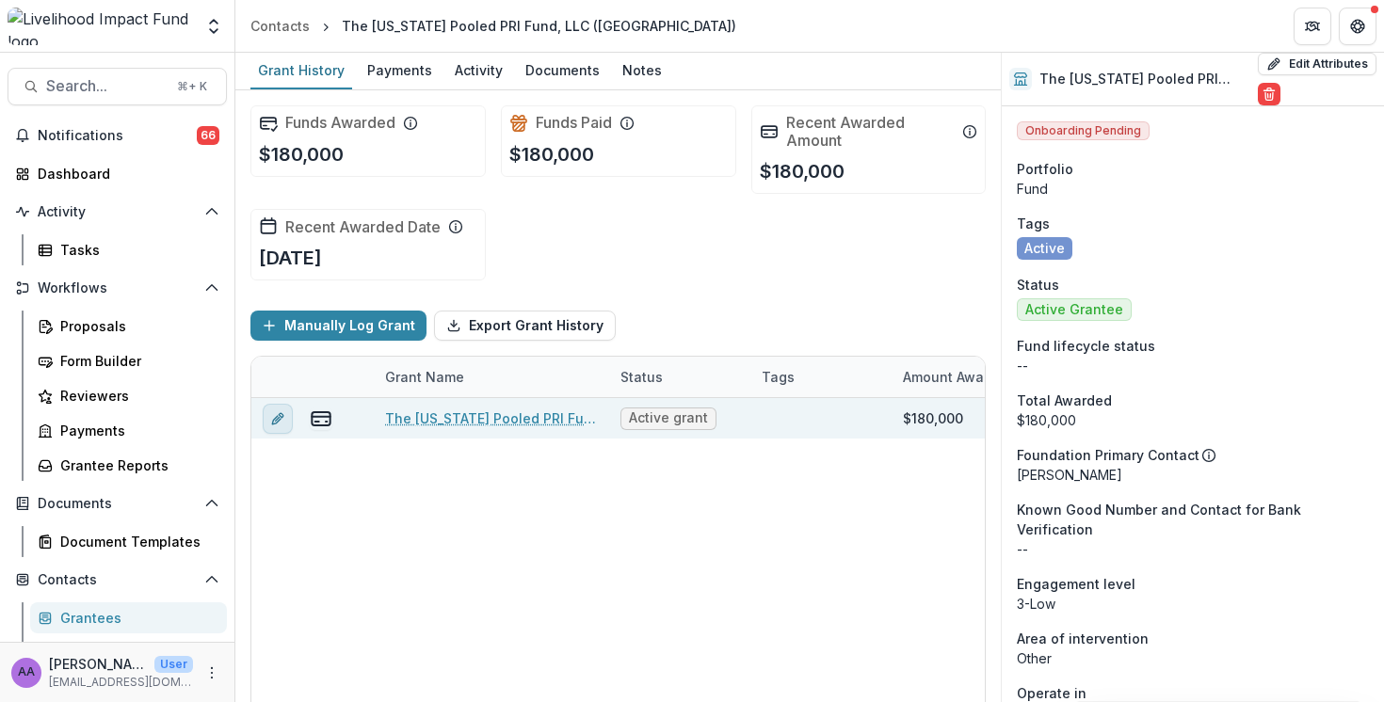
click at [277, 411] on icon "edit" at bounding box center [277, 418] width 15 height 15
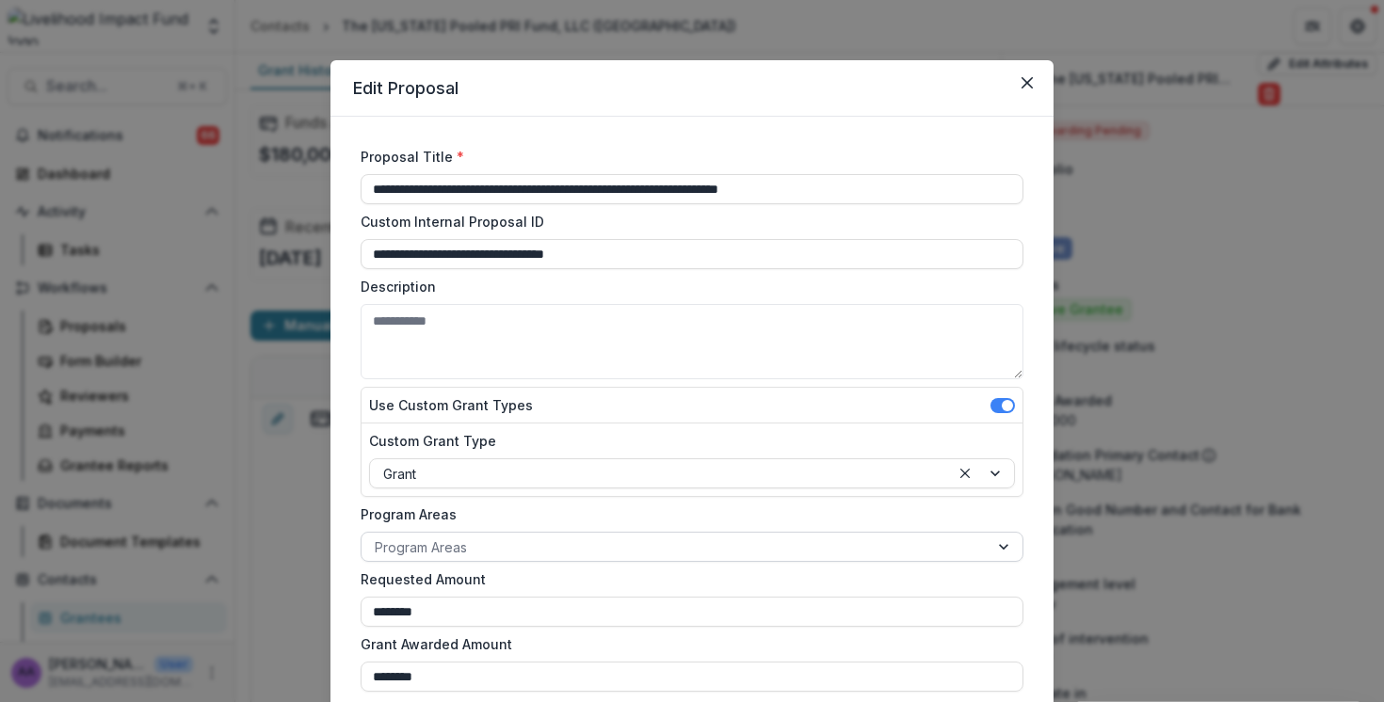
click at [567, 548] on div at bounding box center [675, 548] width 601 height 24
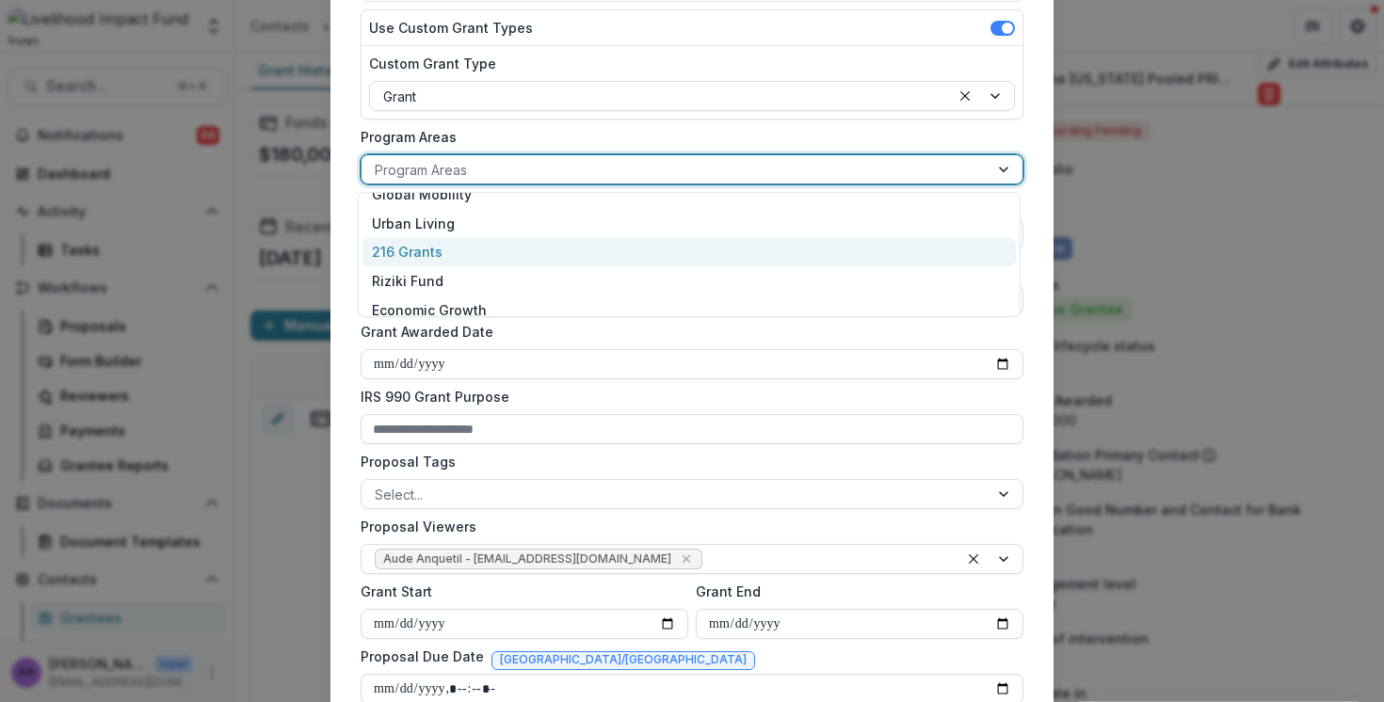
scroll to position [133, 0]
click at [458, 248] on div "216 Grants" at bounding box center [688, 251] width 653 height 29
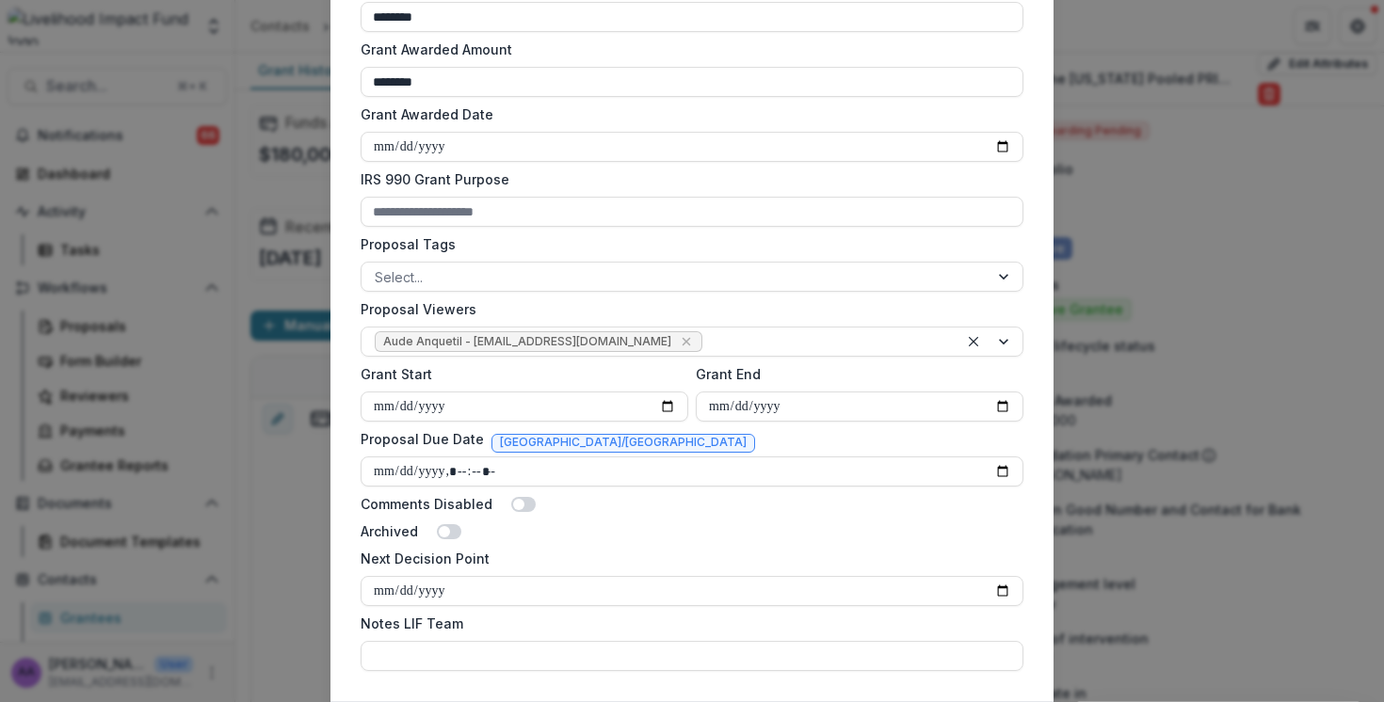
scroll to position [715, 0]
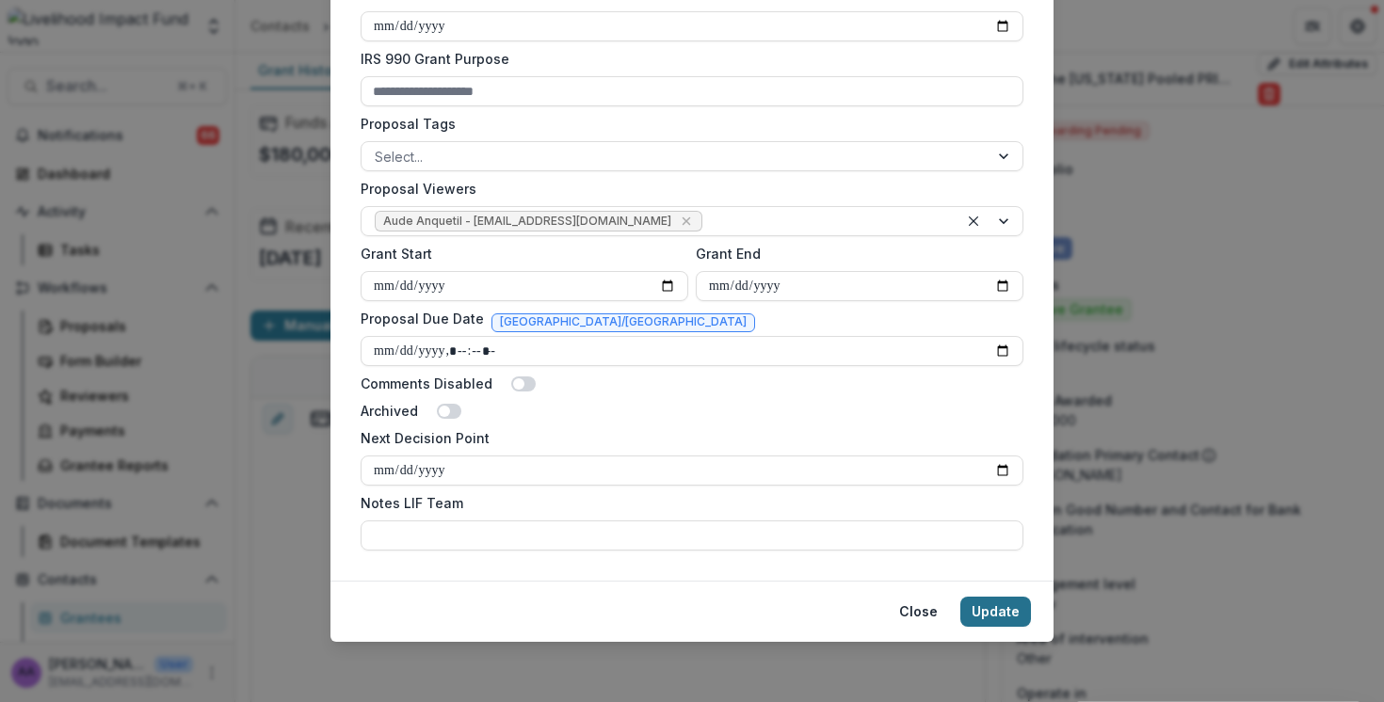
click at [982, 602] on button "Update" at bounding box center [995, 612] width 71 height 30
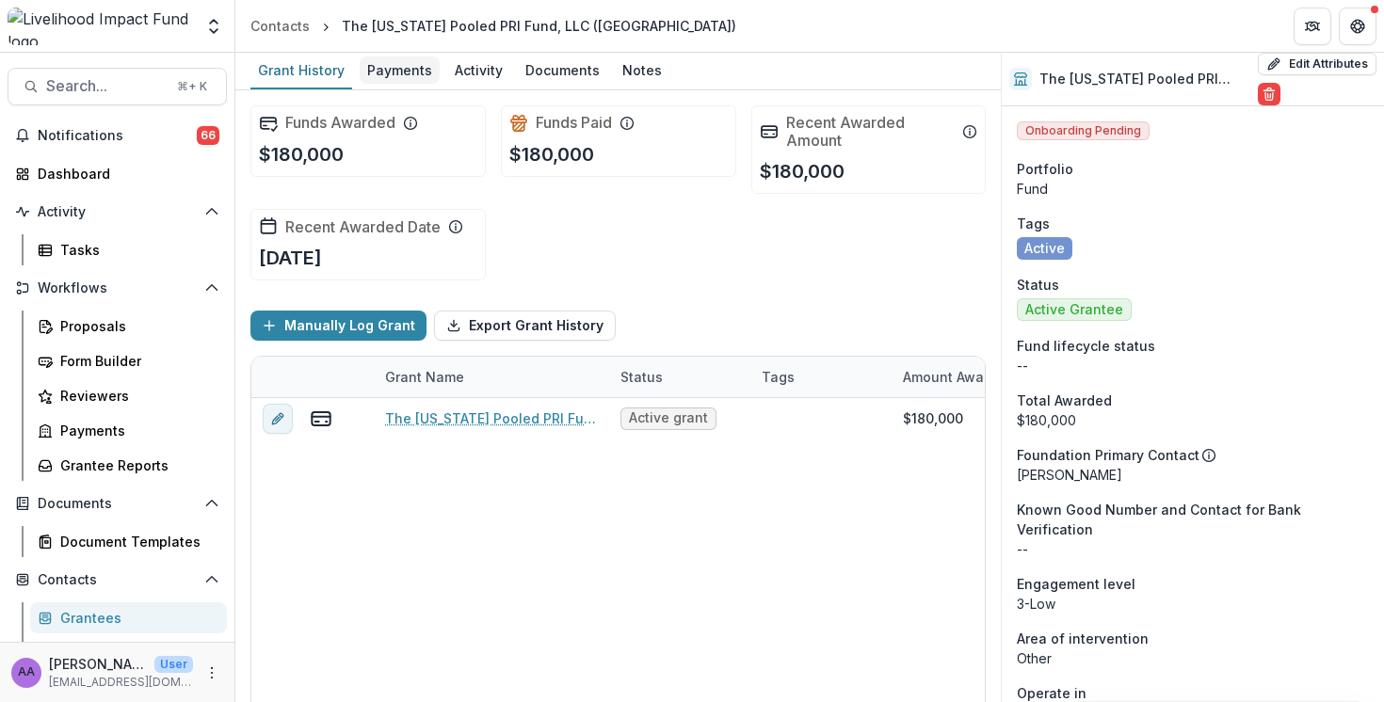
click at [410, 67] on div "Payments" at bounding box center [400, 69] width 80 height 27
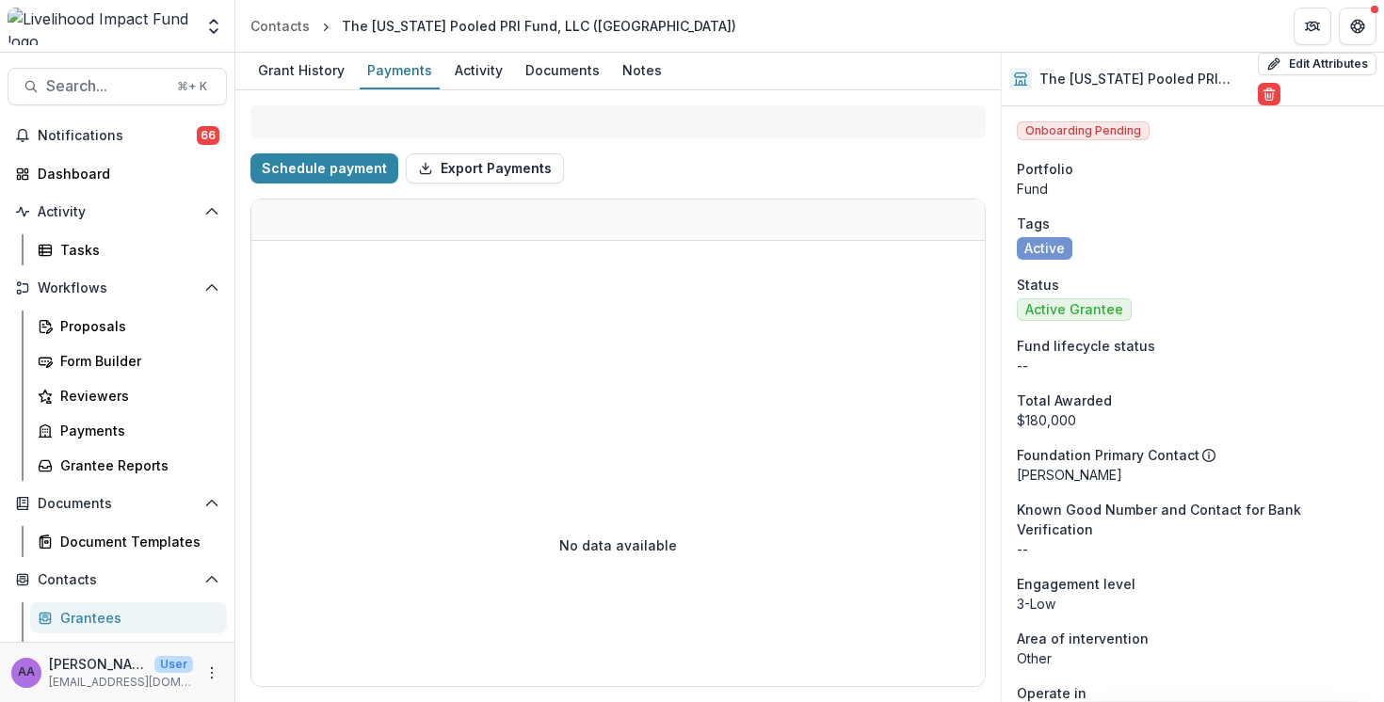
select select "****"
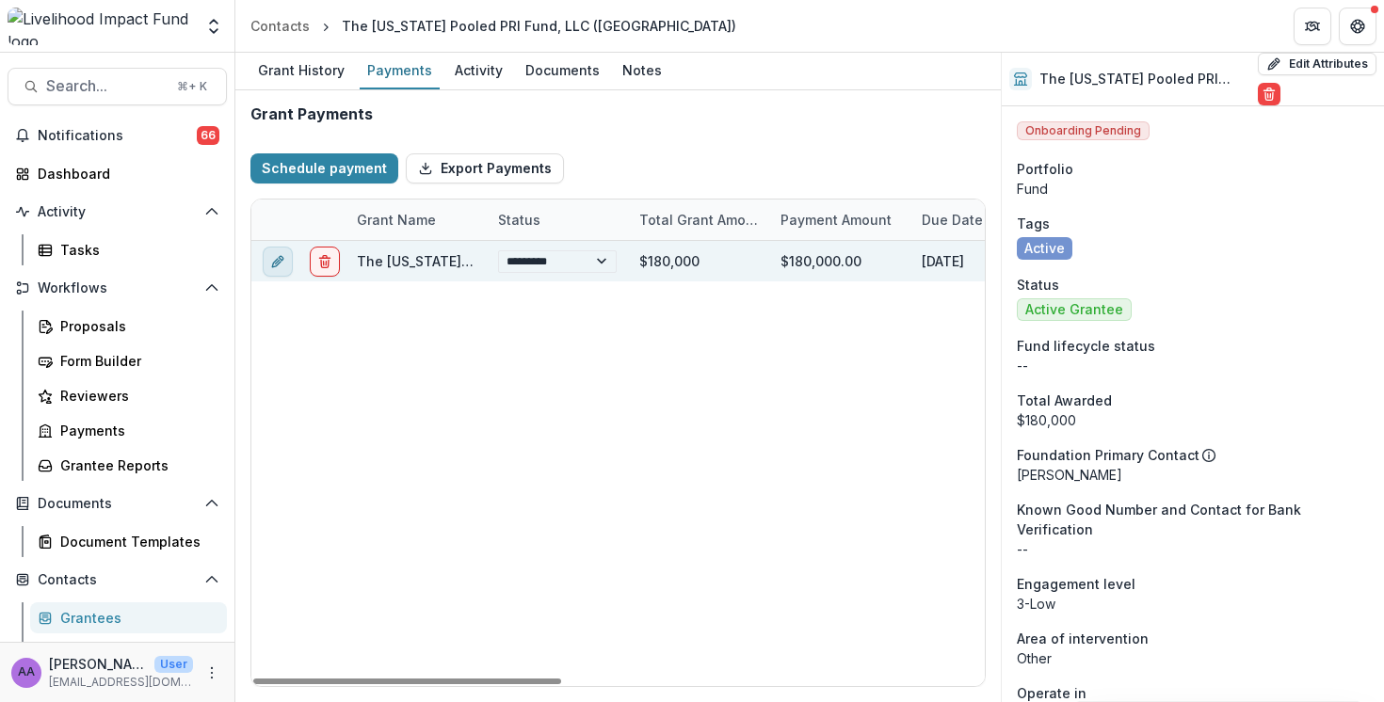
click at [280, 261] on icon "edit" at bounding box center [276, 263] width 8 height 8
select select "****"
select select "**********"
select select "****"
select select "**********"
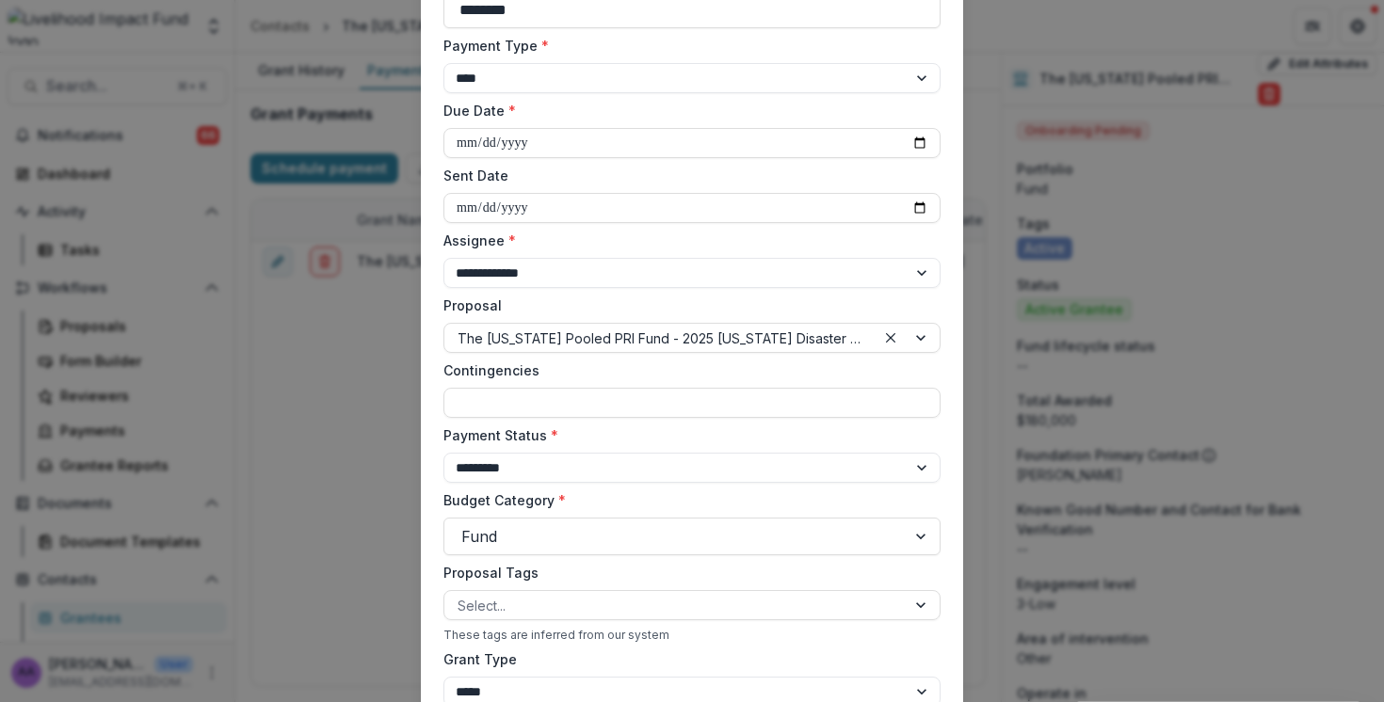
scroll to position [232, 0]
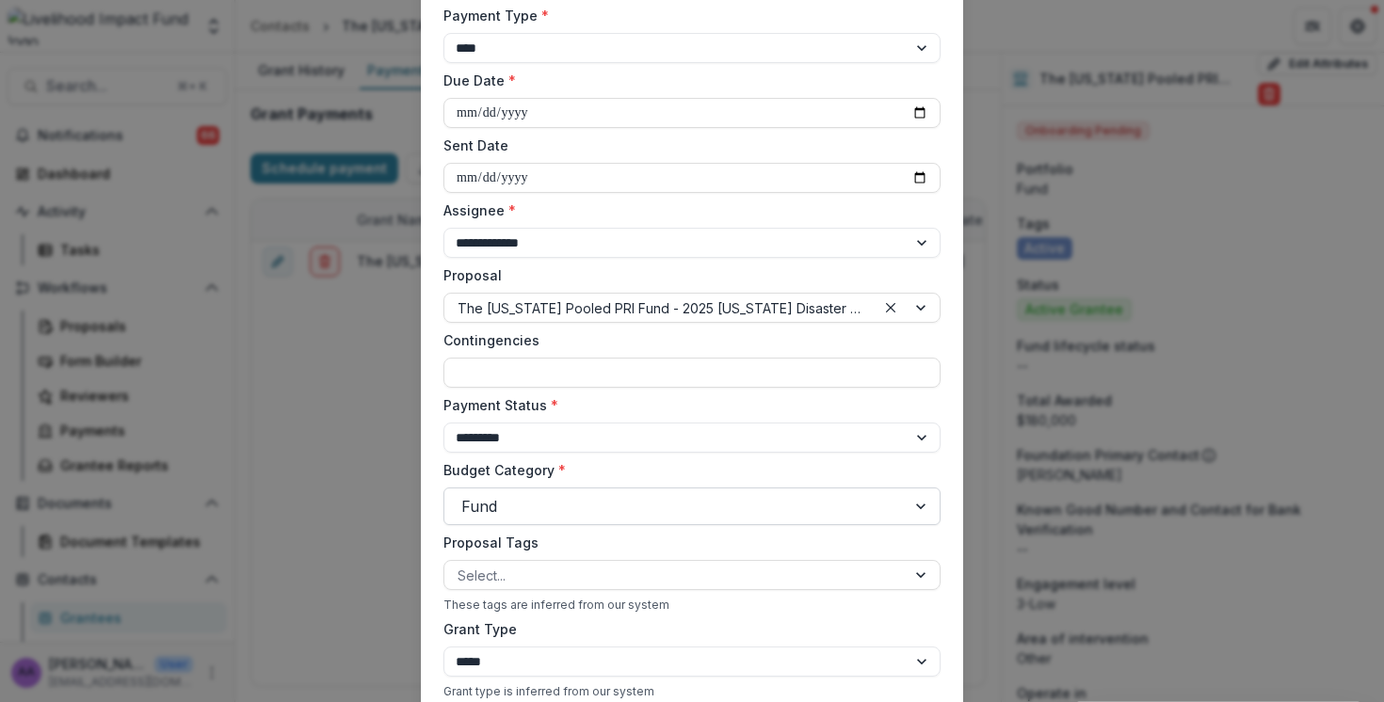
click at [534, 493] on div at bounding box center [674, 506] width 427 height 26
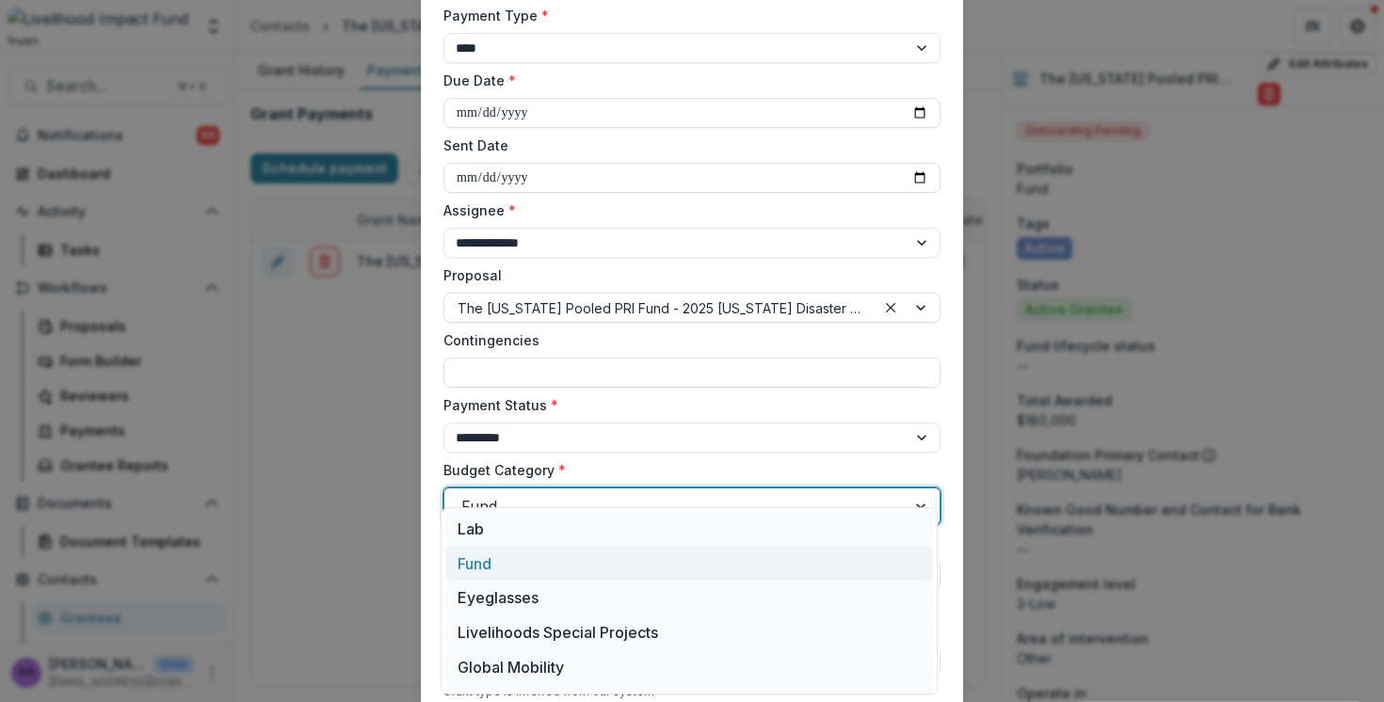
scroll to position [272, 0]
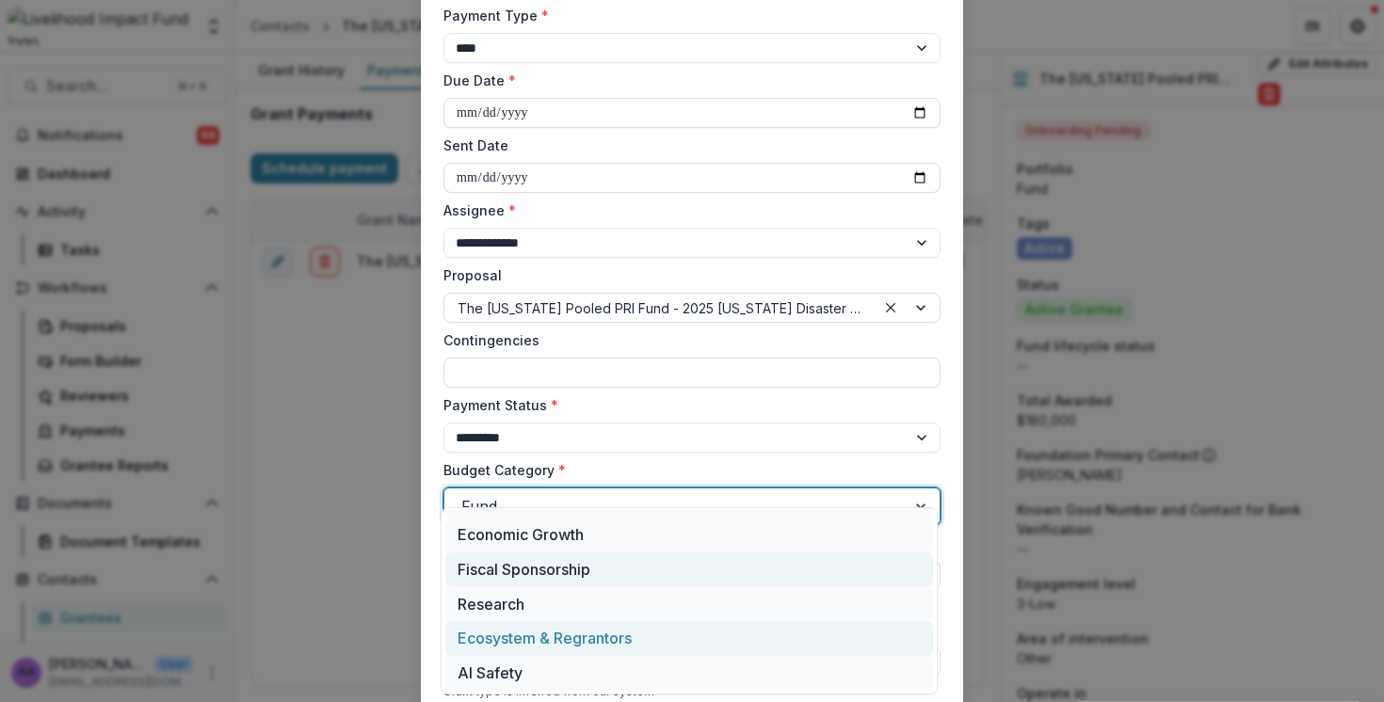
select select "****"
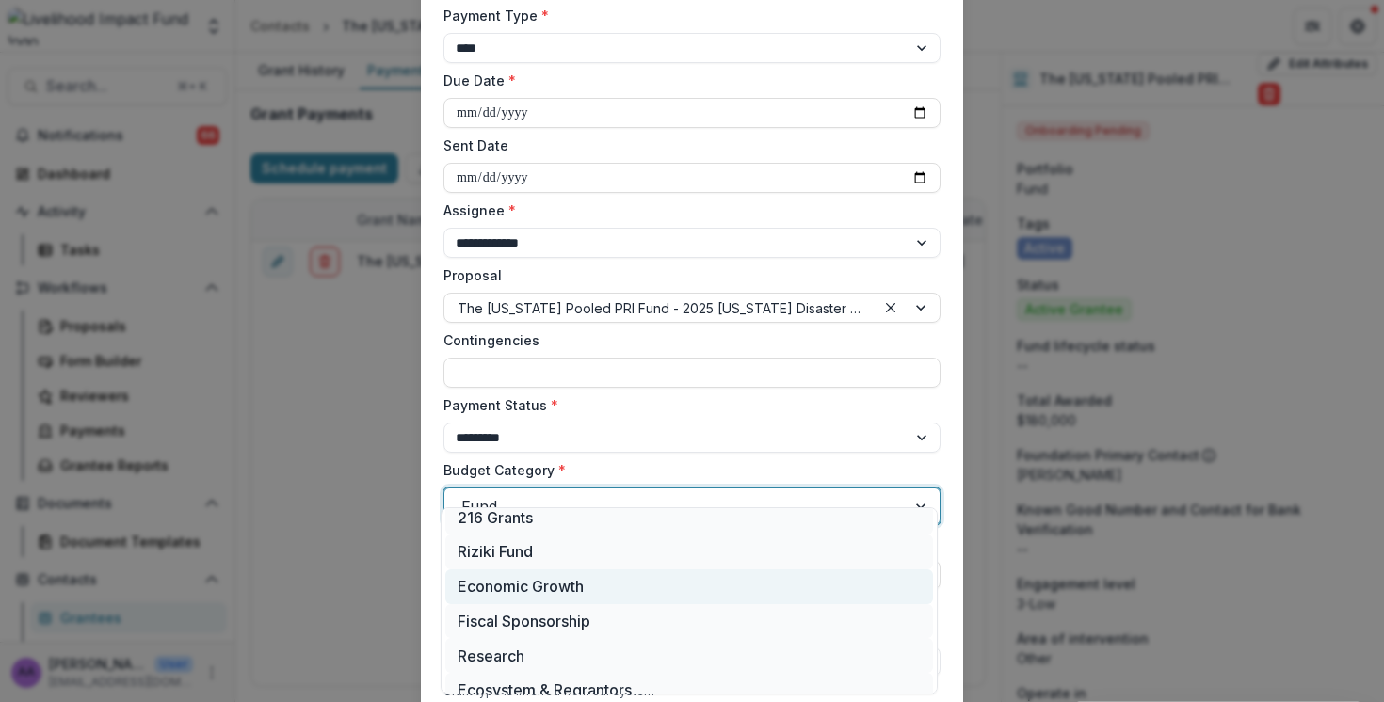
scroll to position [203, 0]
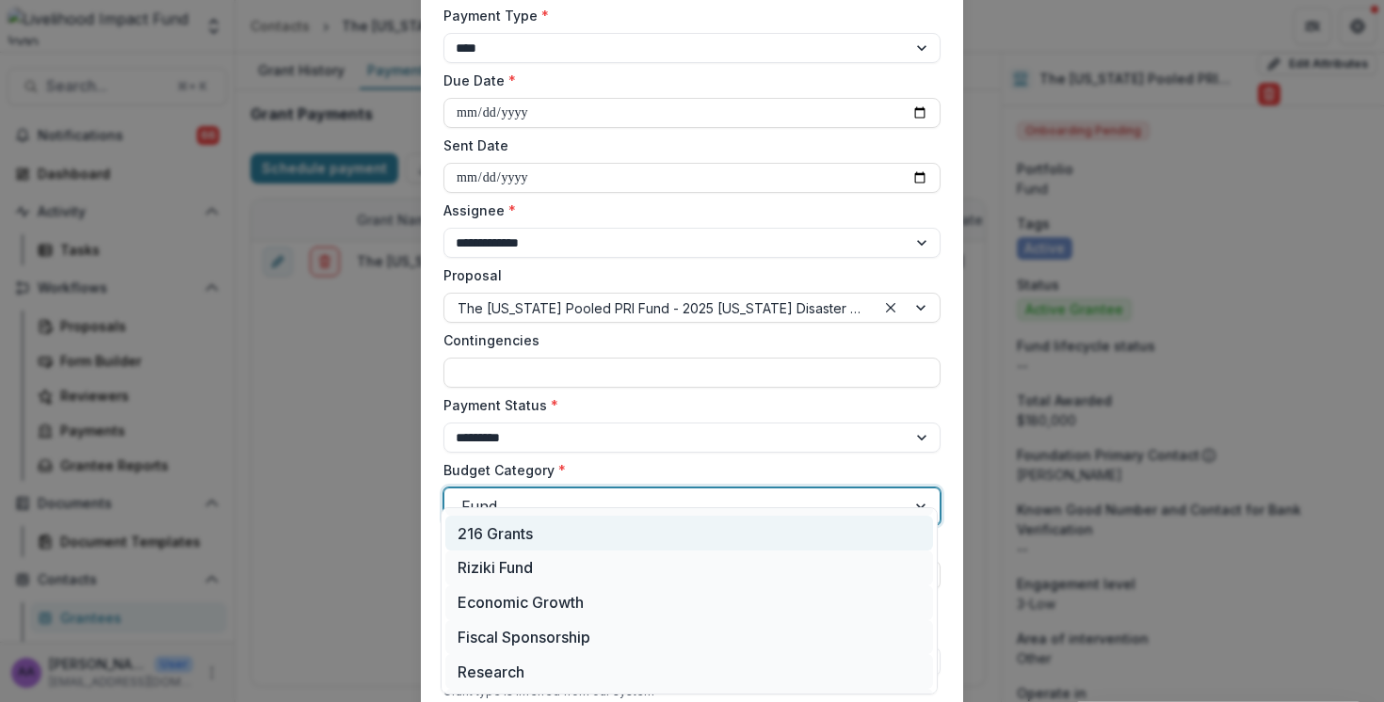
click at [522, 537] on div "216 Grants" at bounding box center [689, 533] width 488 height 35
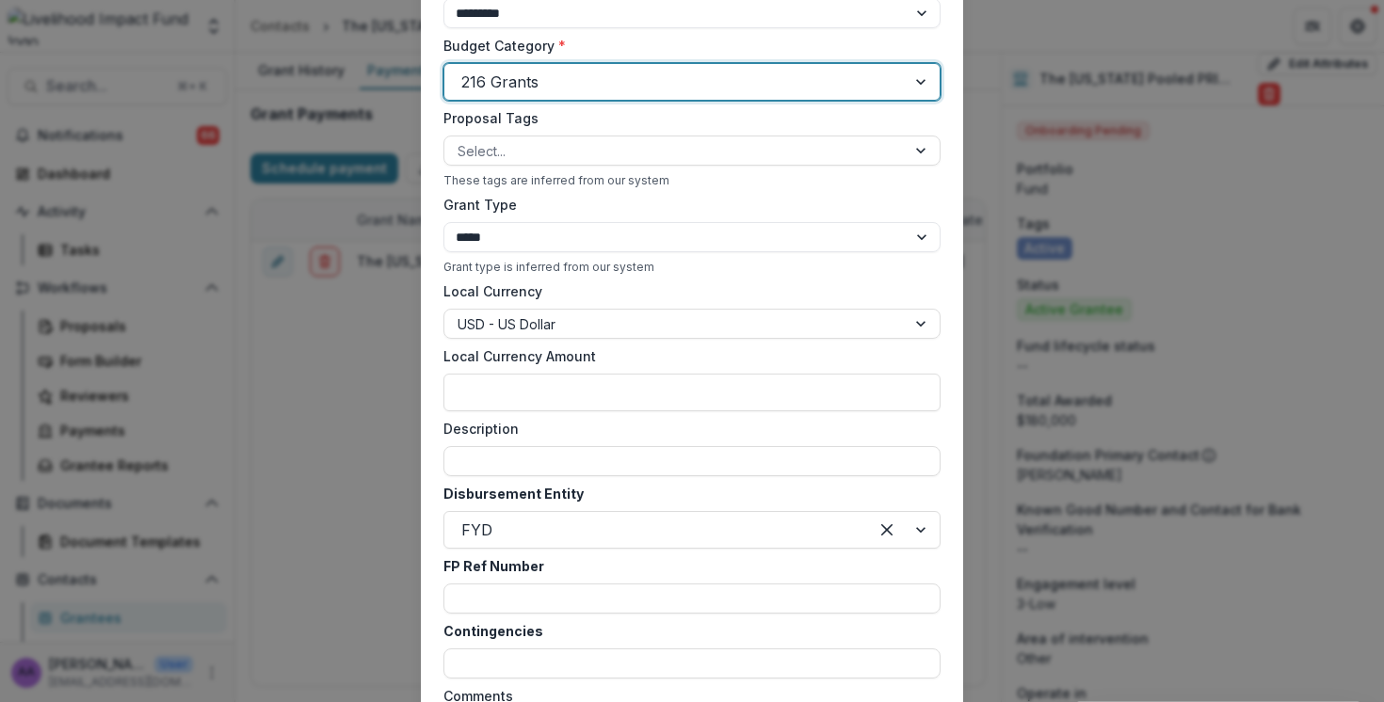
scroll to position [815, 0]
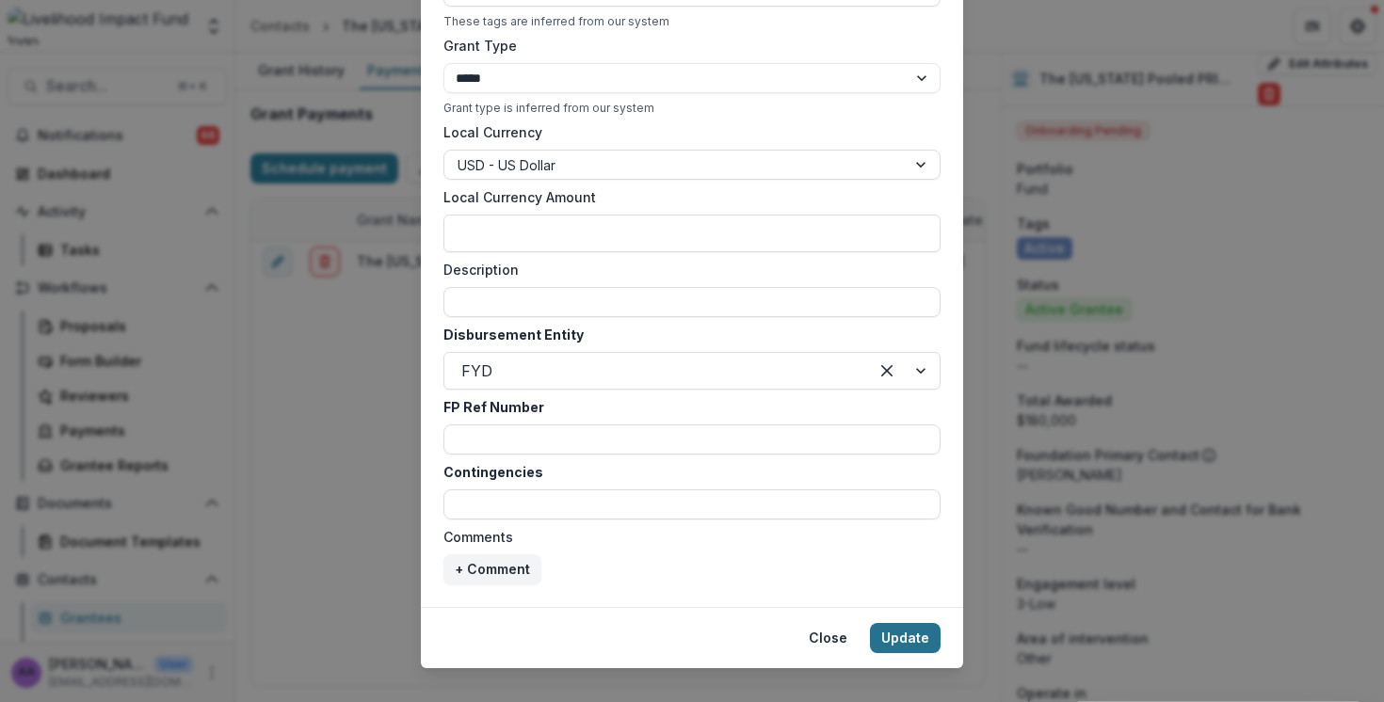
click at [913, 623] on button "Update" at bounding box center [905, 638] width 71 height 30
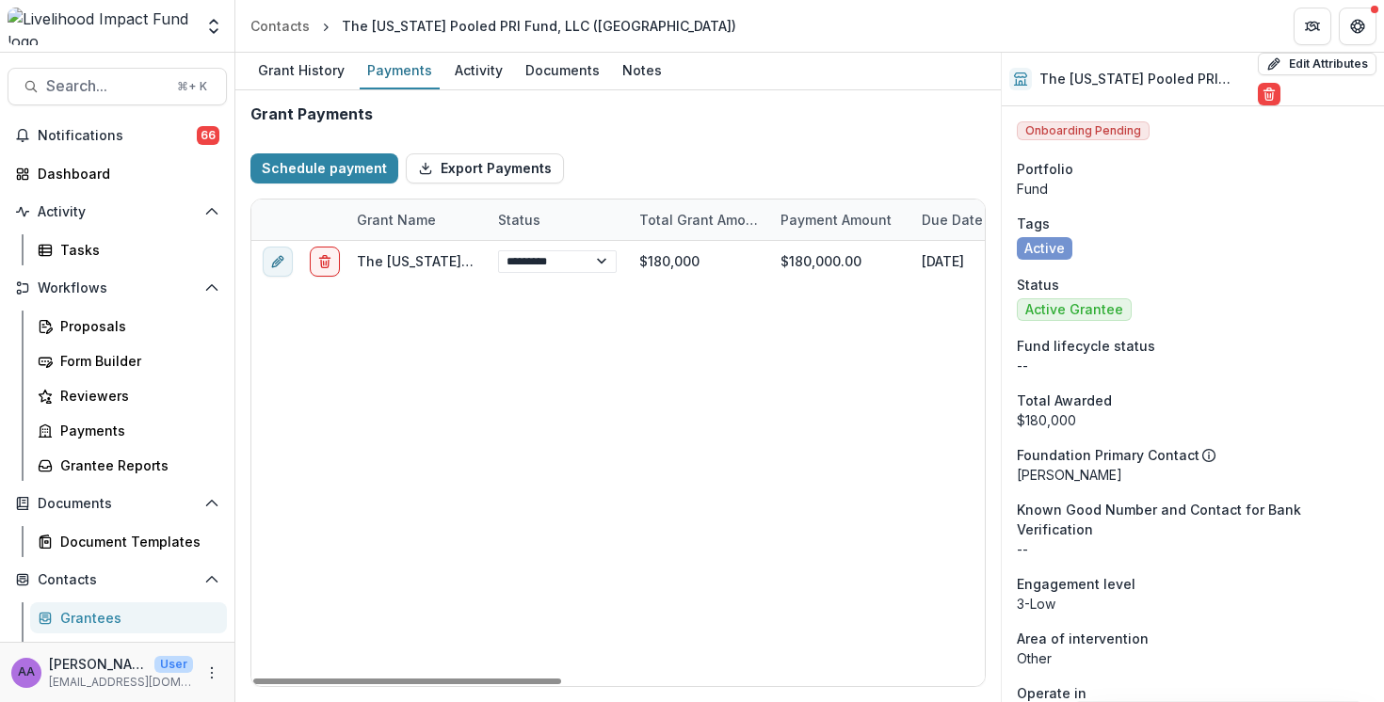
select select "****"
